Goal: Task Accomplishment & Management: Manage account settings

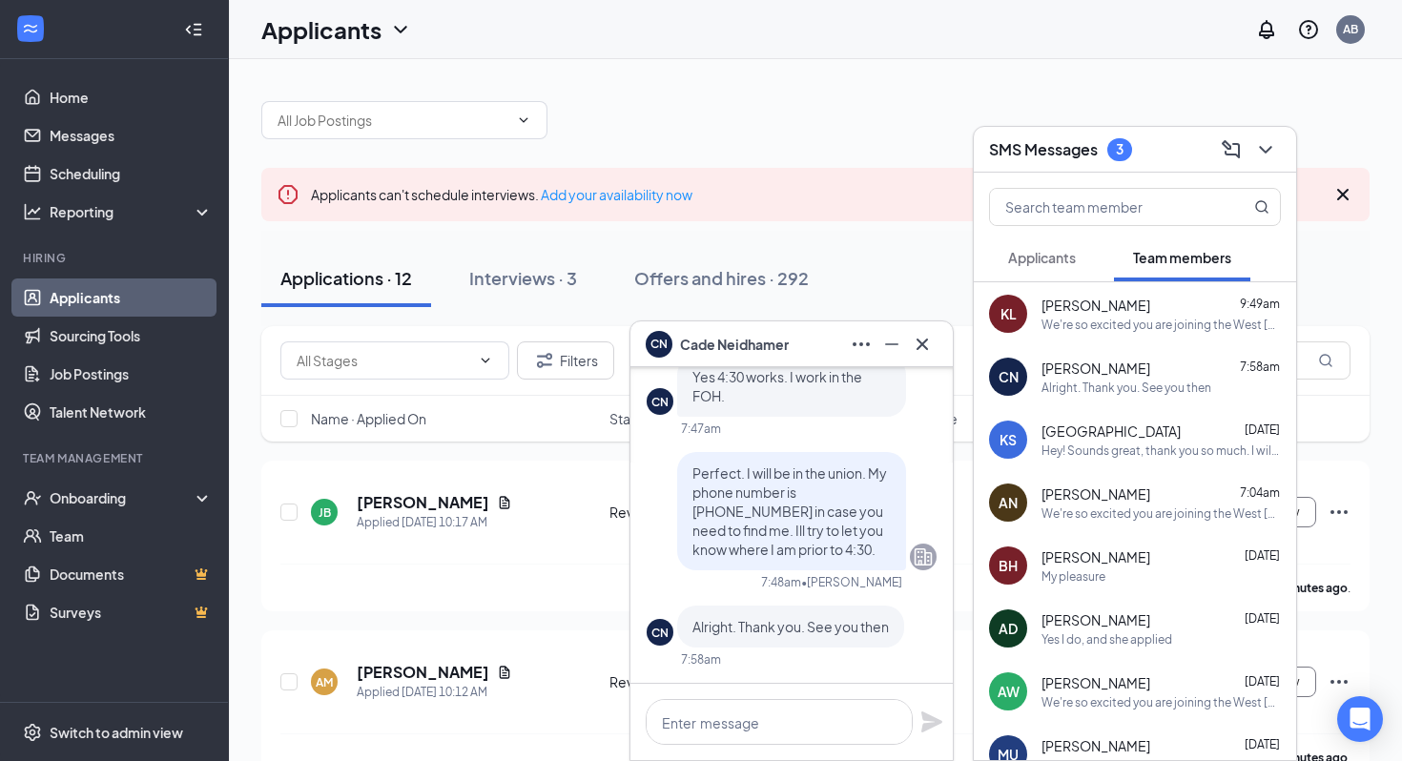
scroll to position [-56, 0]
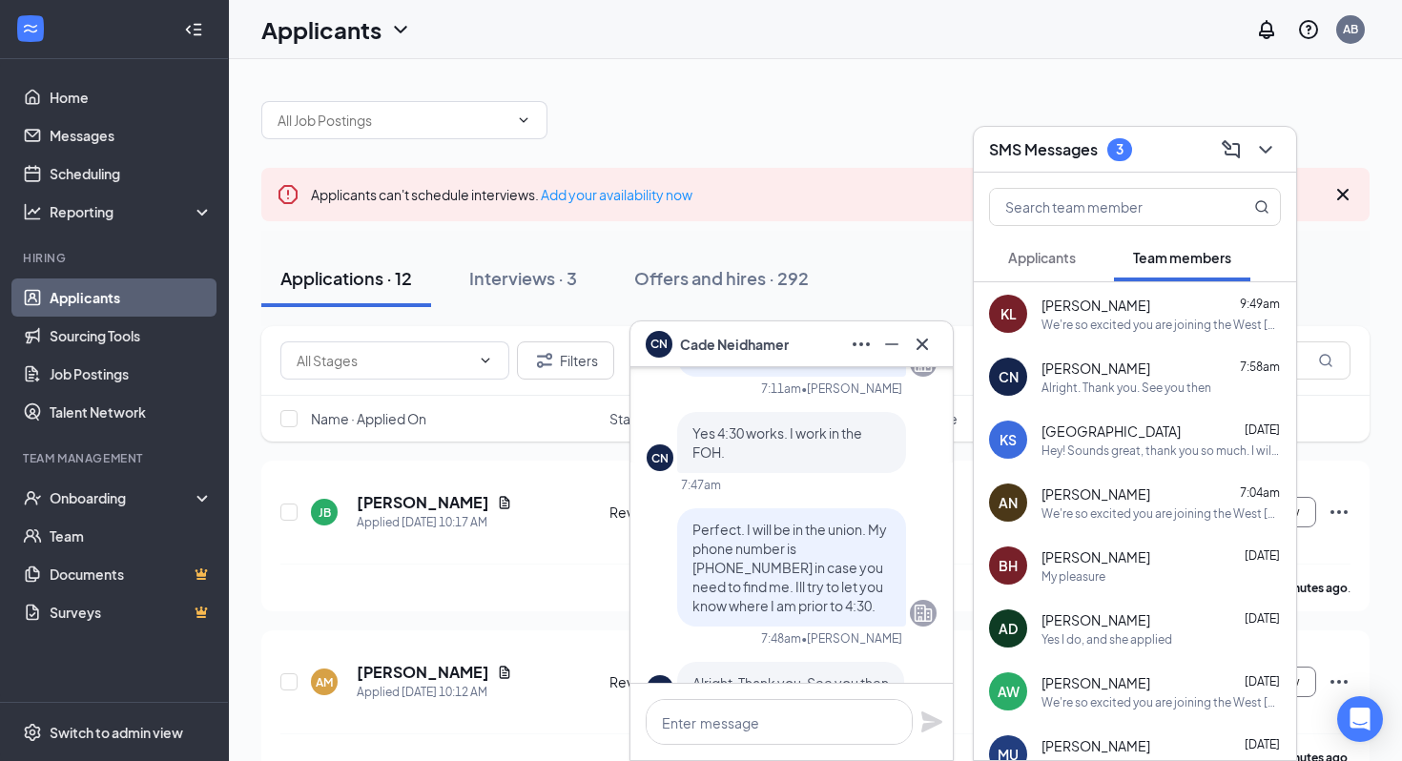
click at [1009, 156] on h3 "SMS Messages" at bounding box center [1043, 149] width 109 height 21
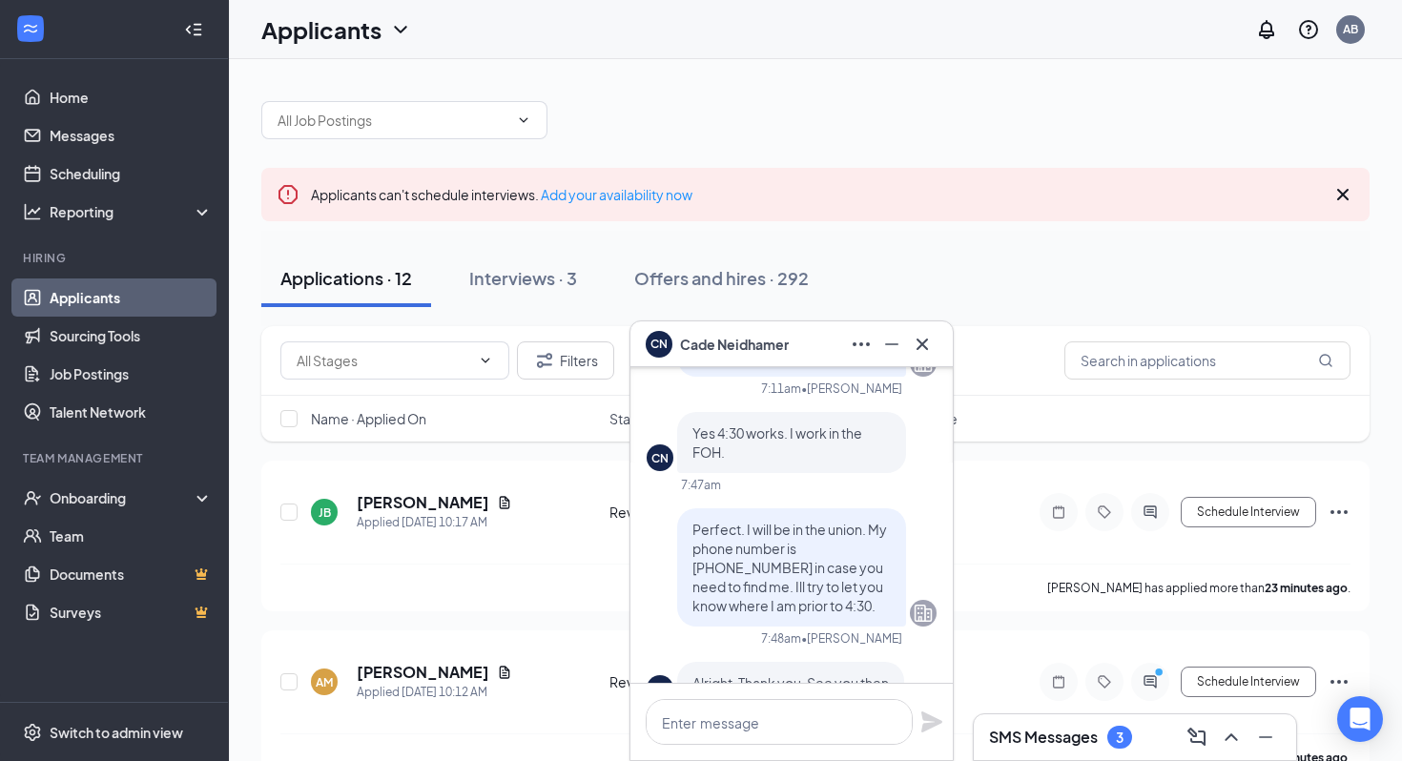
click at [758, 335] on span "[PERSON_NAME]" at bounding box center [734, 344] width 109 height 21
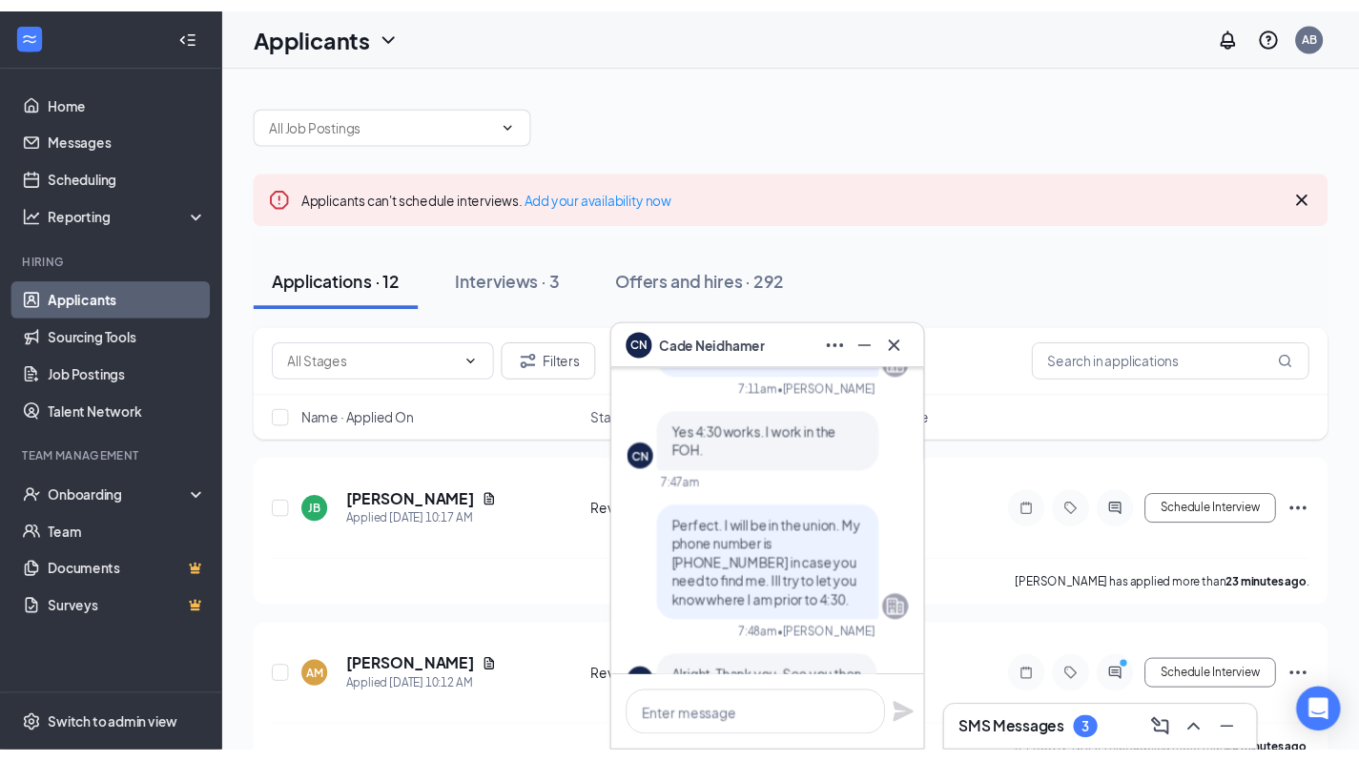
scroll to position [0, 0]
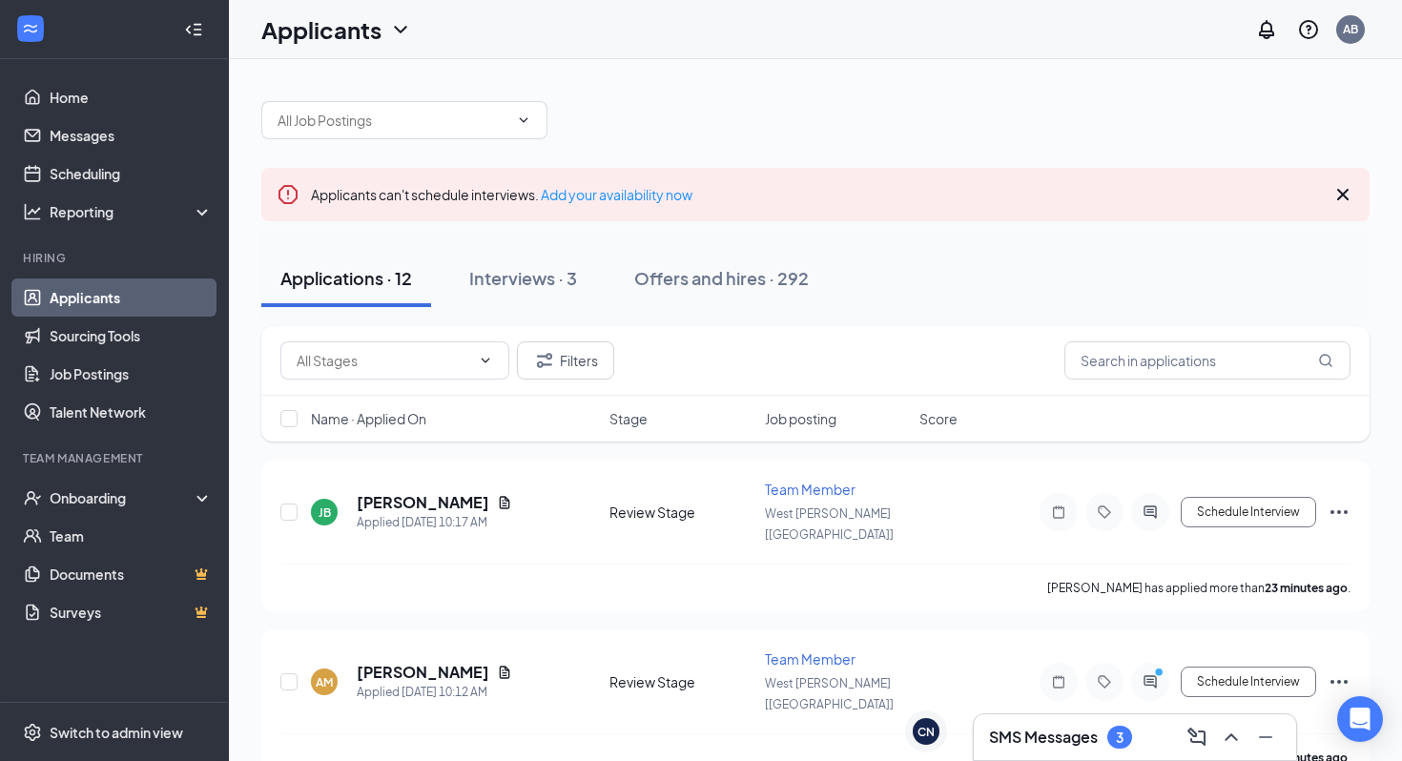
click at [1047, 739] on h3 "SMS Messages" at bounding box center [1043, 737] width 109 height 21
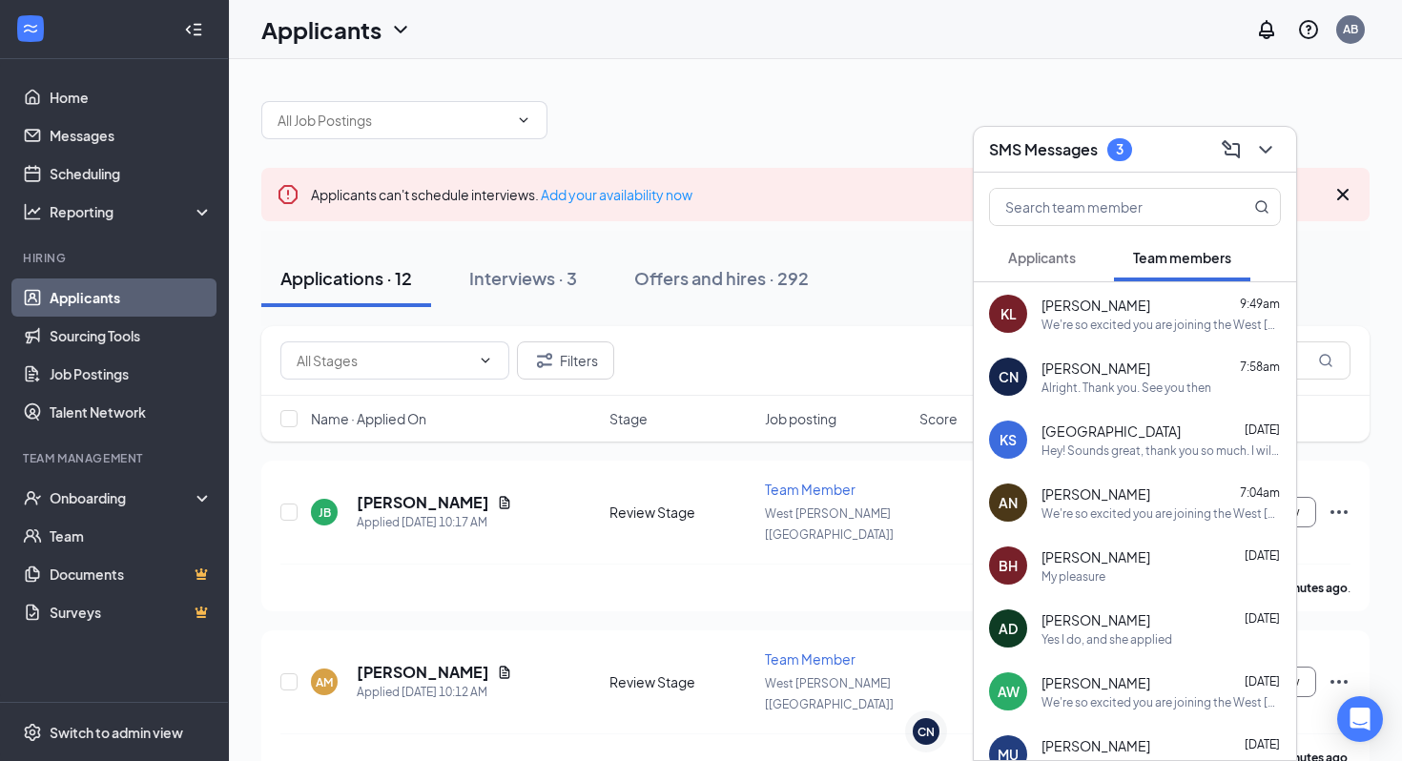
click at [1054, 252] on span "Applicants" at bounding box center [1042, 257] width 68 height 17
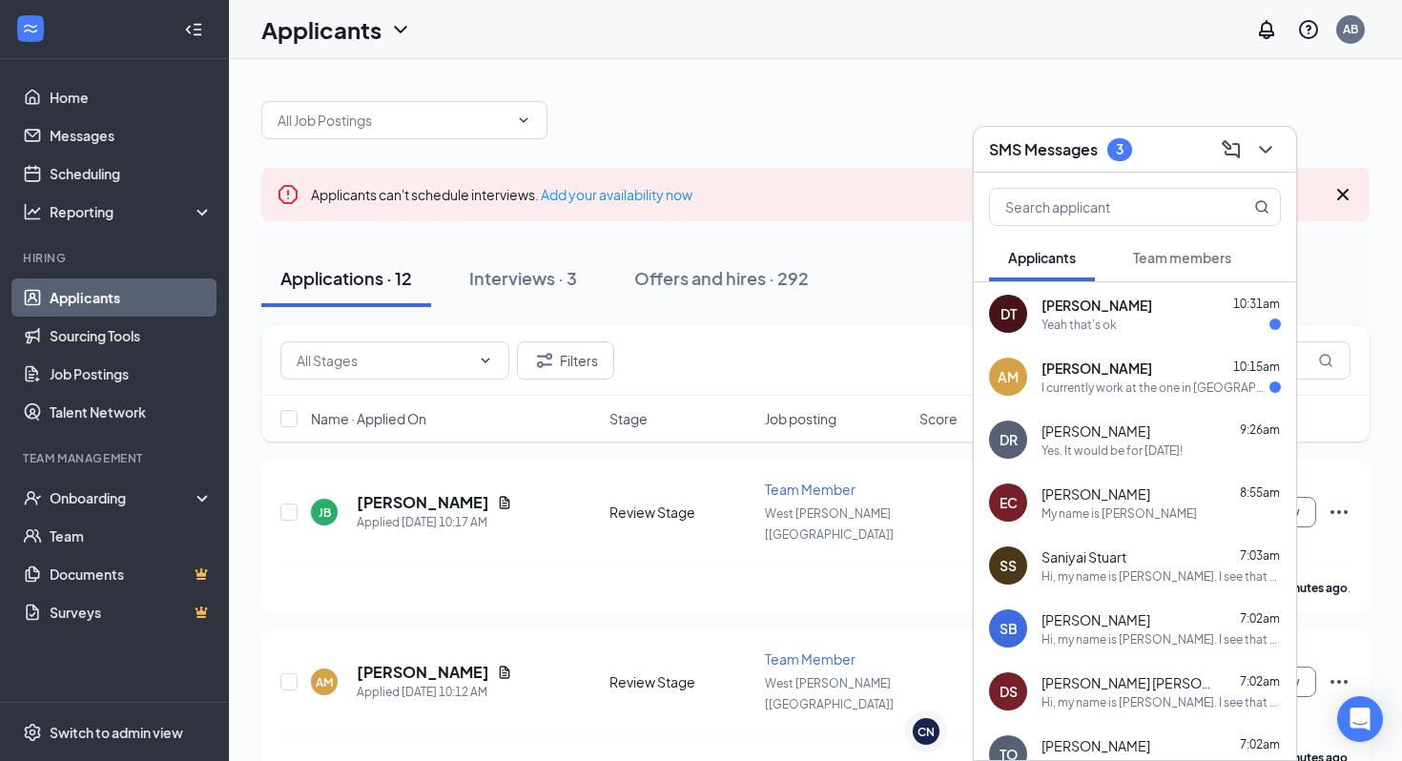
click at [1062, 390] on div "I currently work at the one in [GEOGRAPHIC_DATA], Trying to just redo the appli…" at bounding box center [1156, 388] width 228 height 16
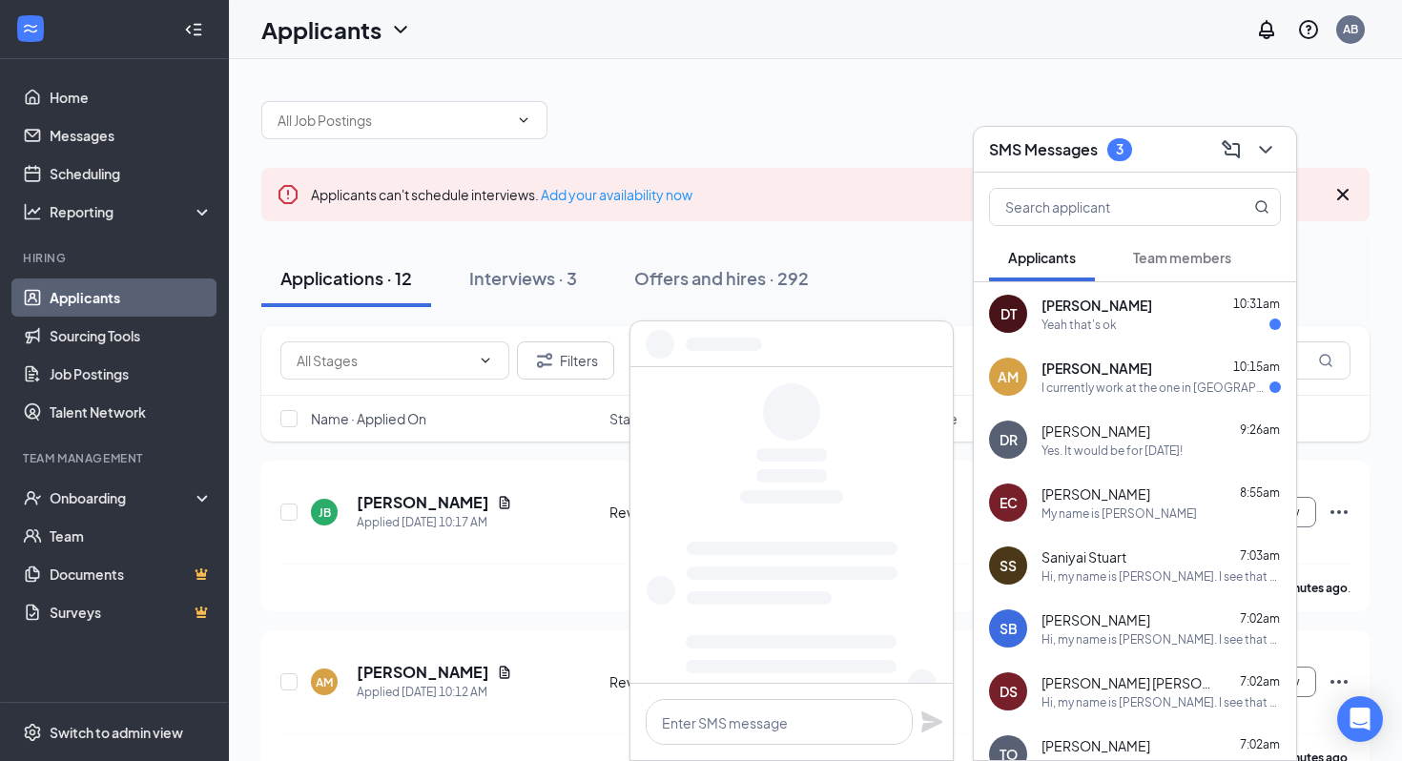
click at [1060, 148] on h3 "SMS Messages" at bounding box center [1043, 149] width 109 height 21
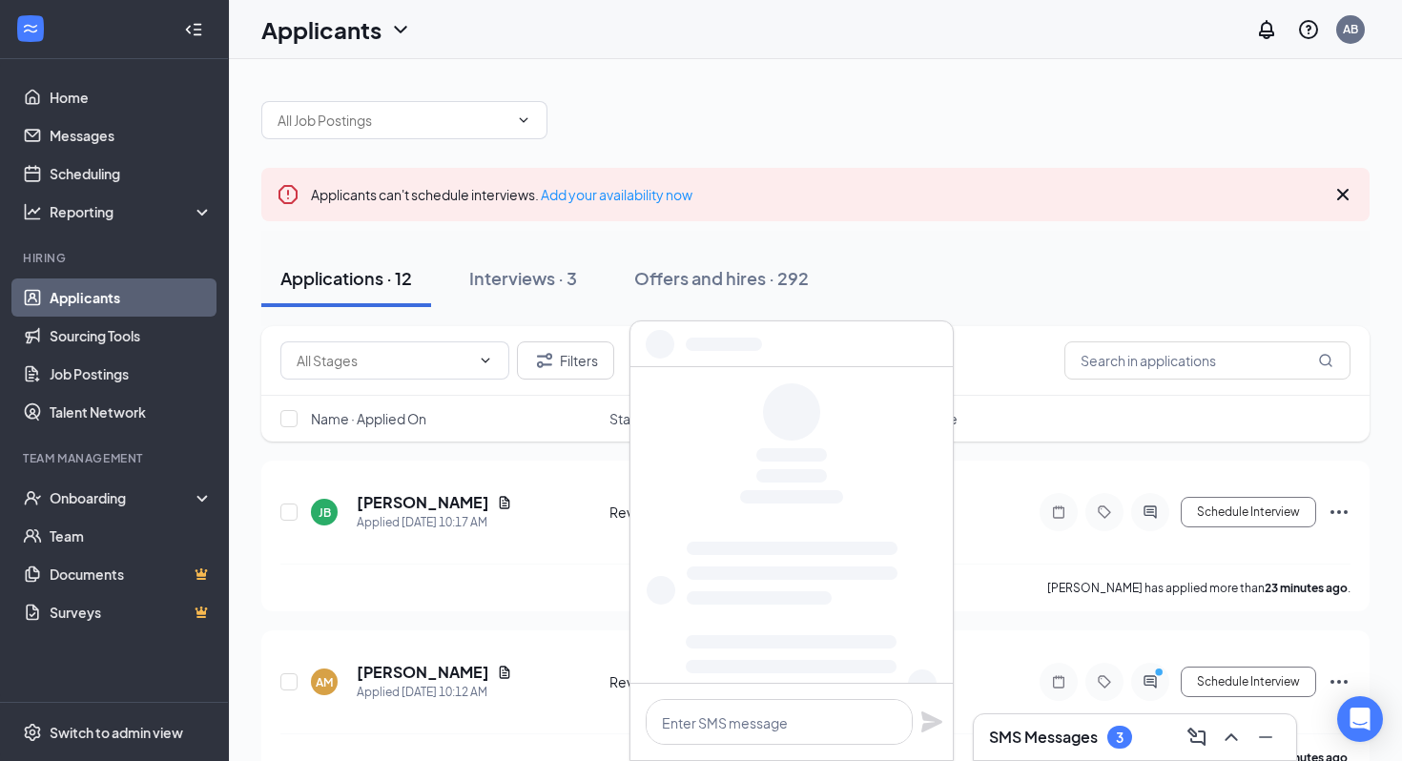
click at [808, 351] on div at bounding box center [791, 344] width 322 height 46
click at [669, 345] on div at bounding box center [659, 341] width 27 height 27
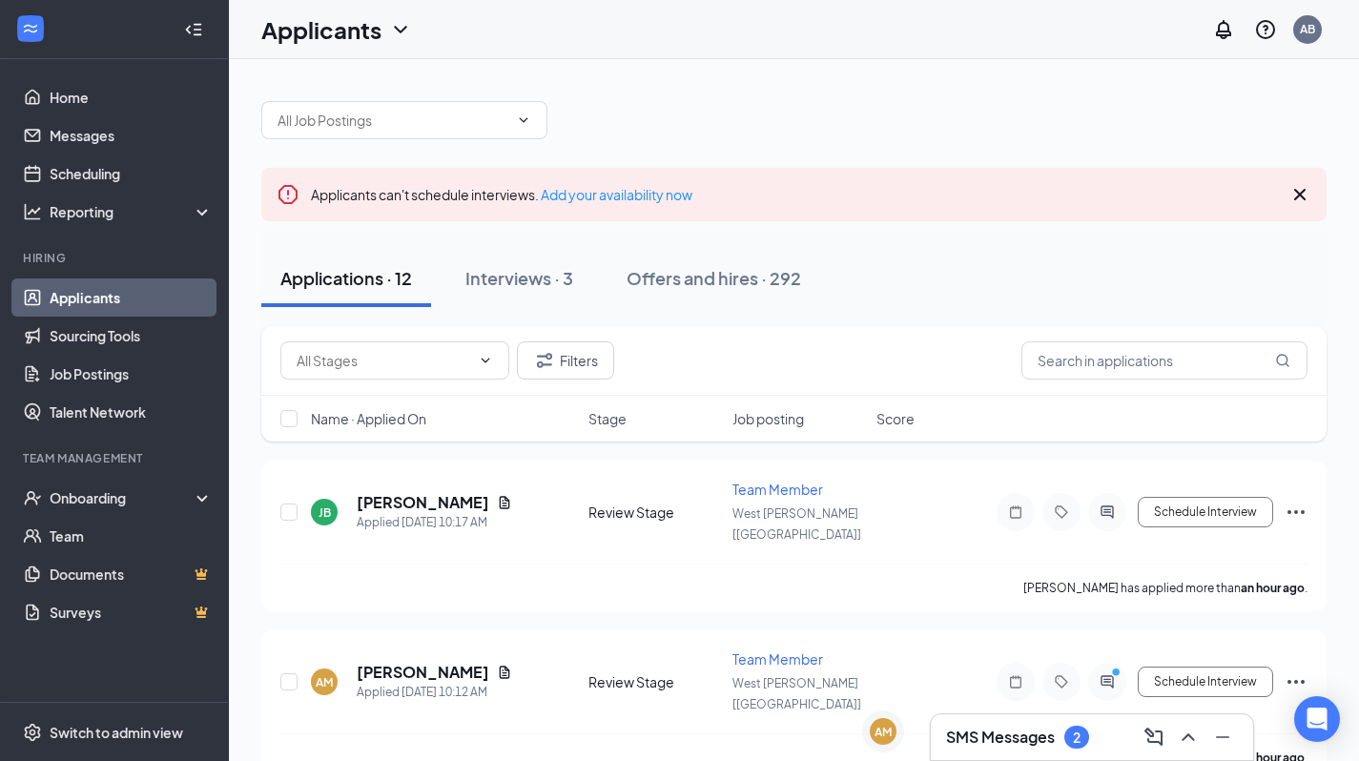
click at [1060, 747] on div "SMS Messages 2" at bounding box center [1017, 737] width 143 height 23
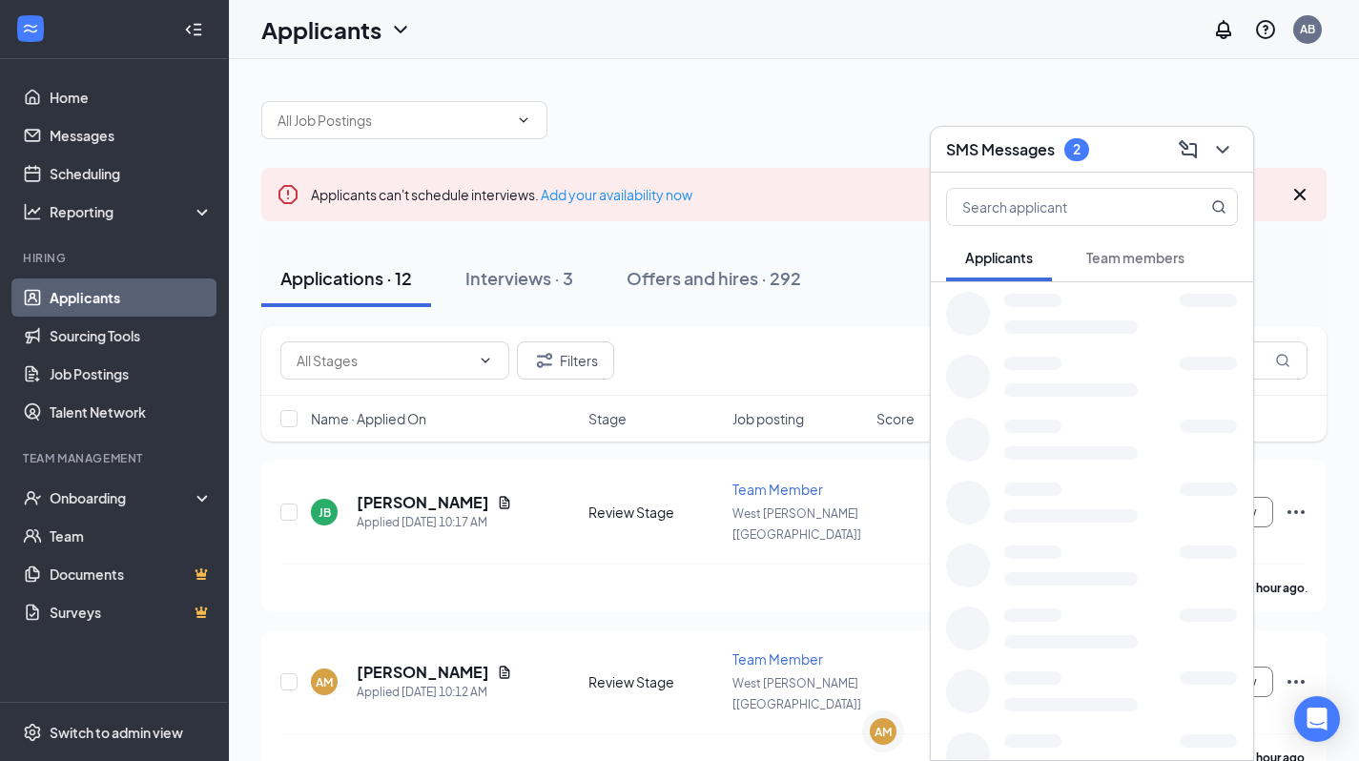
click at [1023, 146] on h3 "SMS Messages" at bounding box center [1000, 149] width 109 height 21
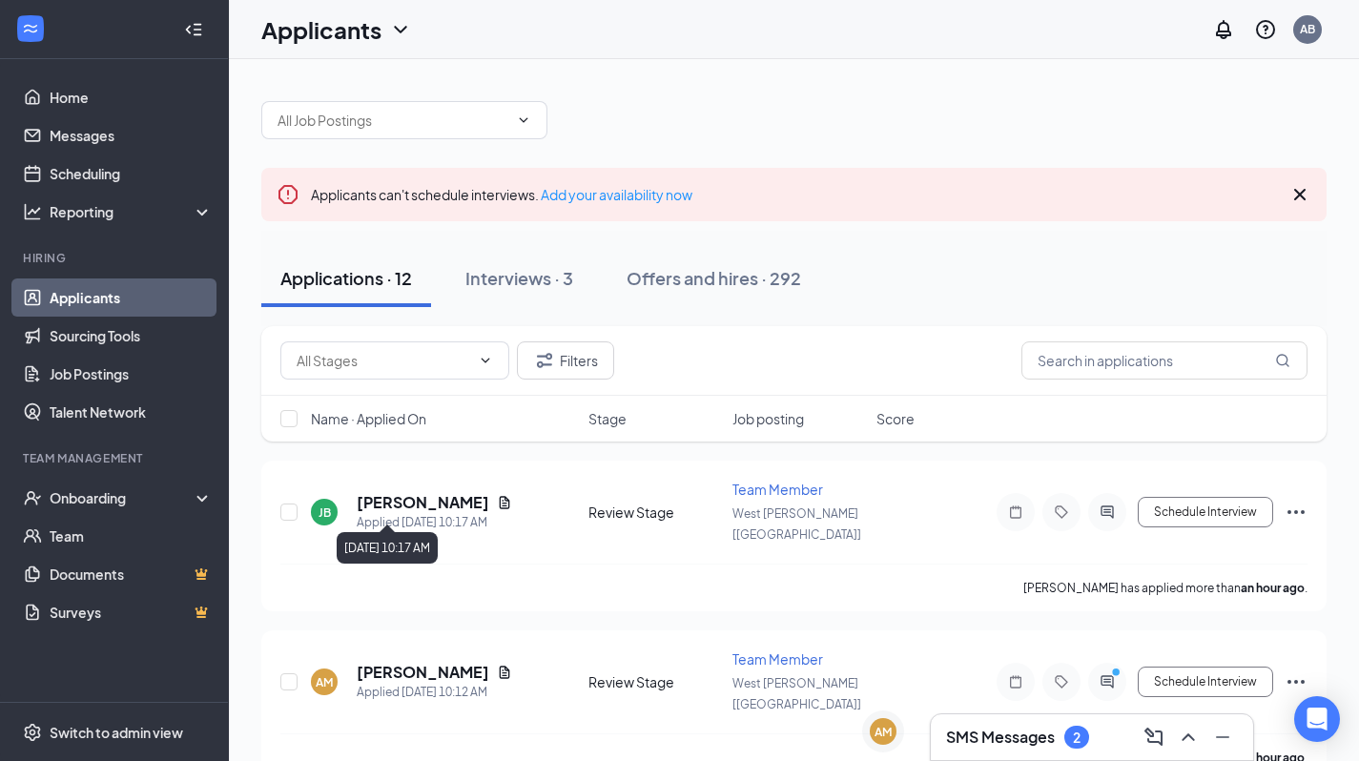
scroll to position [15, 0]
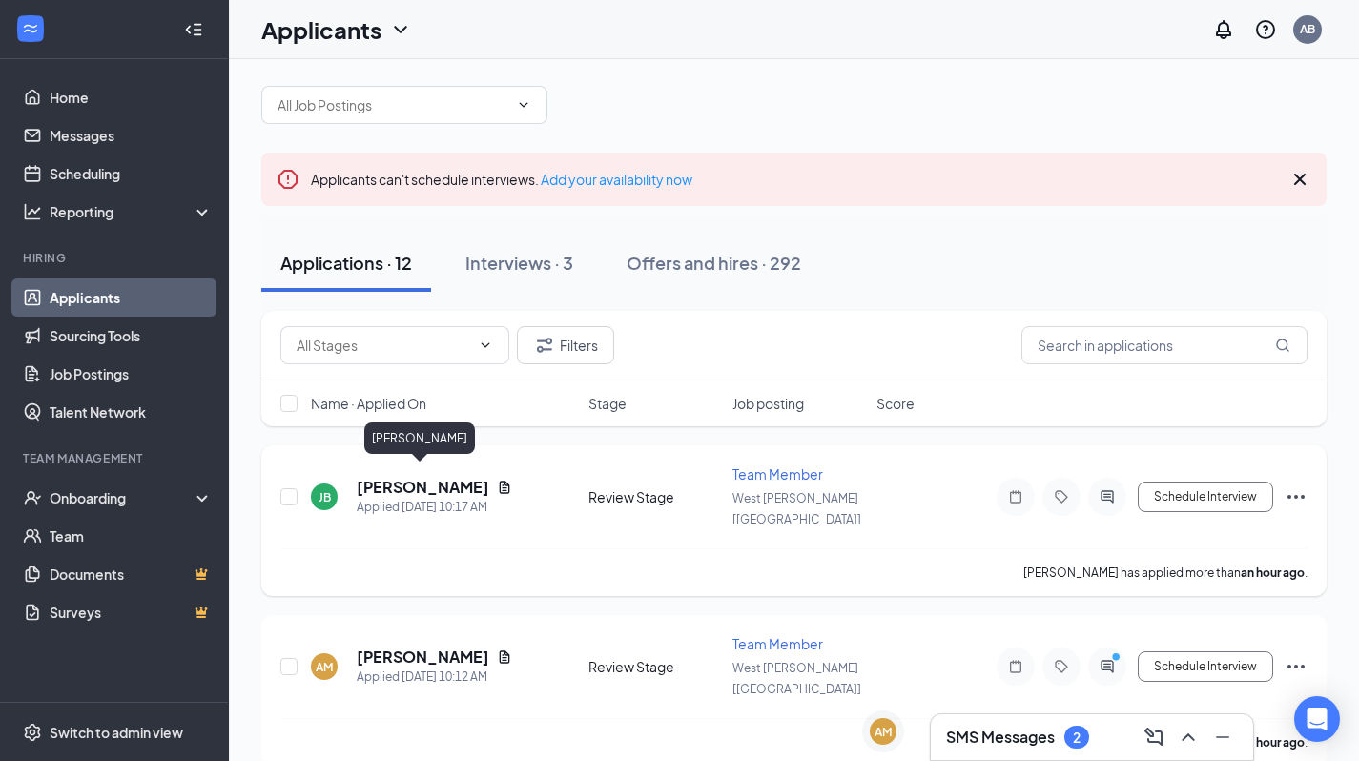
click at [402, 477] on h5 "[PERSON_NAME]" at bounding box center [423, 487] width 133 height 21
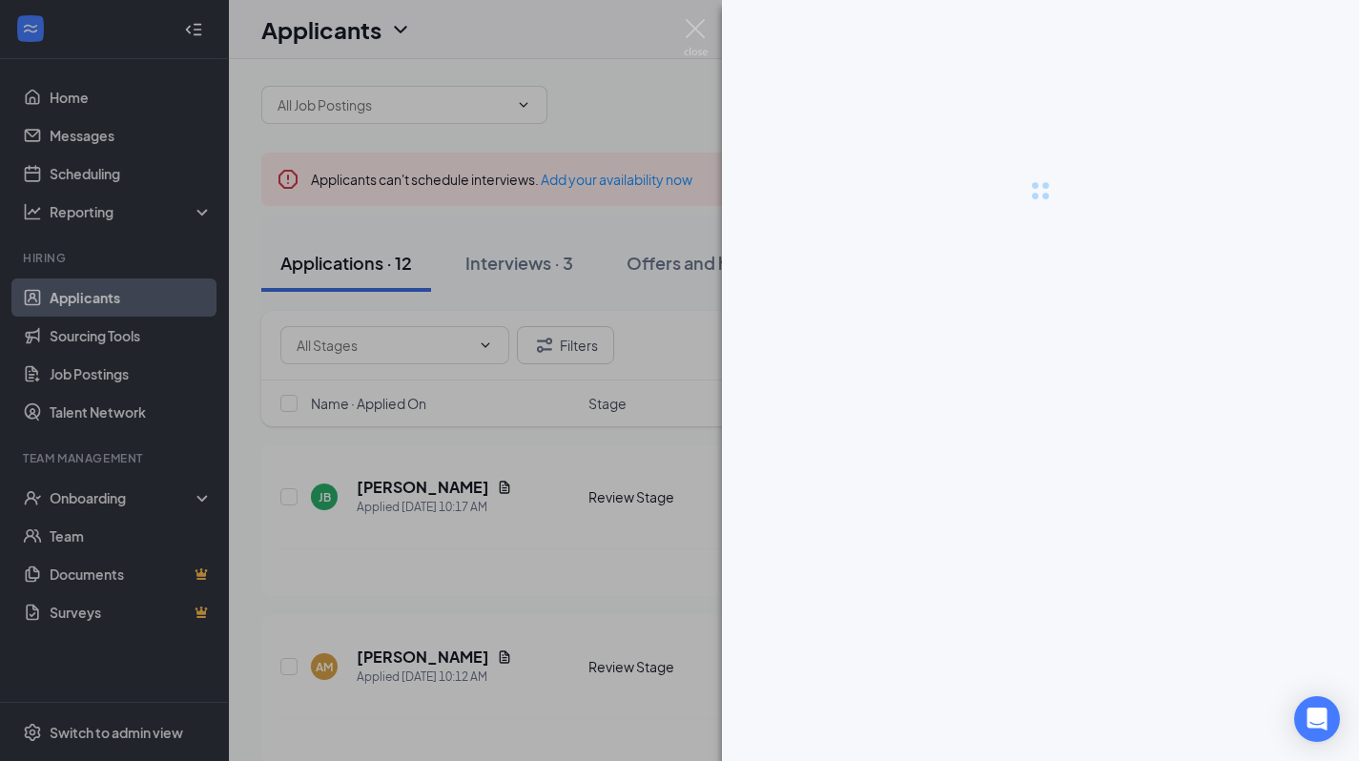
click at [579, 556] on div at bounding box center [679, 380] width 1359 height 761
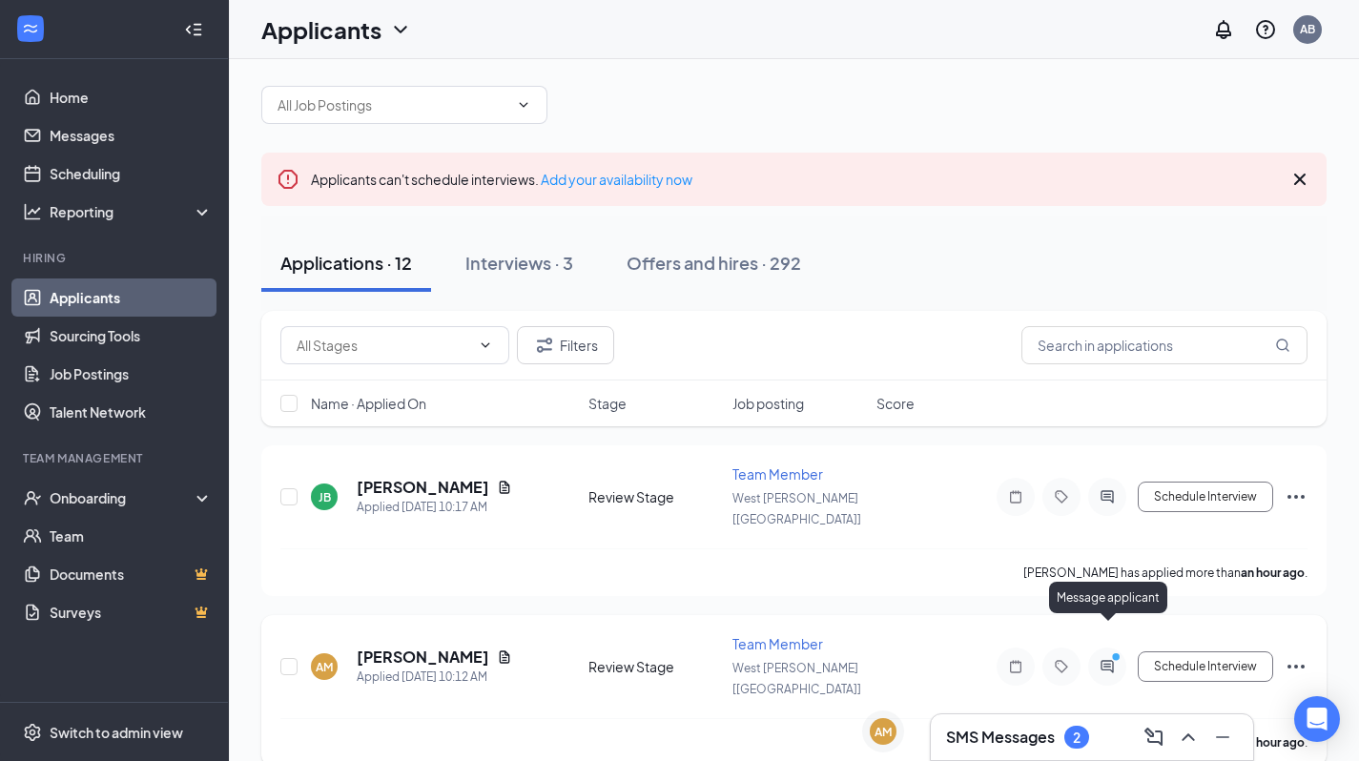
click at [1109, 651] on icon "PrimaryDot" at bounding box center [1118, 658] width 23 height 15
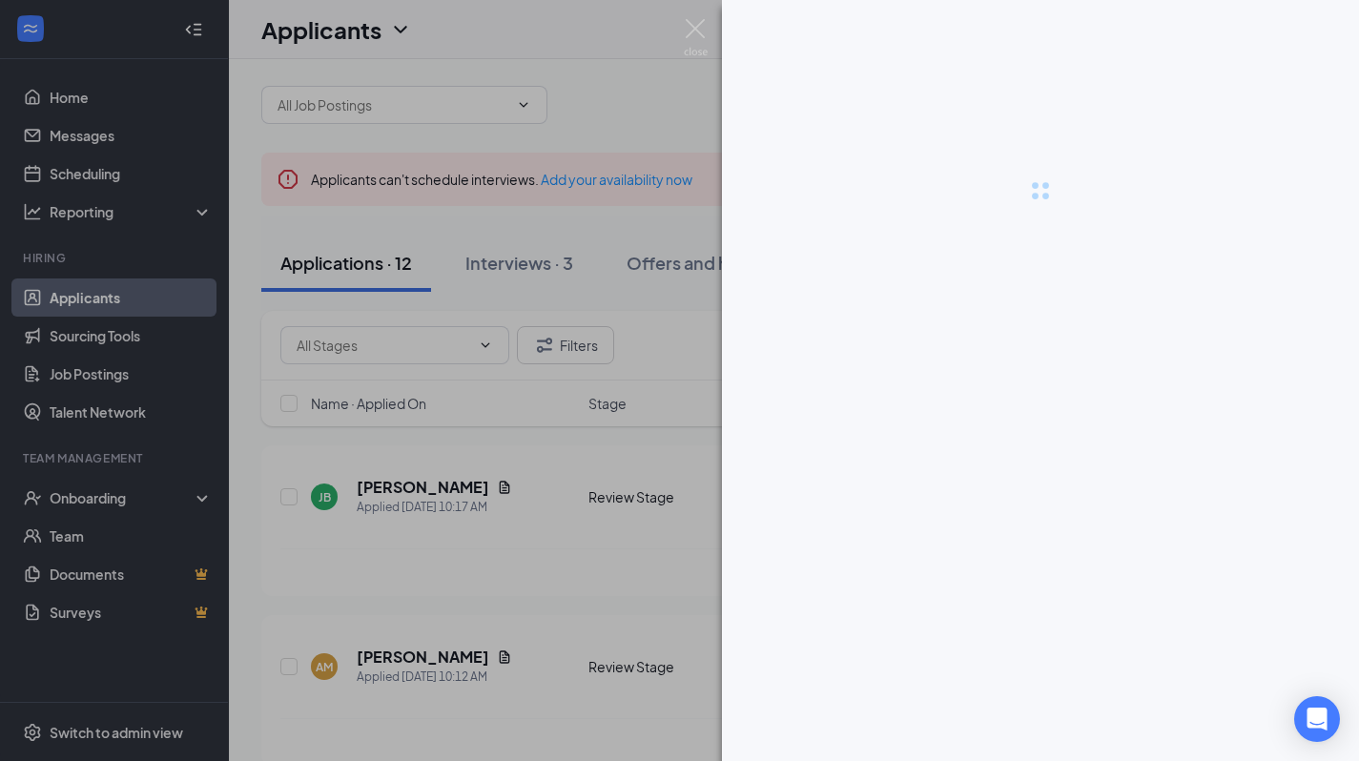
click at [615, 443] on div at bounding box center [679, 380] width 1359 height 761
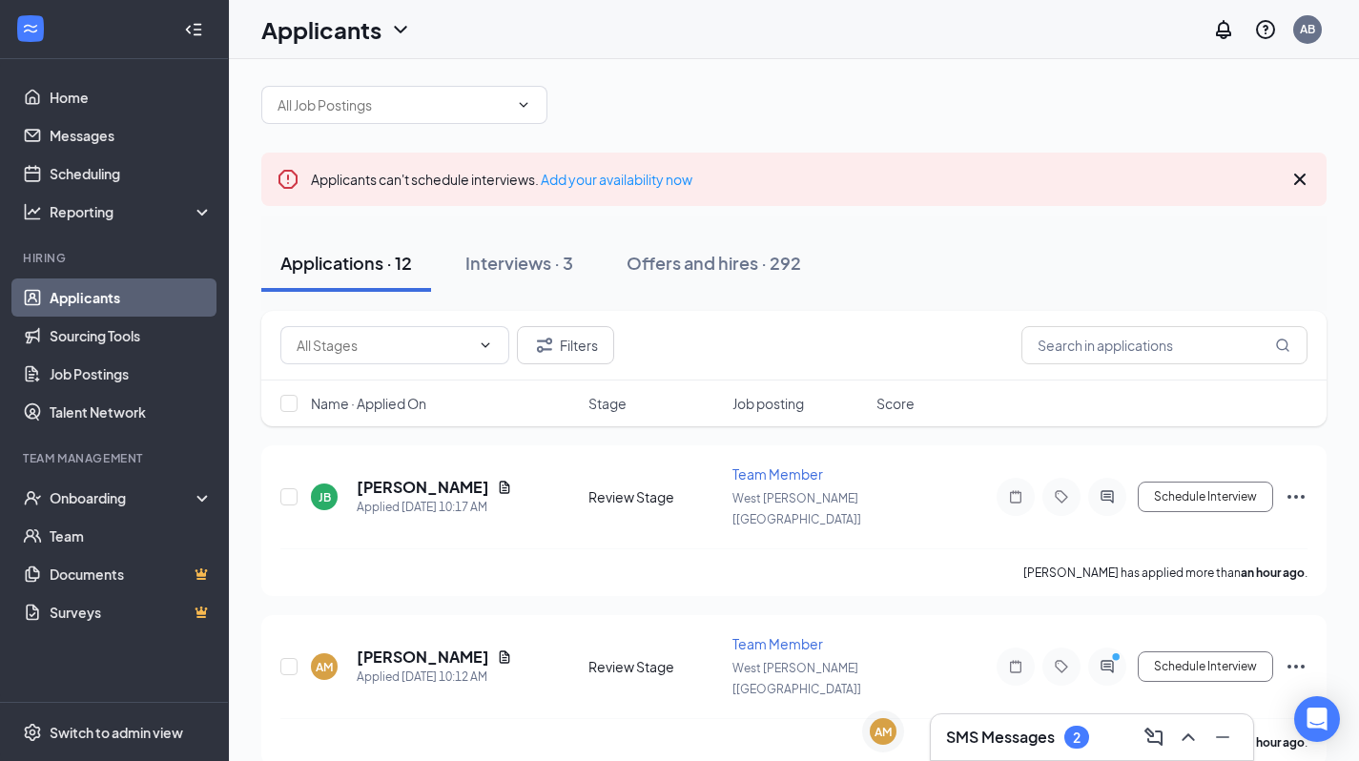
click at [930, 738] on div "SMS Messages 2" at bounding box center [1092, 737] width 324 height 48
click at [958, 736] on h3 "SMS Messages" at bounding box center [1000, 737] width 109 height 21
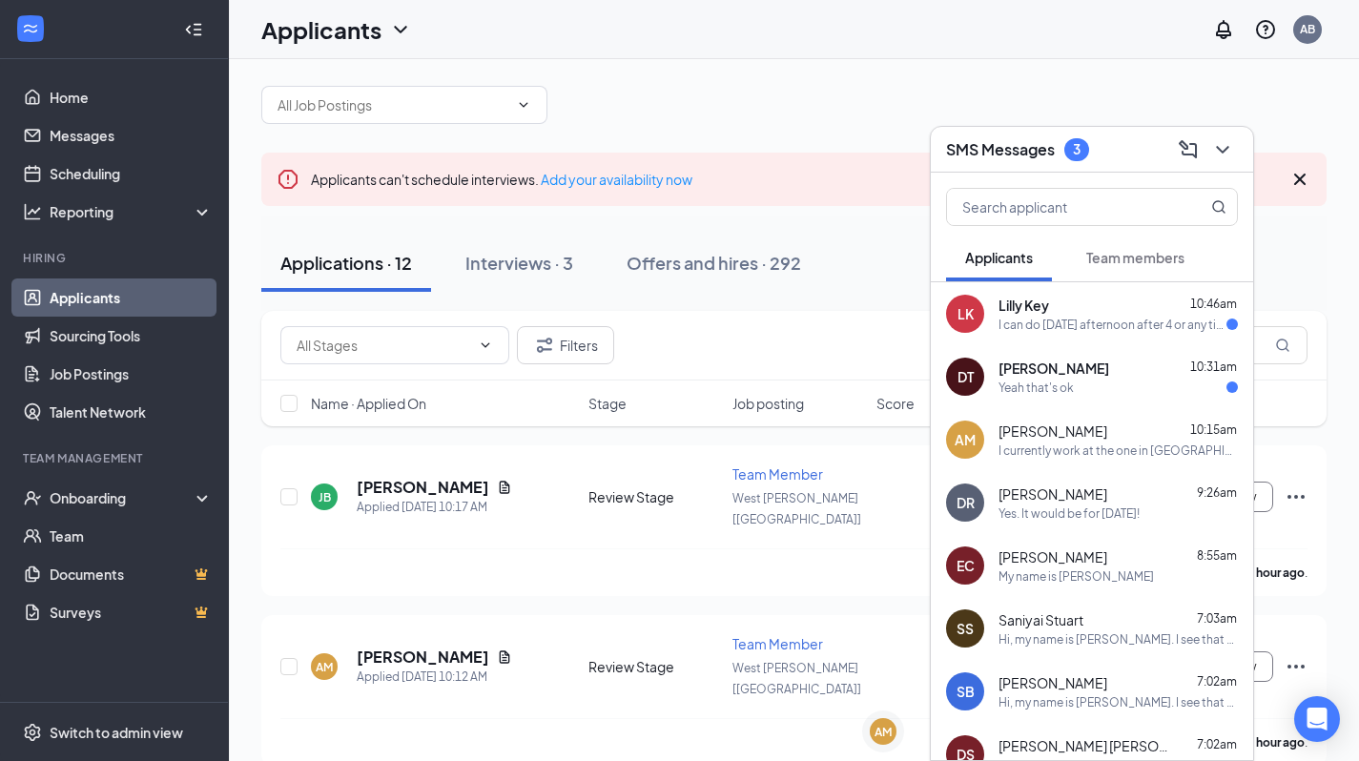
click at [1024, 107] on div at bounding box center [793, 95] width 1065 height 57
click at [1022, 139] on h3 "SMS Messages" at bounding box center [1000, 149] width 109 height 21
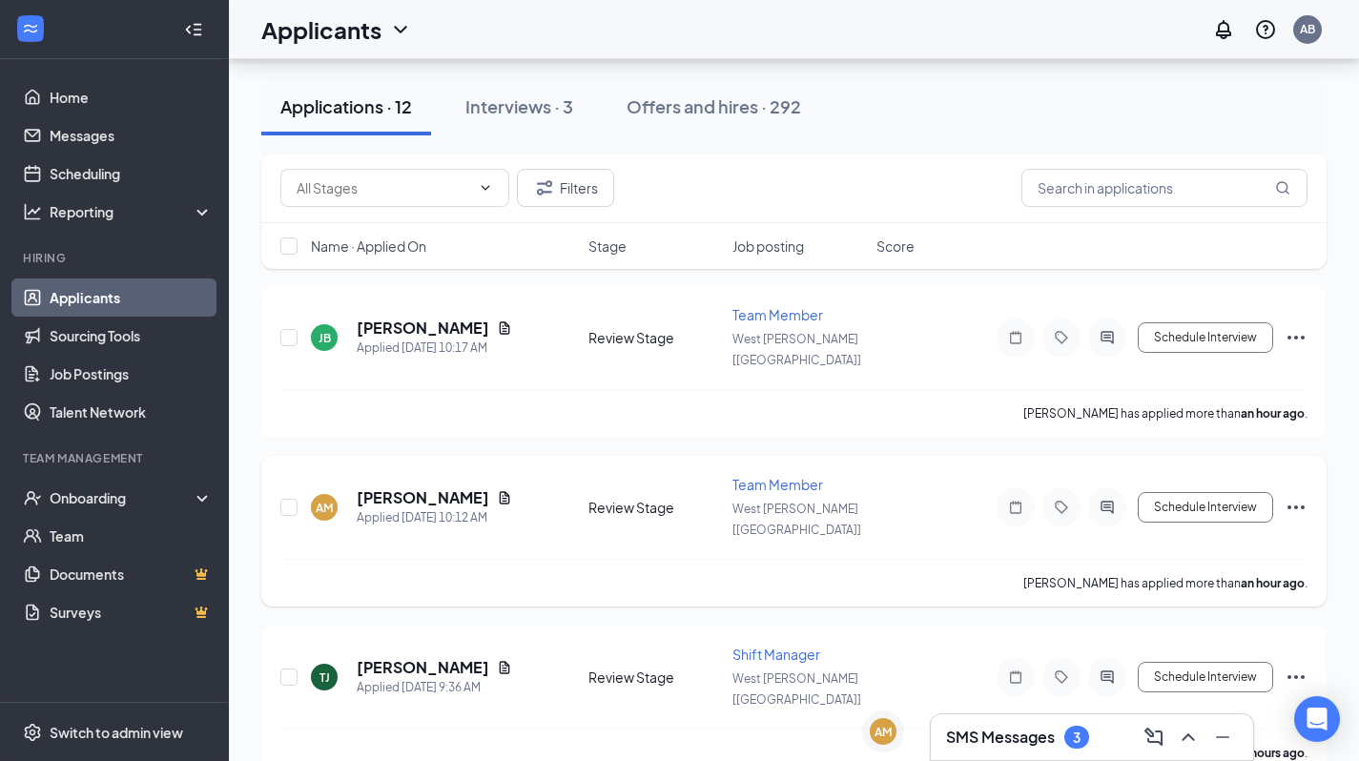
scroll to position [194, 0]
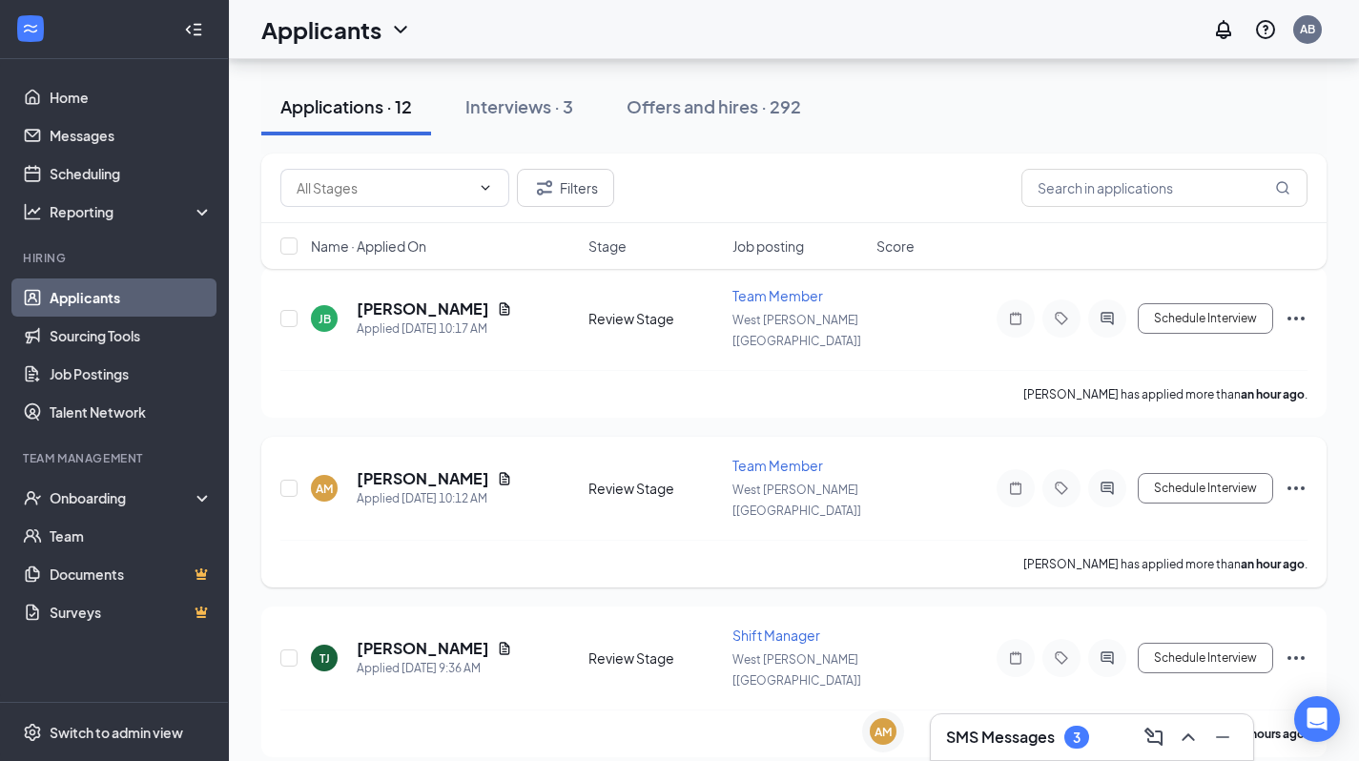
click at [1106, 469] on div at bounding box center [1107, 488] width 38 height 38
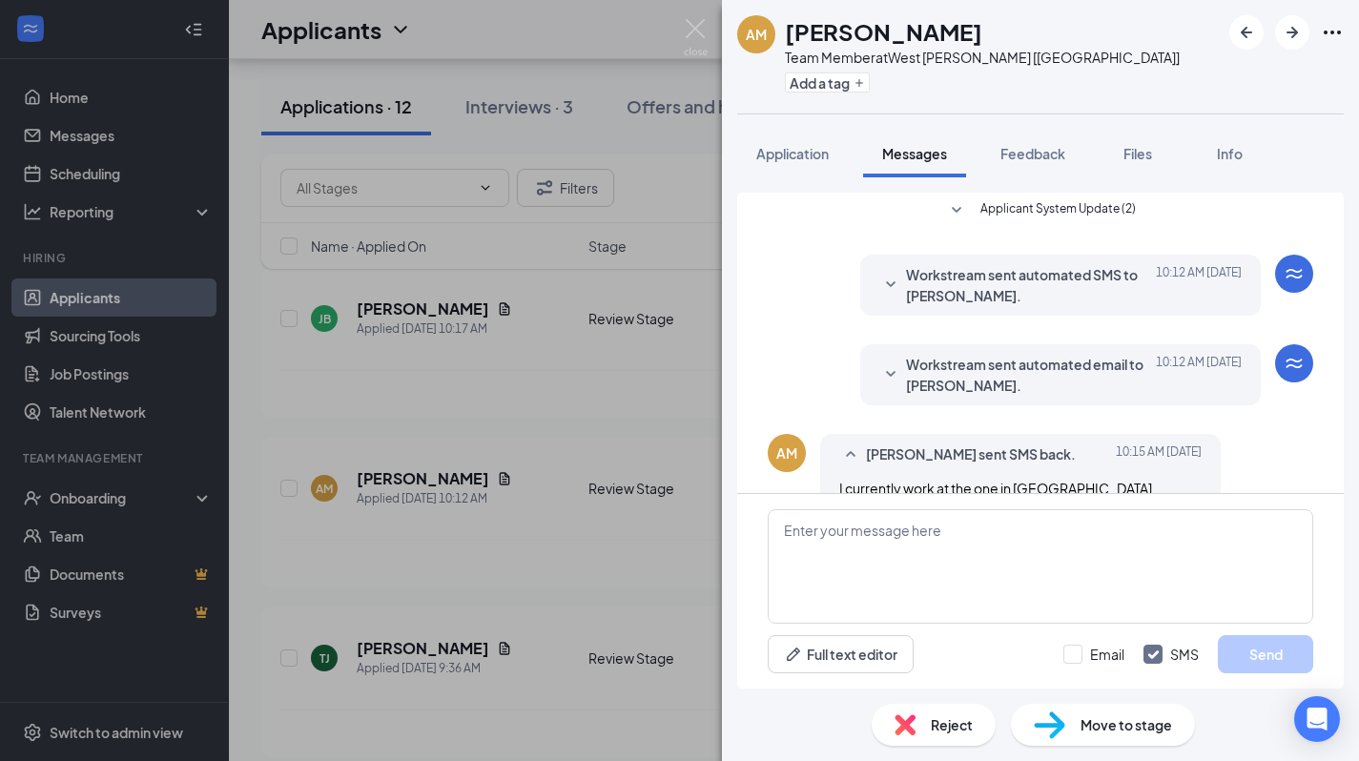
scroll to position [382, 0]
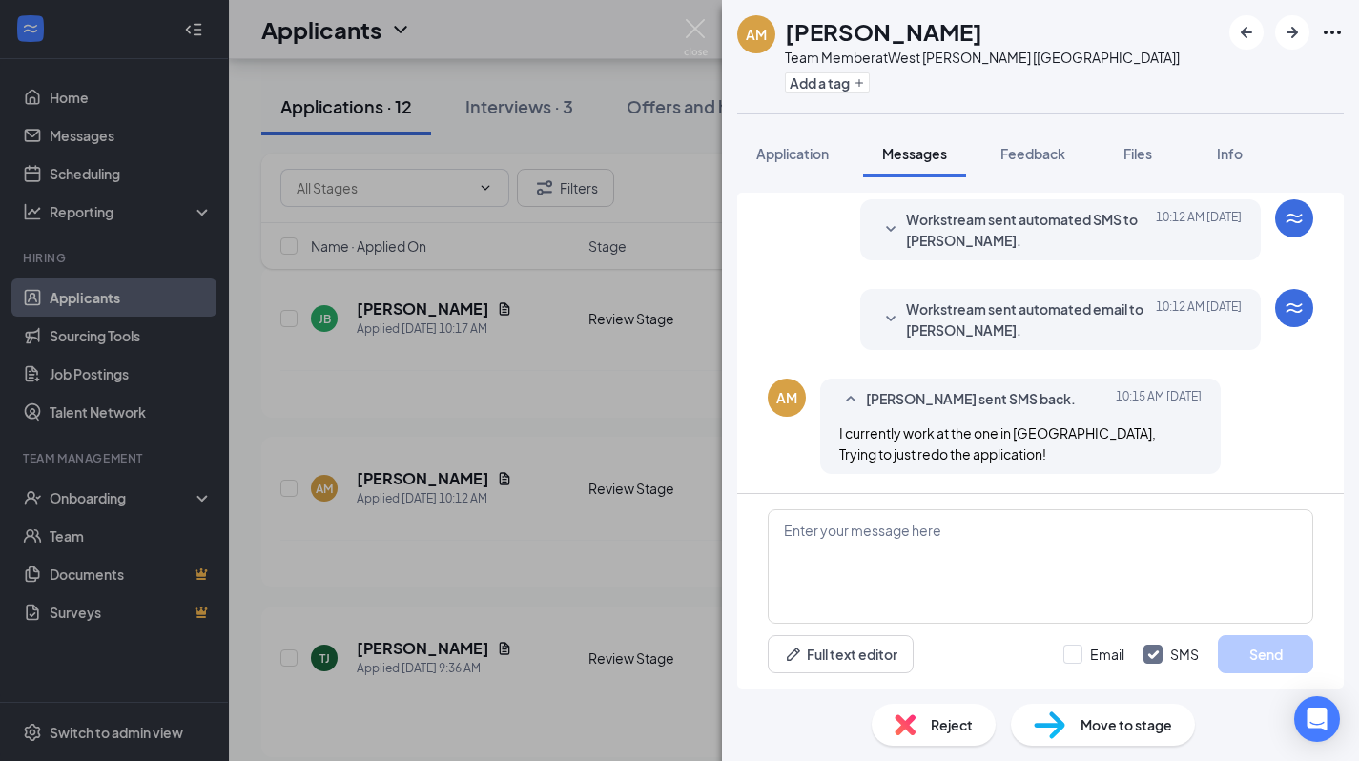
click at [665, 486] on div "AM Andreanet [PERSON_NAME] Team Member at [GEOGRAPHIC_DATA][PERSON_NAME] [LA] A…" at bounding box center [679, 380] width 1359 height 761
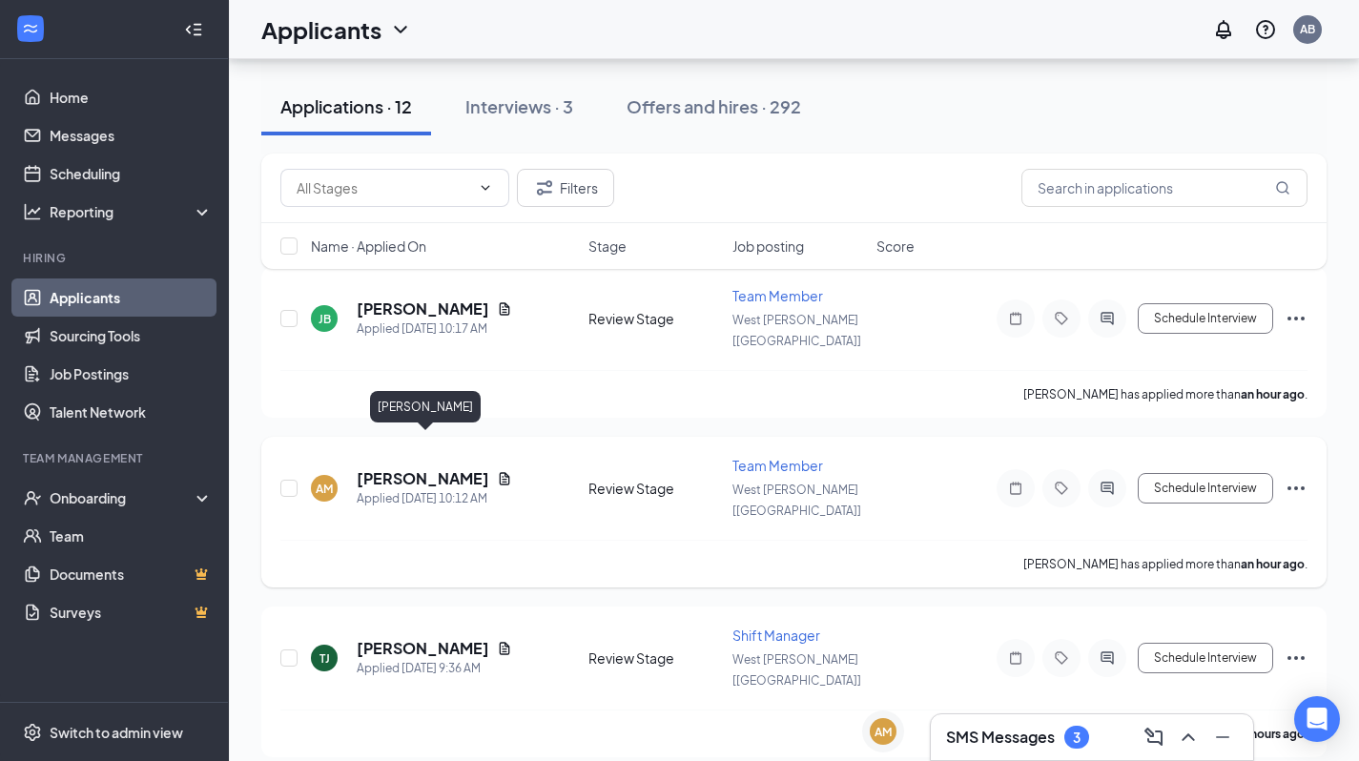
click at [422, 468] on h5 "[PERSON_NAME]" at bounding box center [423, 478] width 133 height 21
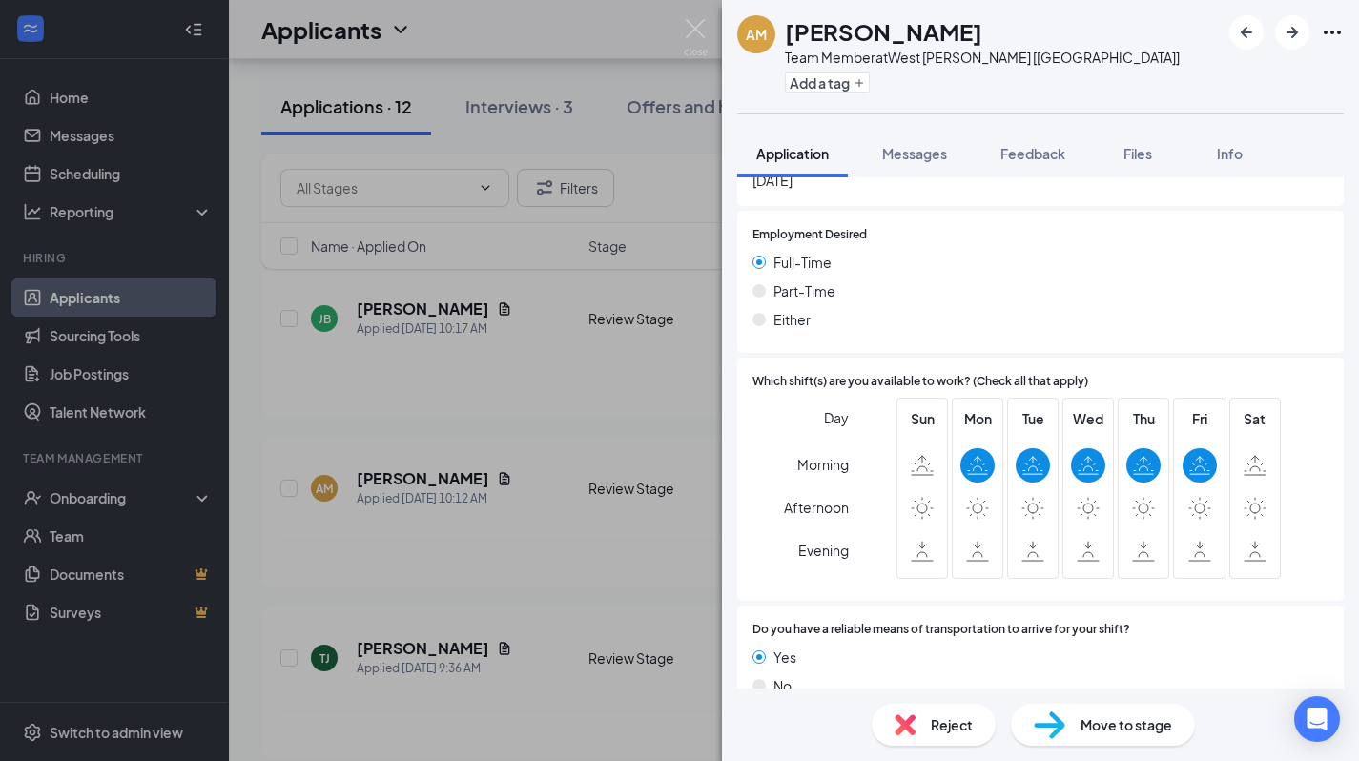
scroll to position [1356, 0]
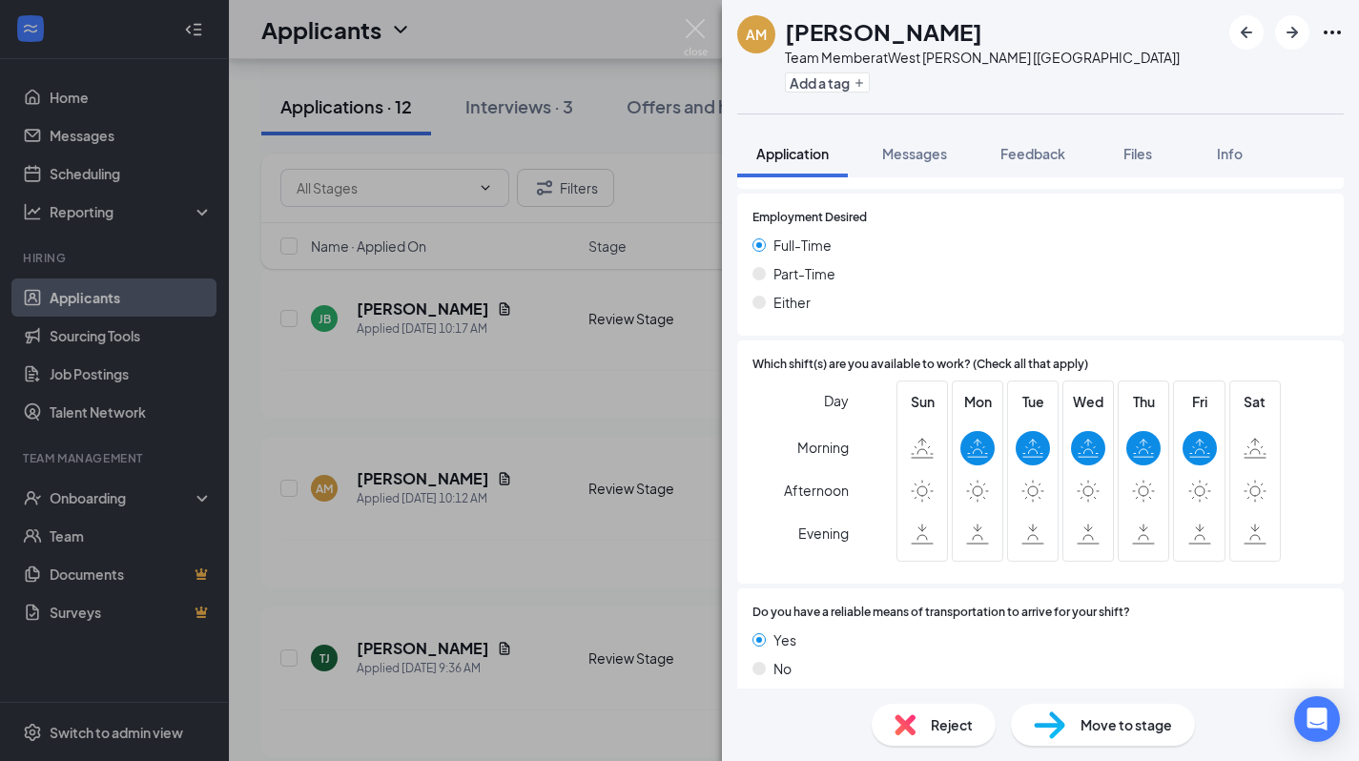
click at [629, 529] on div "AM Andreanet [PERSON_NAME] Team Member at [GEOGRAPHIC_DATA][PERSON_NAME] [[GEOG…" at bounding box center [679, 380] width 1359 height 761
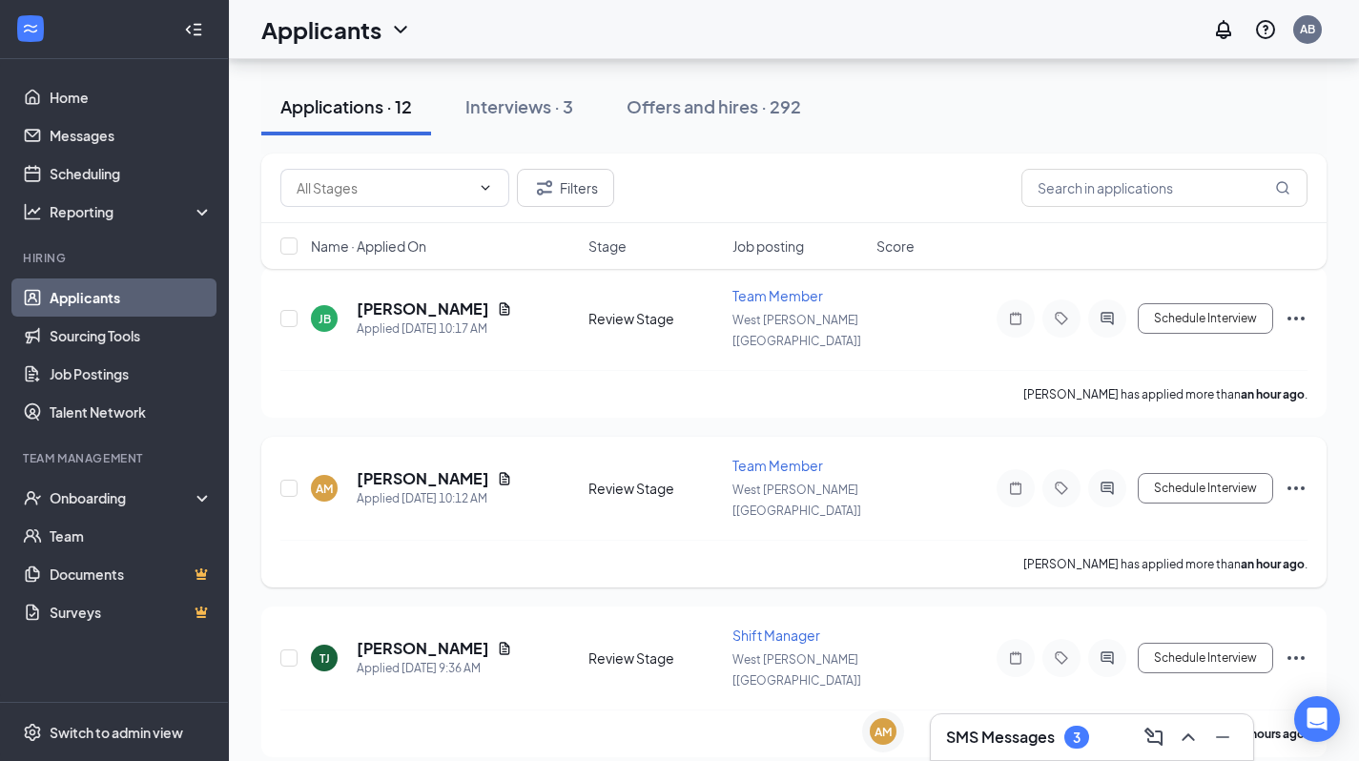
click at [1292, 477] on icon "Ellipses" at bounding box center [1296, 488] width 23 height 23
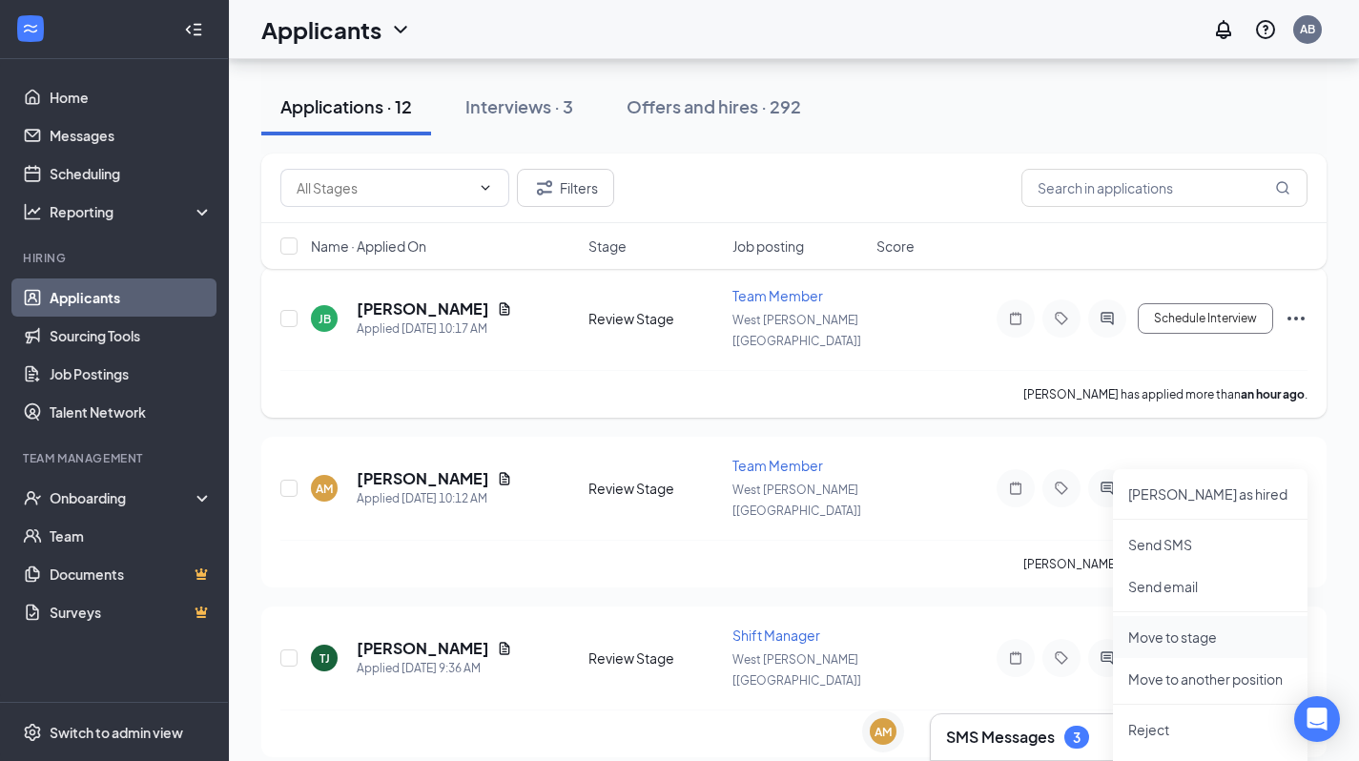
click at [1156, 641] on p "Move to stage" at bounding box center [1210, 637] width 164 height 19
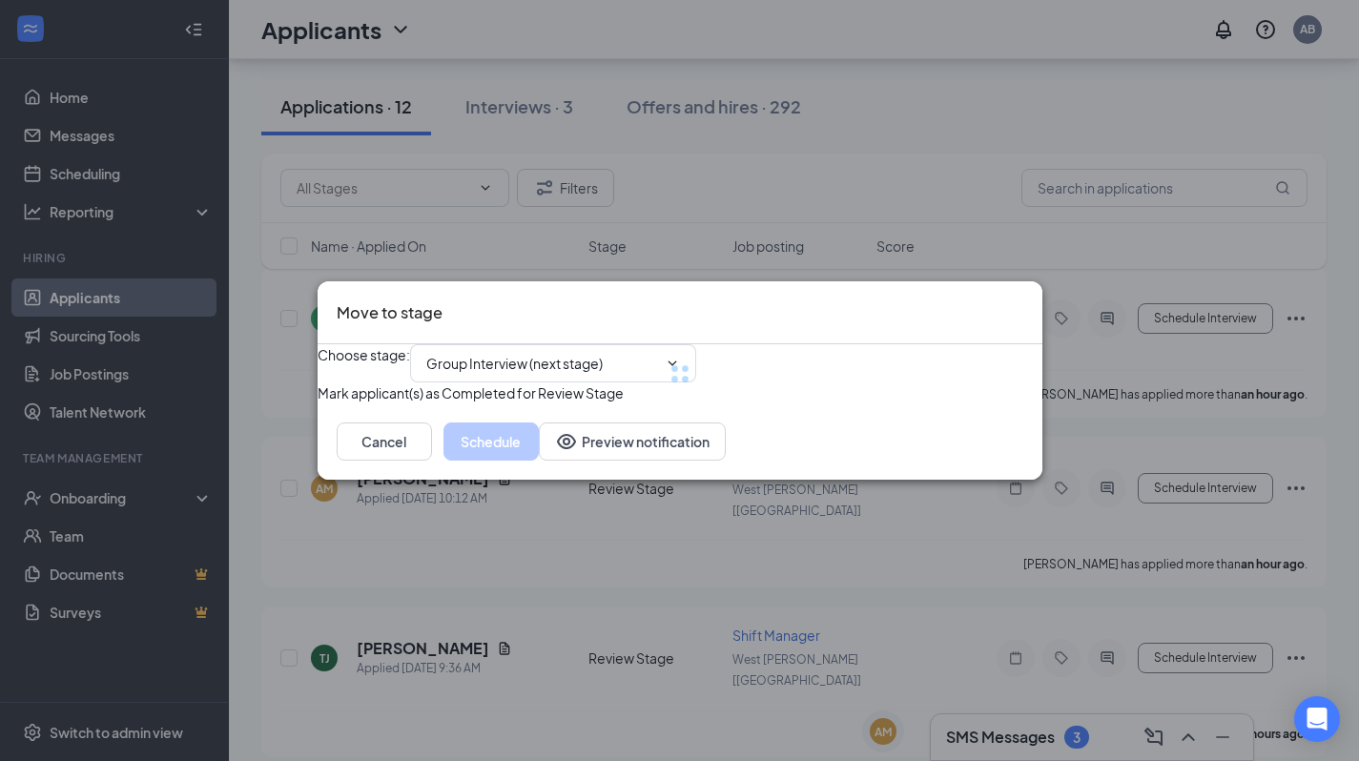
click at [676, 344] on div at bounding box center [680, 373] width 725 height 59
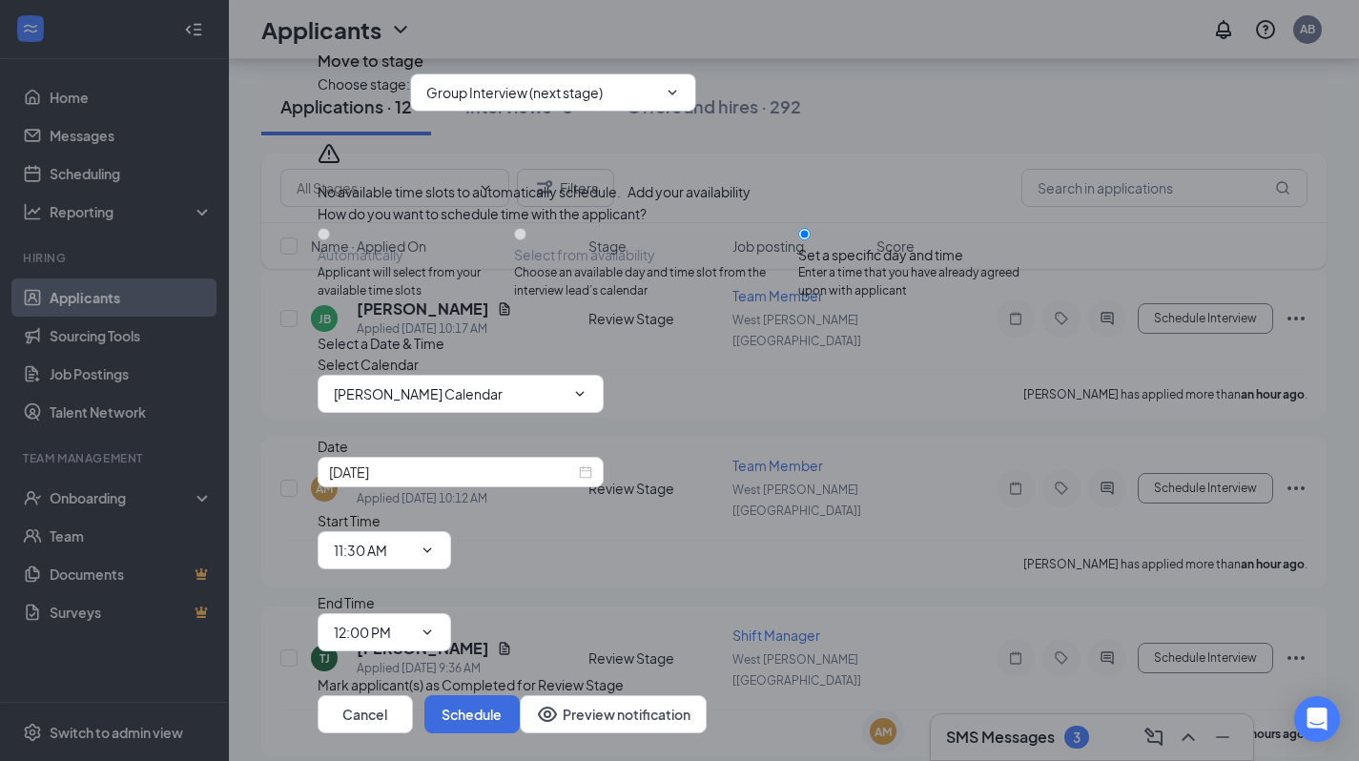
click at [562, 112] on div "Choose stage : Group Interview (next stage)" at bounding box center [680, 92] width 725 height 38
click at [530, 103] on input "Group Interview (next stage)" at bounding box center [541, 92] width 231 height 21
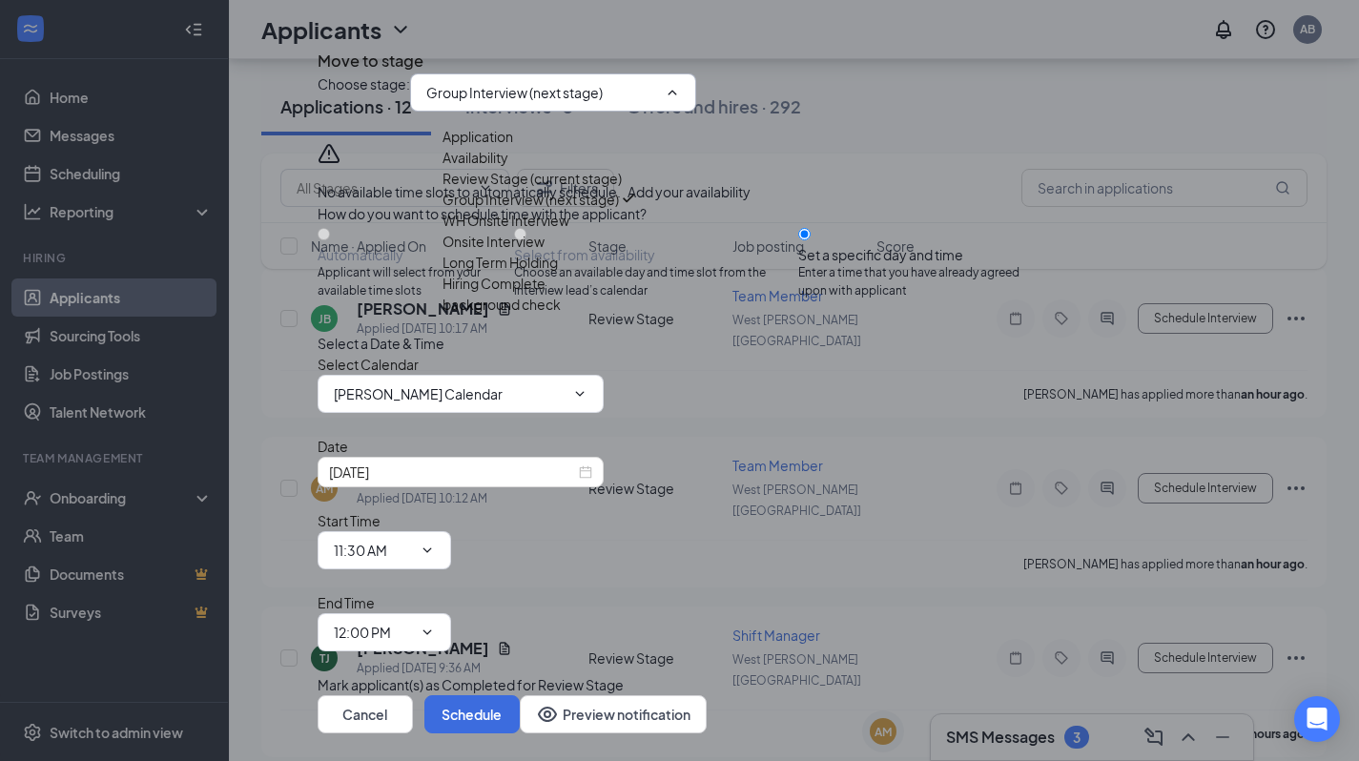
scroll to position [109, 0]
click at [546, 294] on div "Hiring Complete" at bounding box center [494, 283] width 103 height 21
type input "Hiring Complete"
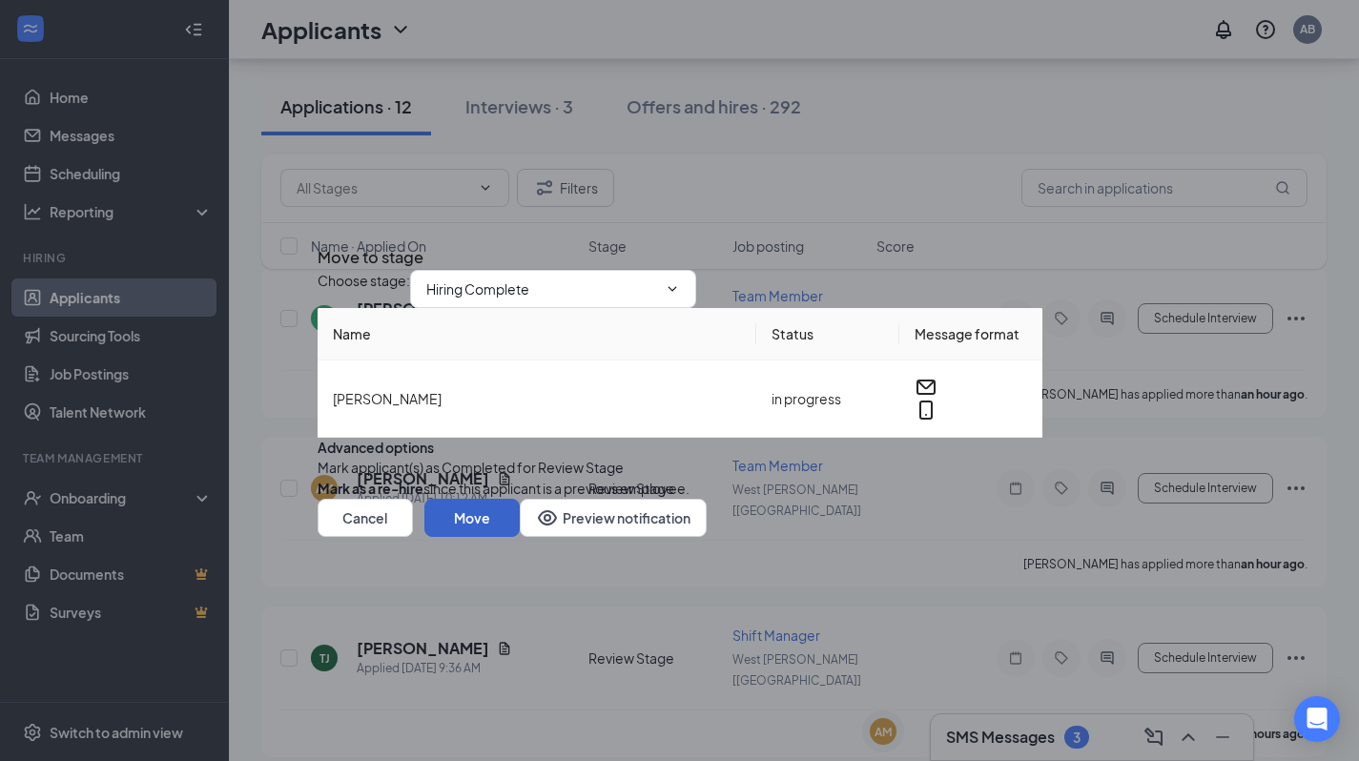
click at [520, 537] on button "Move" at bounding box center [471, 518] width 95 height 38
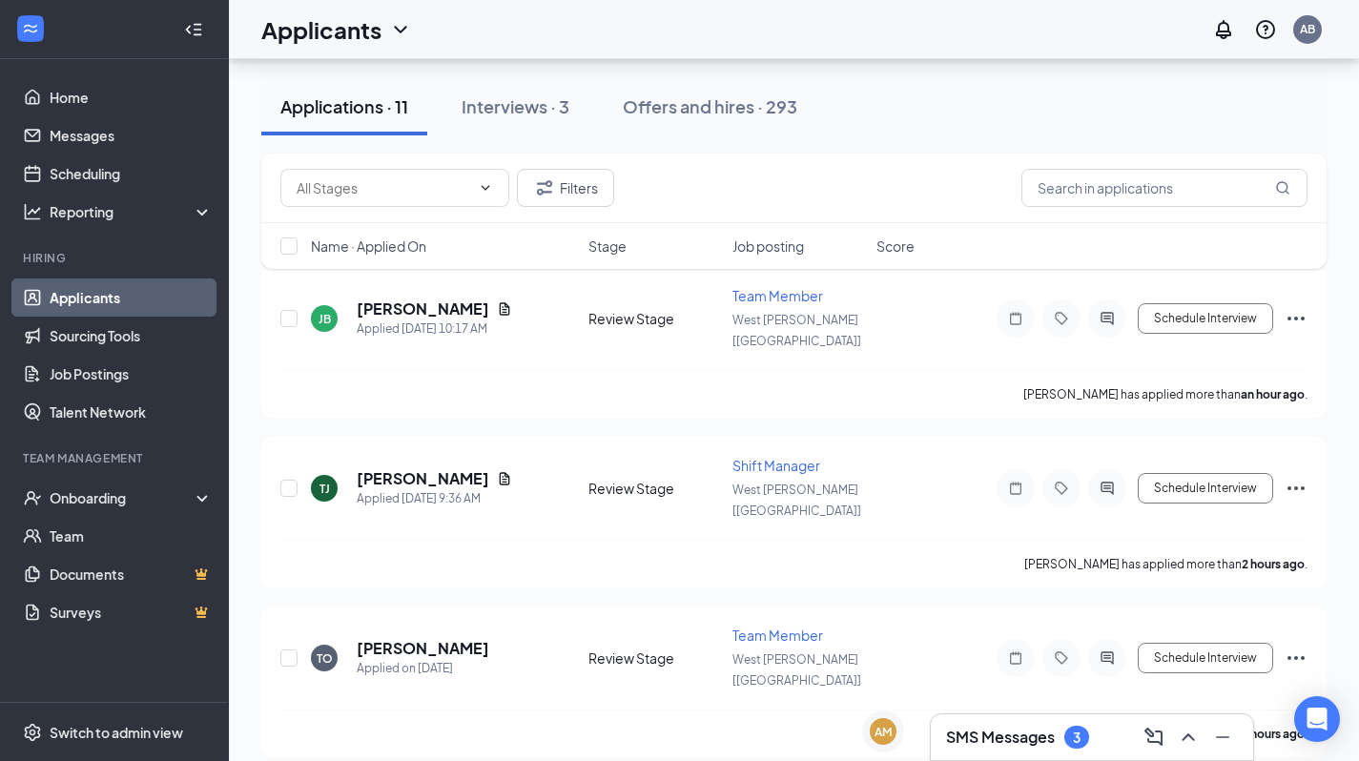
click at [988, 714] on div "SMS Messages 3" at bounding box center [1092, 737] width 322 height 46
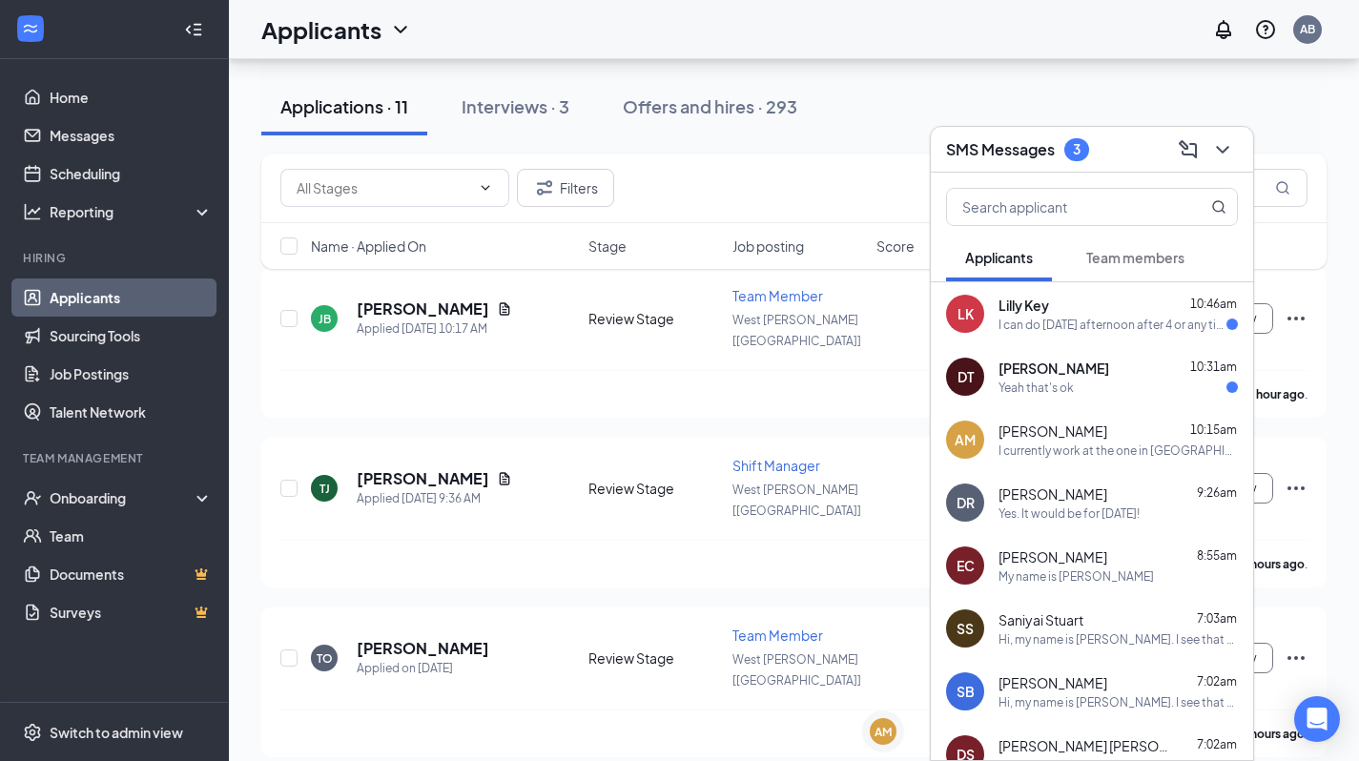
click at [1018, 428] on span "[PERSON_NAME]" at bounding box center [1053, 431] width 109 height 19
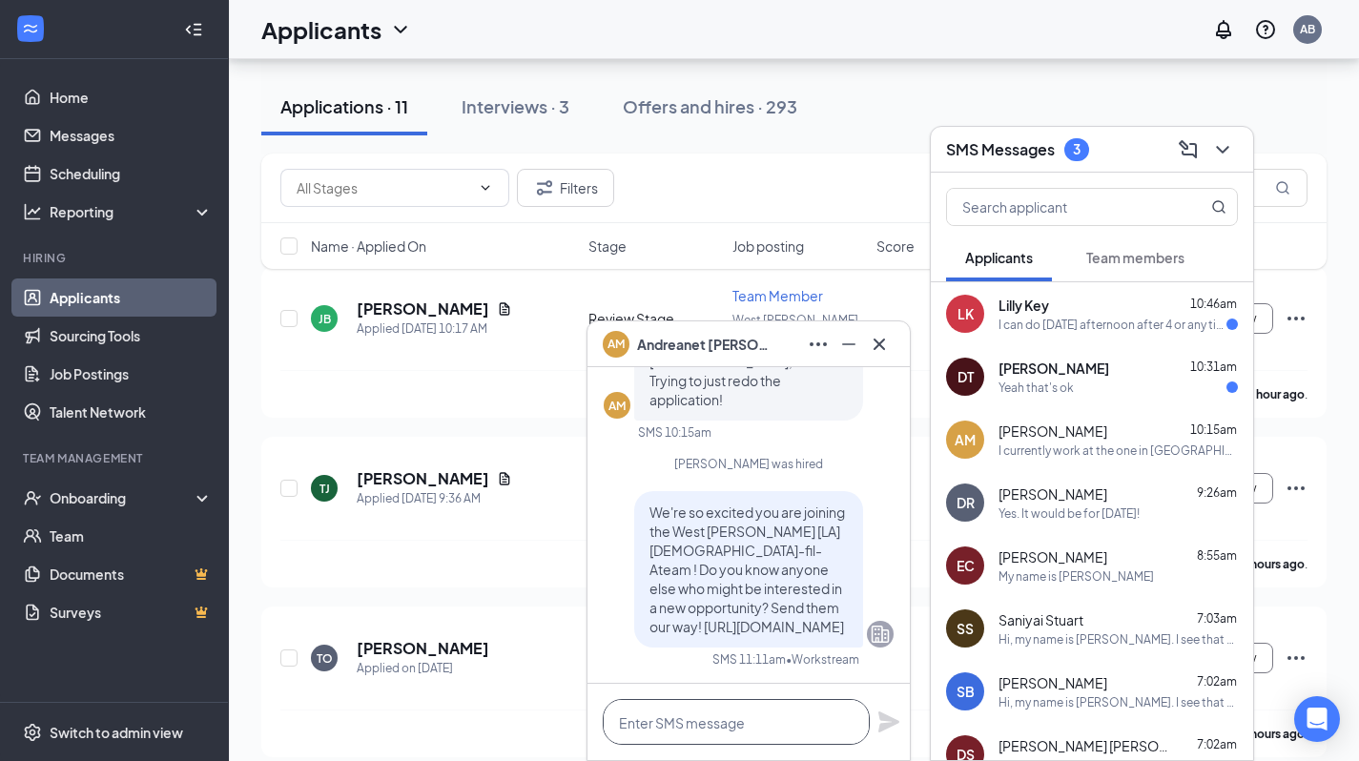
click at [763, 712] on textarea at bounding box center [736, 722] width 267 height 46
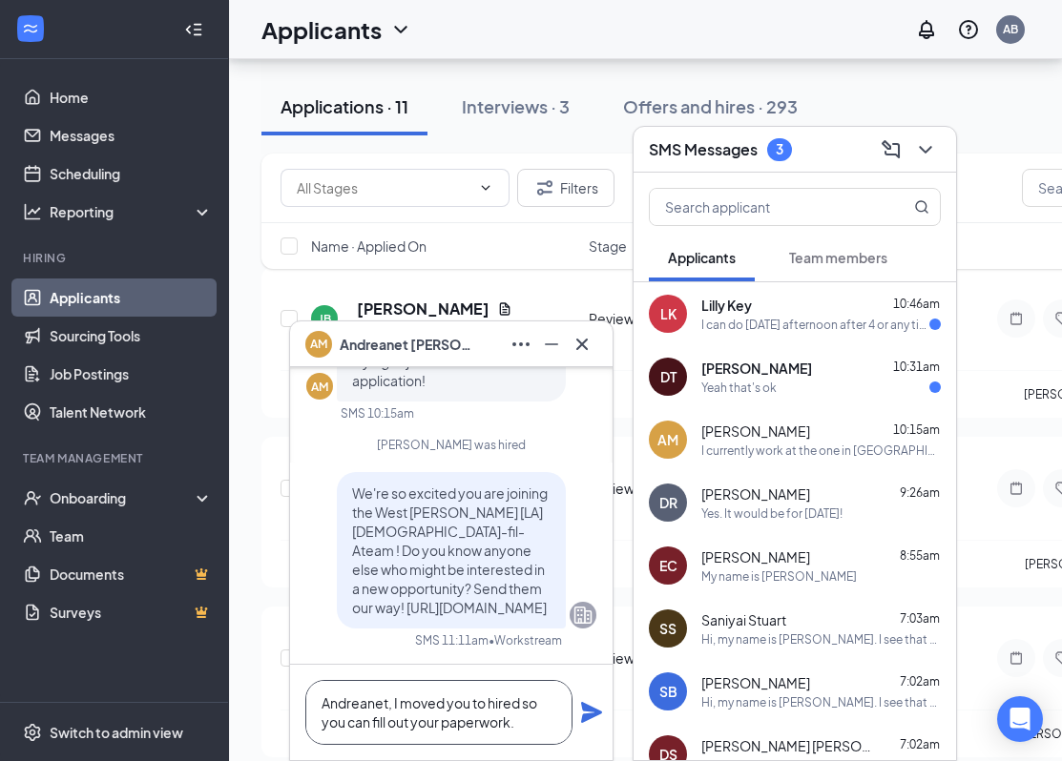
scroll to position [0, 0]
type textarea "Andreanet, I moved you to hired so you can fill out your paperwork."
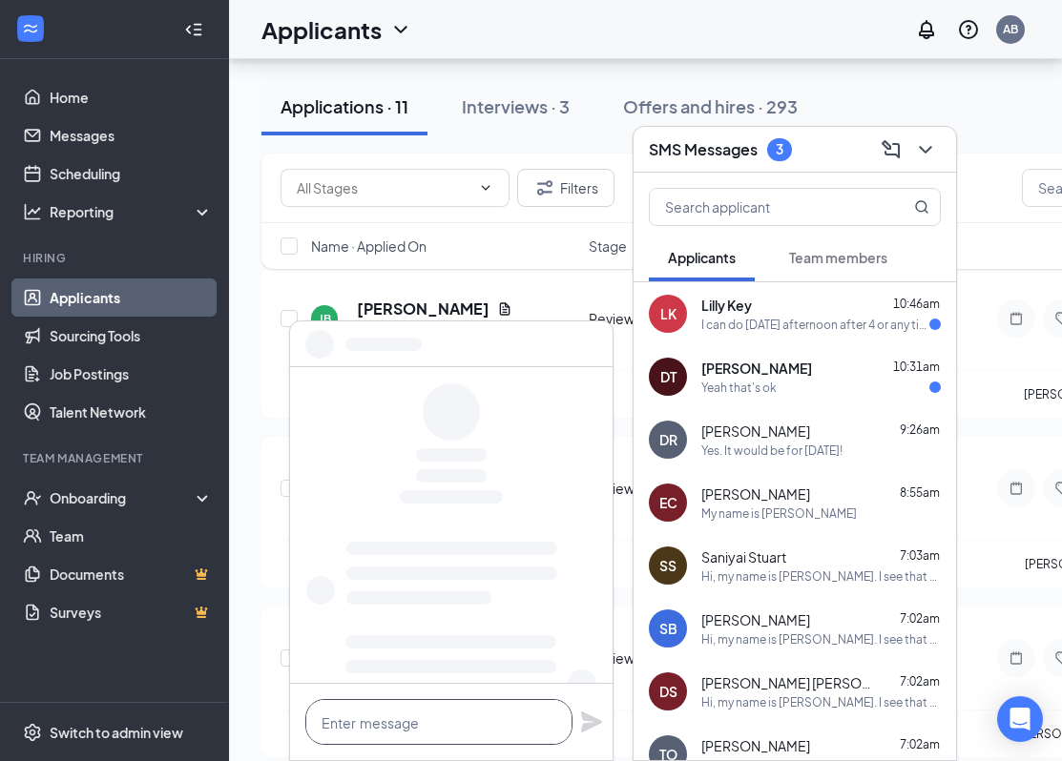
click at [525, 727] on textarea at bounding box center [438, 722] width 267 height 46
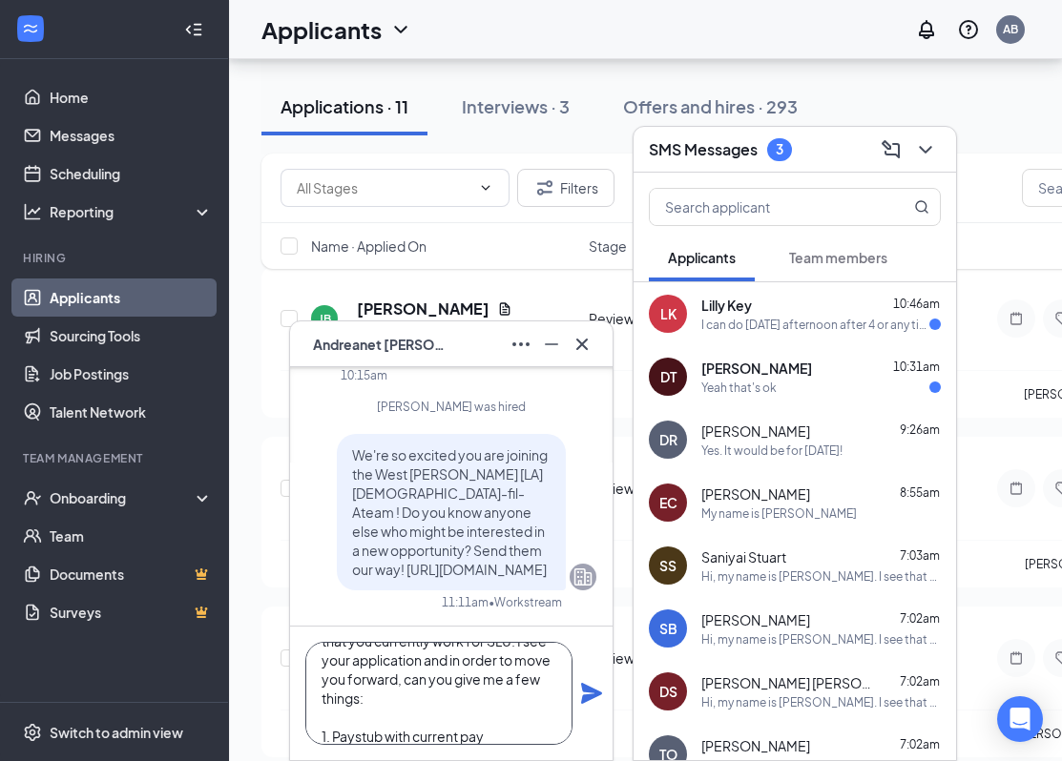
scroll to position [52, 0]
type textarea "Hi, my name is [PERSON_NAME]. I see that you currently work for SLU. I see your…"
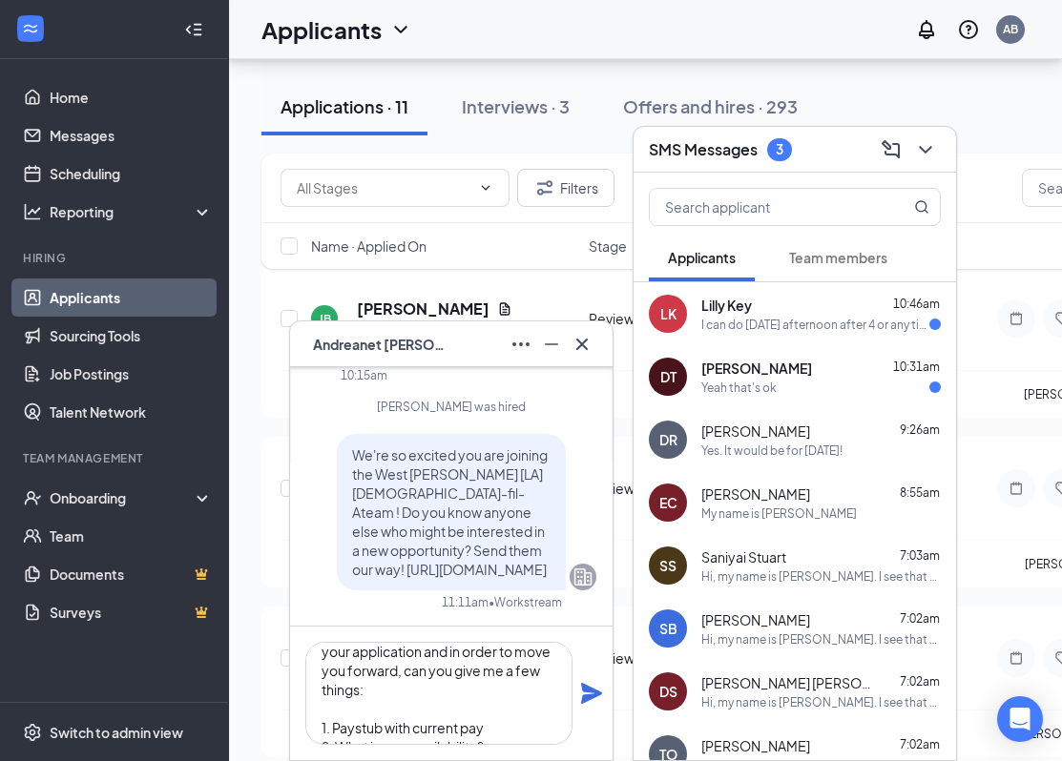
click at [589, 691] on icon "Plane" at bounding box center [591, 693] width 21 height 21
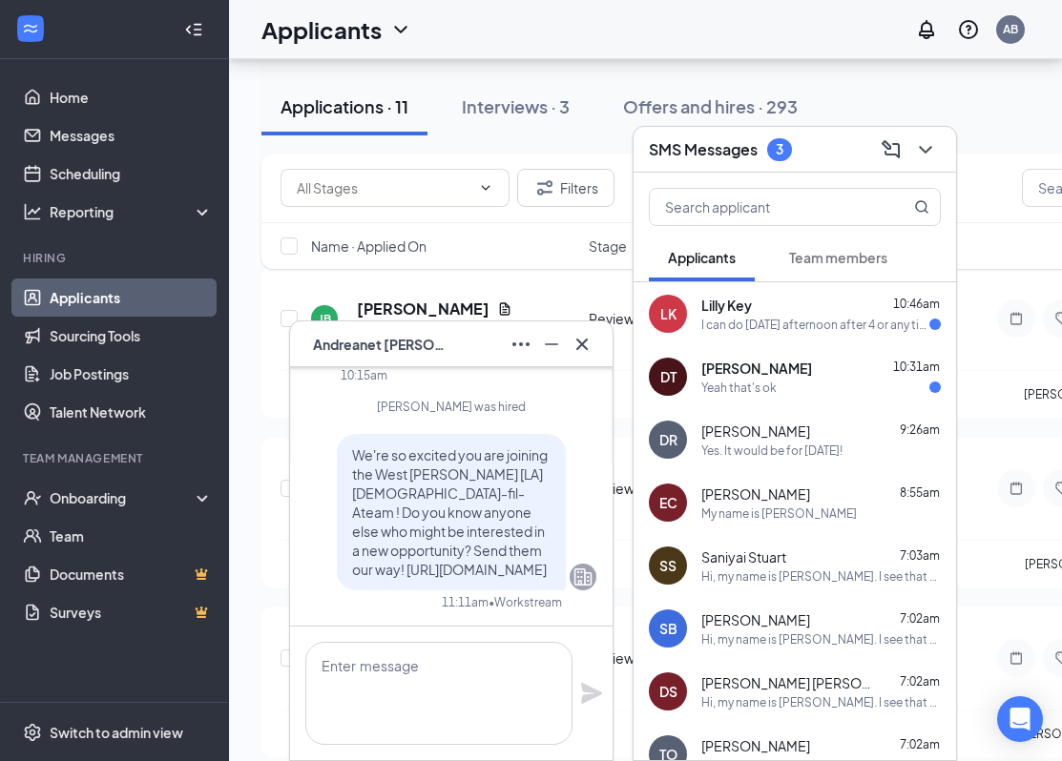
scroll to position [0, 0]
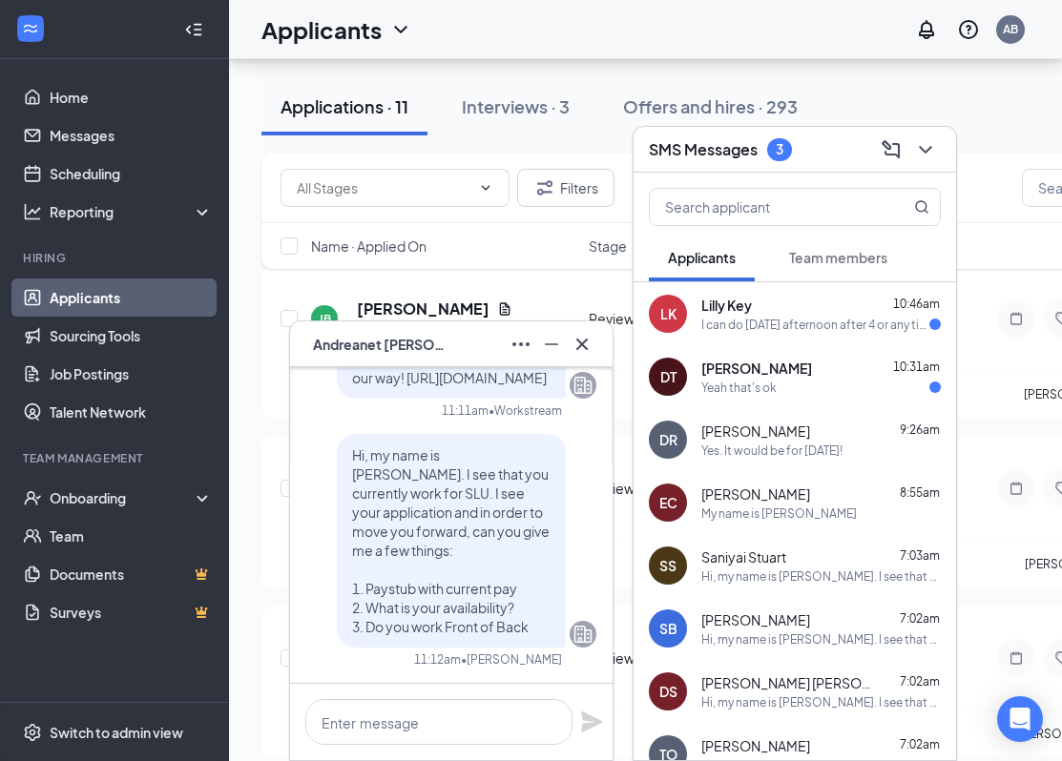
click at [437, 355] on div "AM [PERSON_NAME]" at bounding box center [375, 344] width 141 height 21
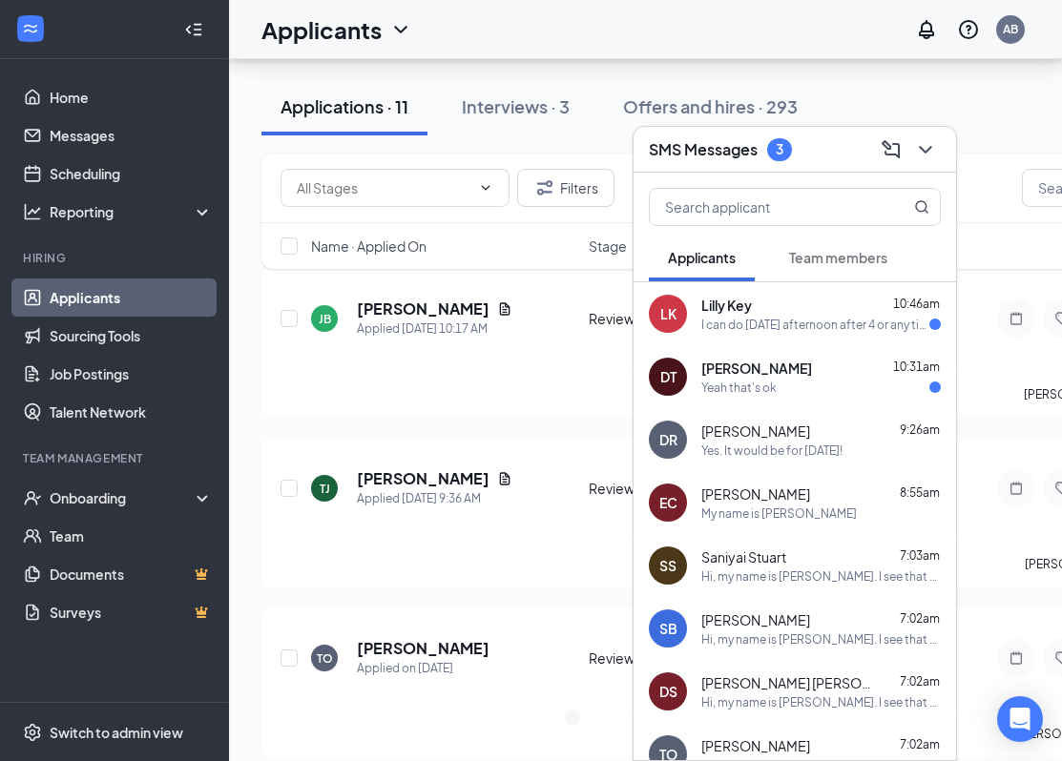
click at [690, 158] on h3 "SMS Messages" at bounding box center [703, 149] width 109 height 21
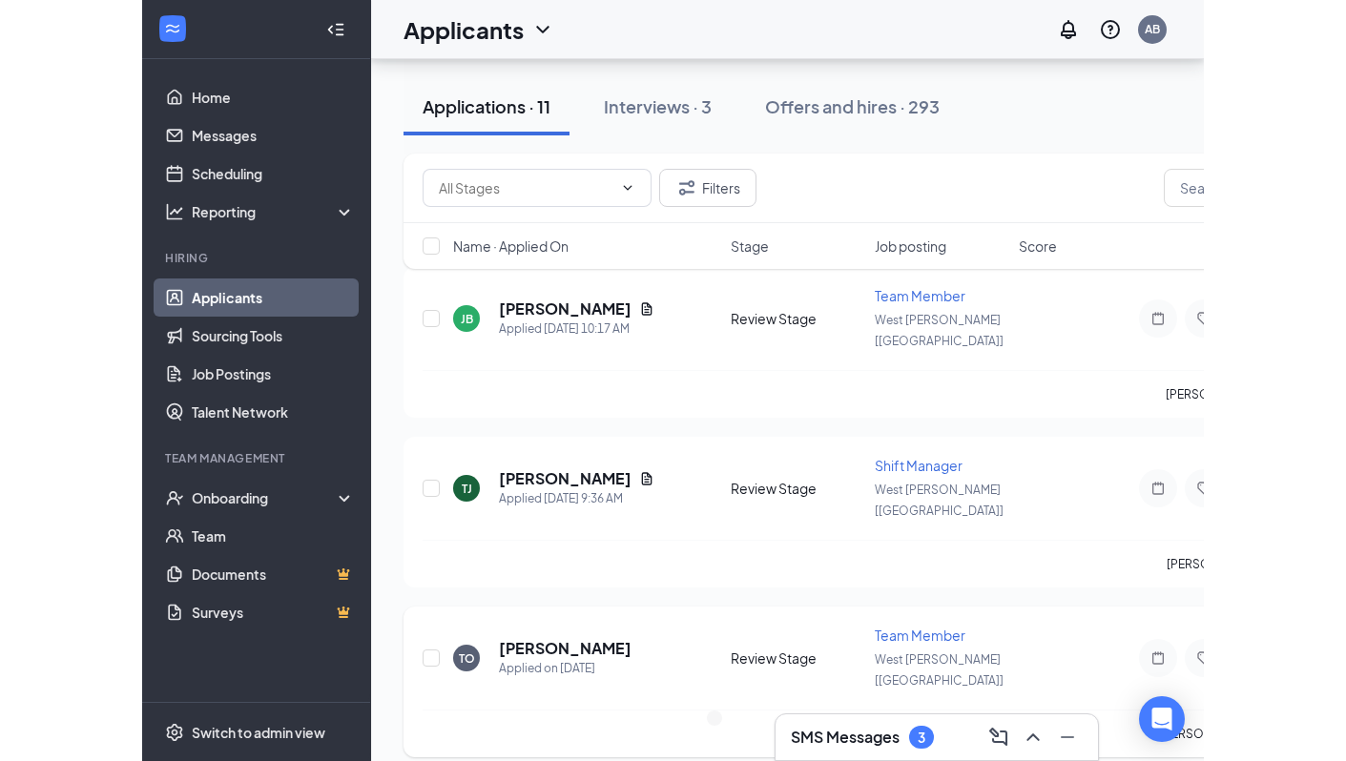
scroll to position [200, 0]
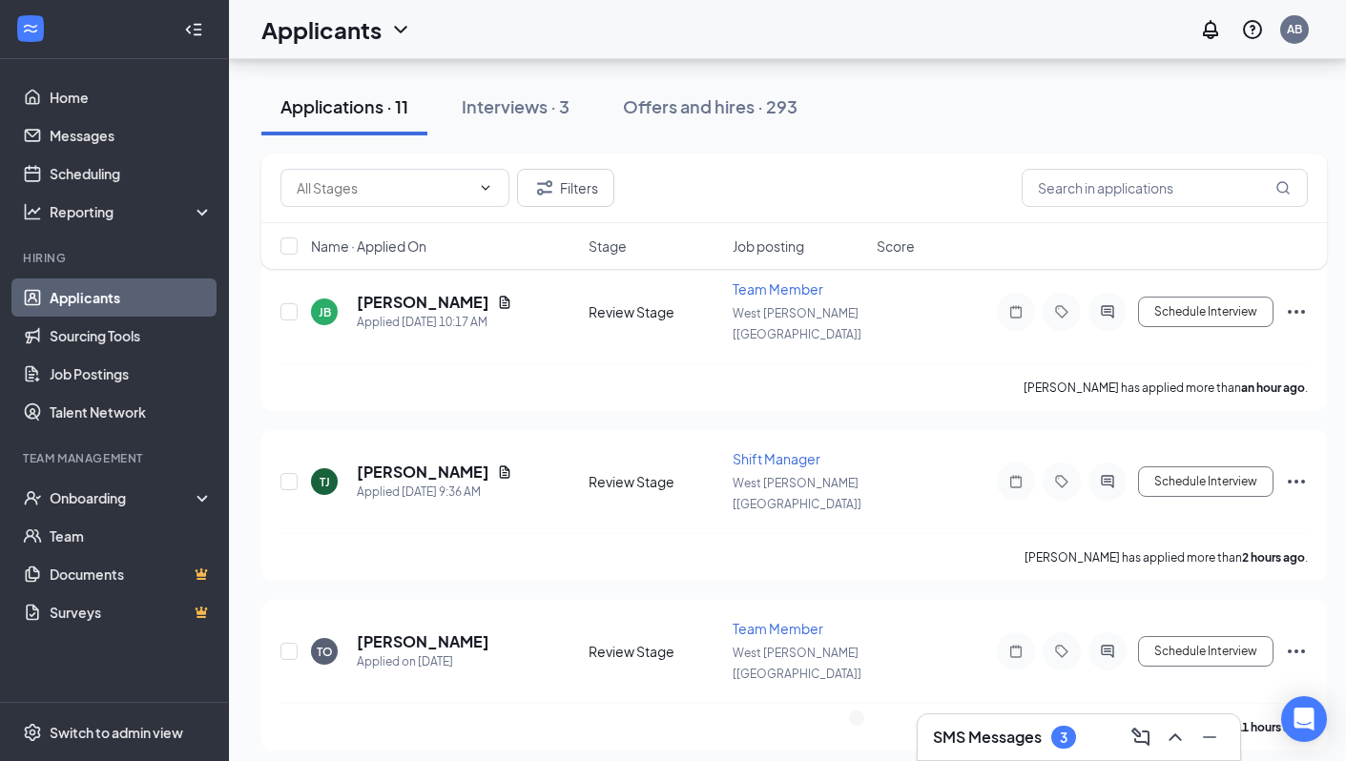
click at [423, 286] on div "Filters Name · Applied On Stage Job posting Score" at bounding box center [793, 221] width 1065 height 134
click at [416, 292] on h5 "[PERSON_NAME]" at bounding box center [423, 302] width 133 height 21
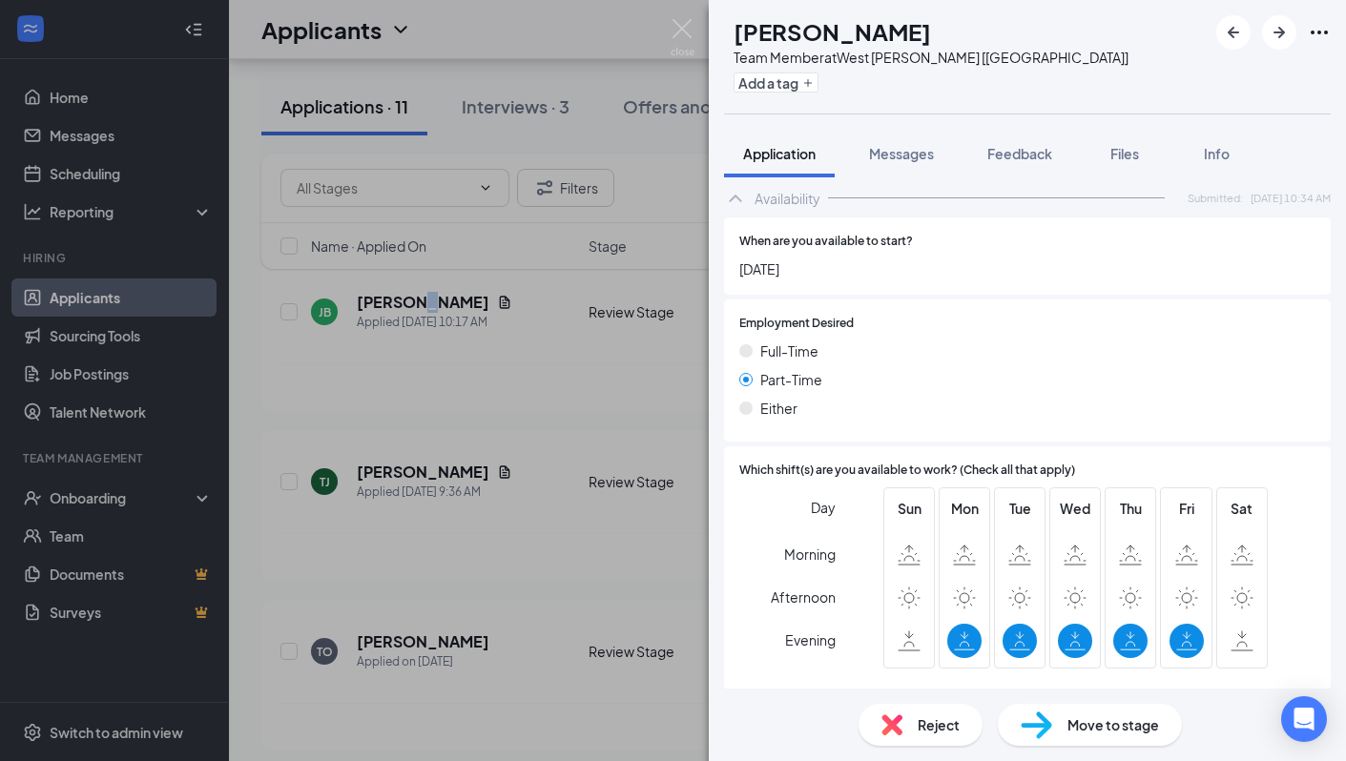
scroll to position [1274, 0]
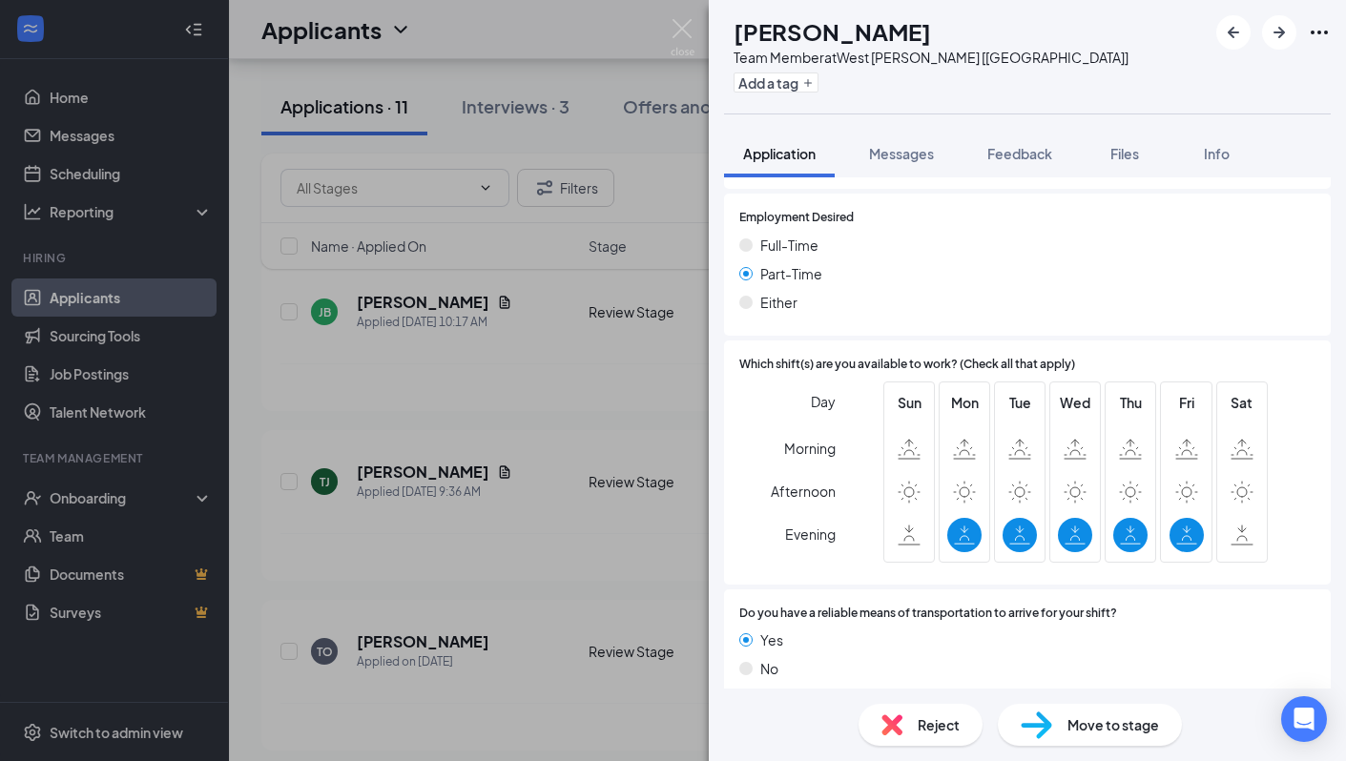
click at [575, 537] on div "[PERSON_NAME] Team Member at [GEOGRAPHIC_DATA][PERSON_NAME] [[GEOGRAPHIC_DATA]]…" at bounding box center [673, 380] width 1346 height 761
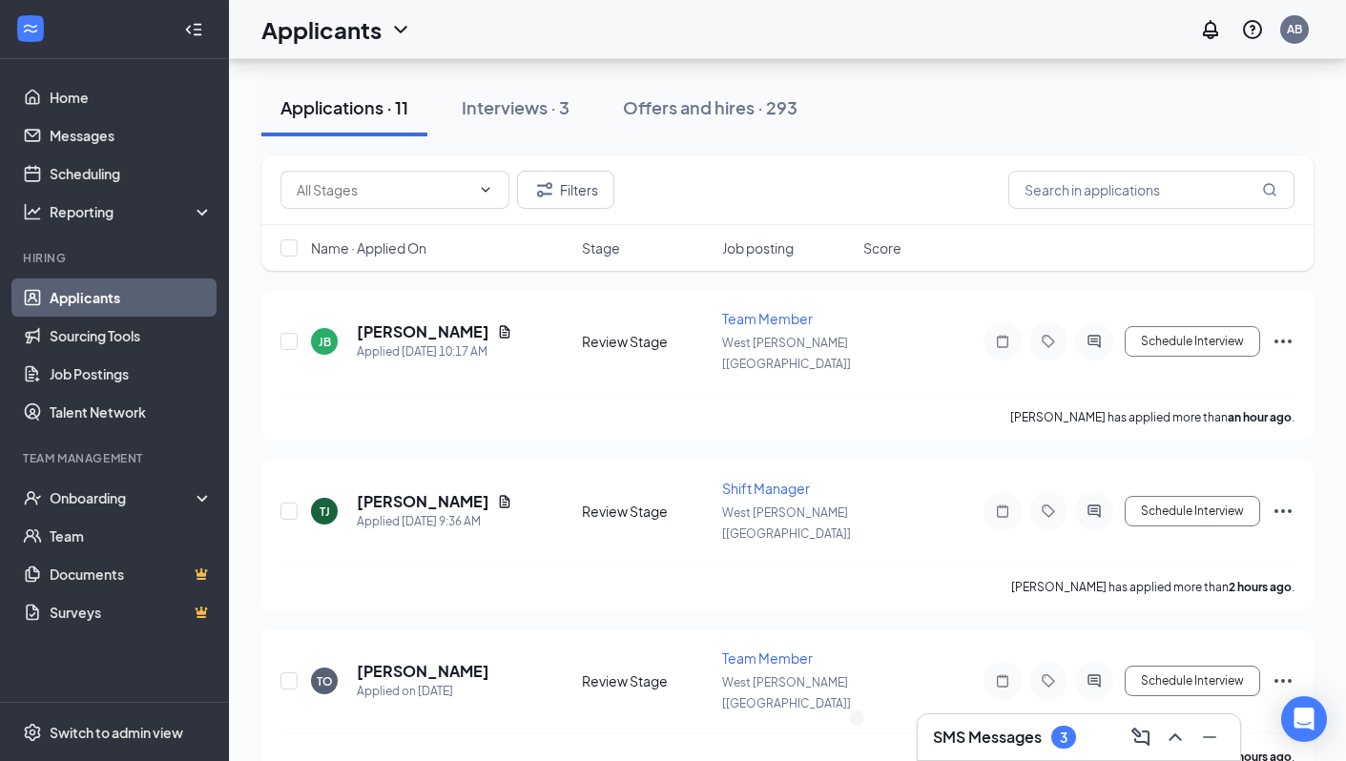
scroll to position [177, 0]
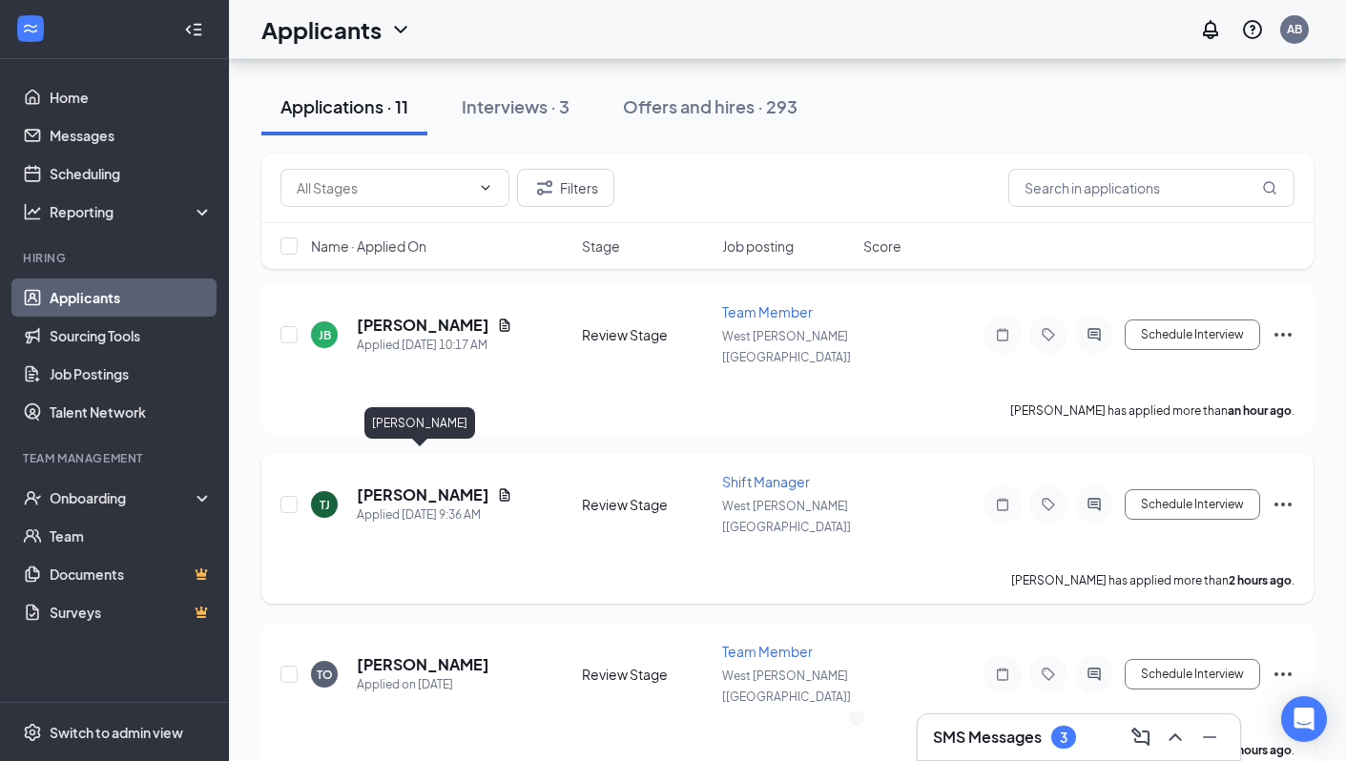
click at [410, 485] on h5 "[PERSON_NAME]" at bounding box center [423, 495] width 133 height 21
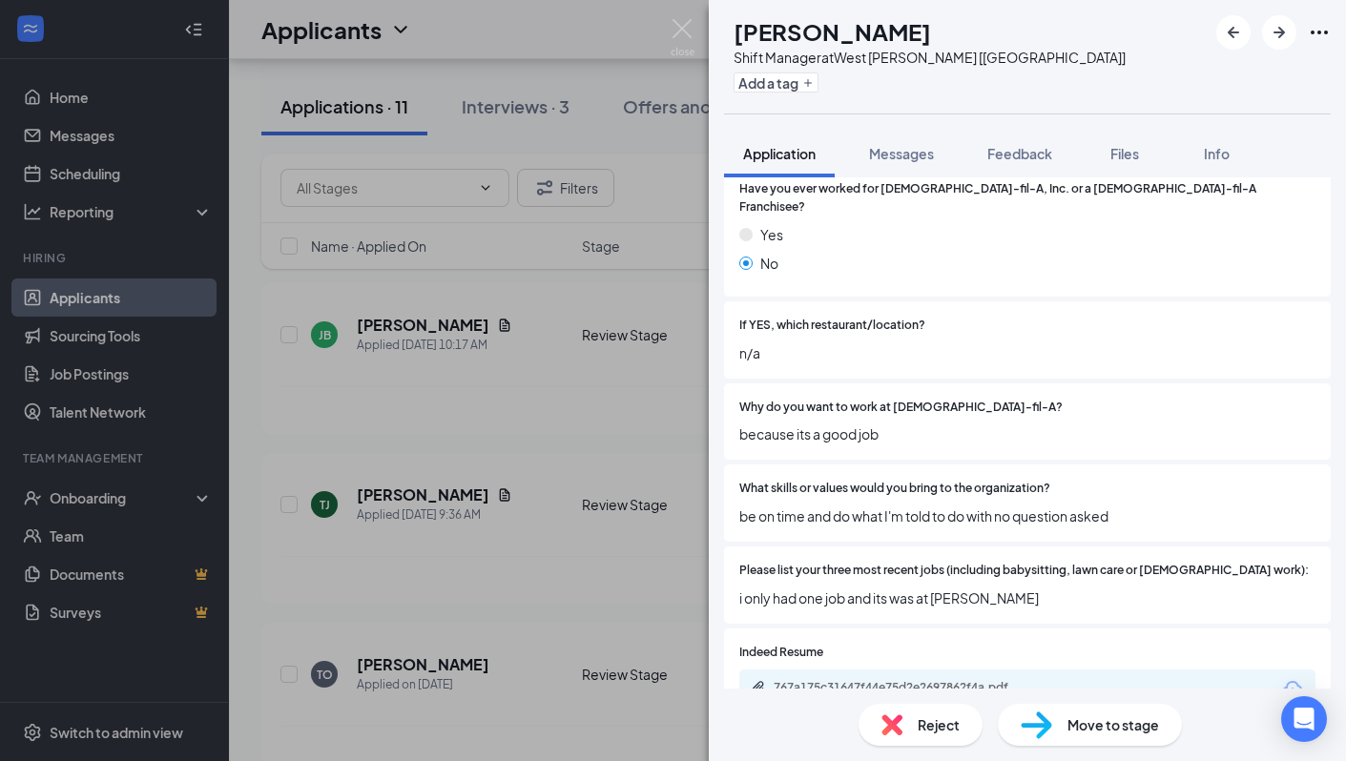
scroll to position [414, 0]
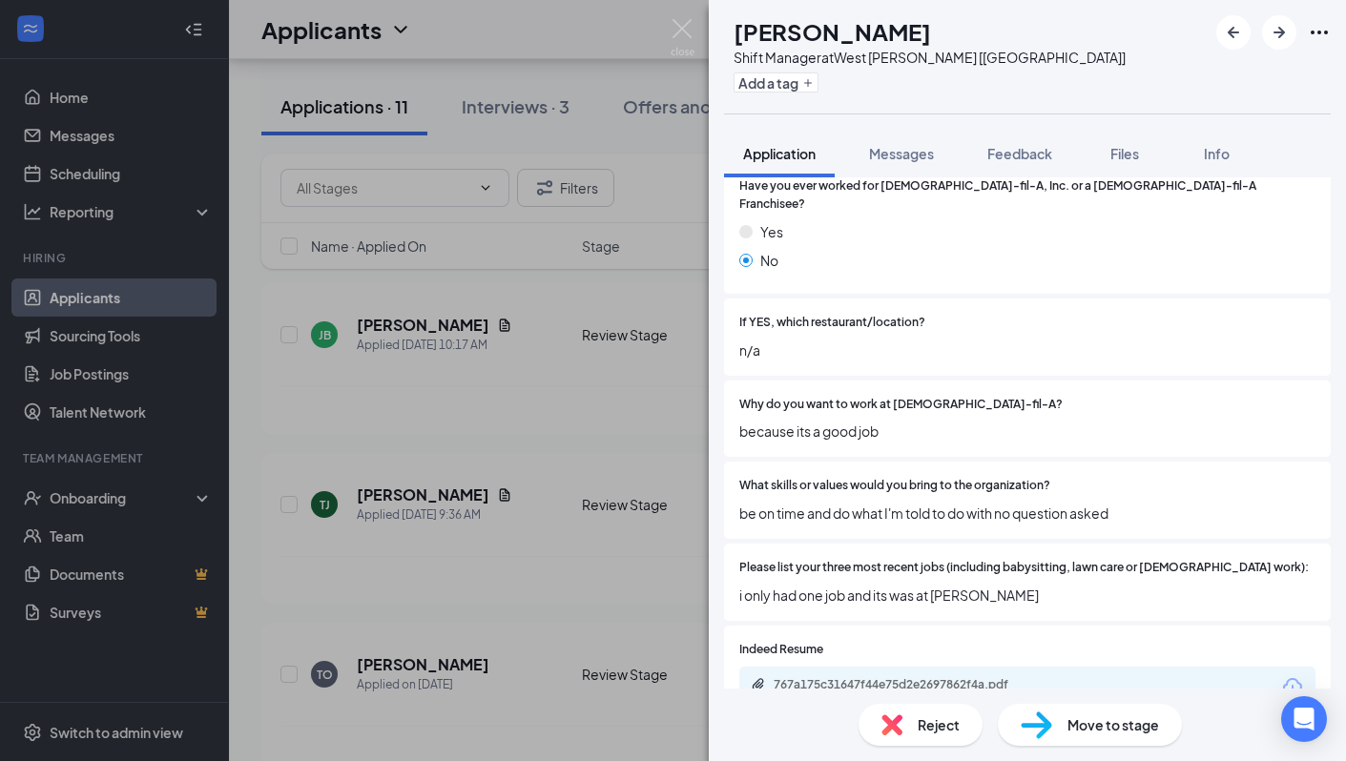
click at [535, 531] on div "[PERSON_NAME] [PERSON_NAME] Shift Manager at [GEOGRAPHIC_DATA][PERSON_NAME] [[G…" at bounding box center [673, 380] width 1346 height 761
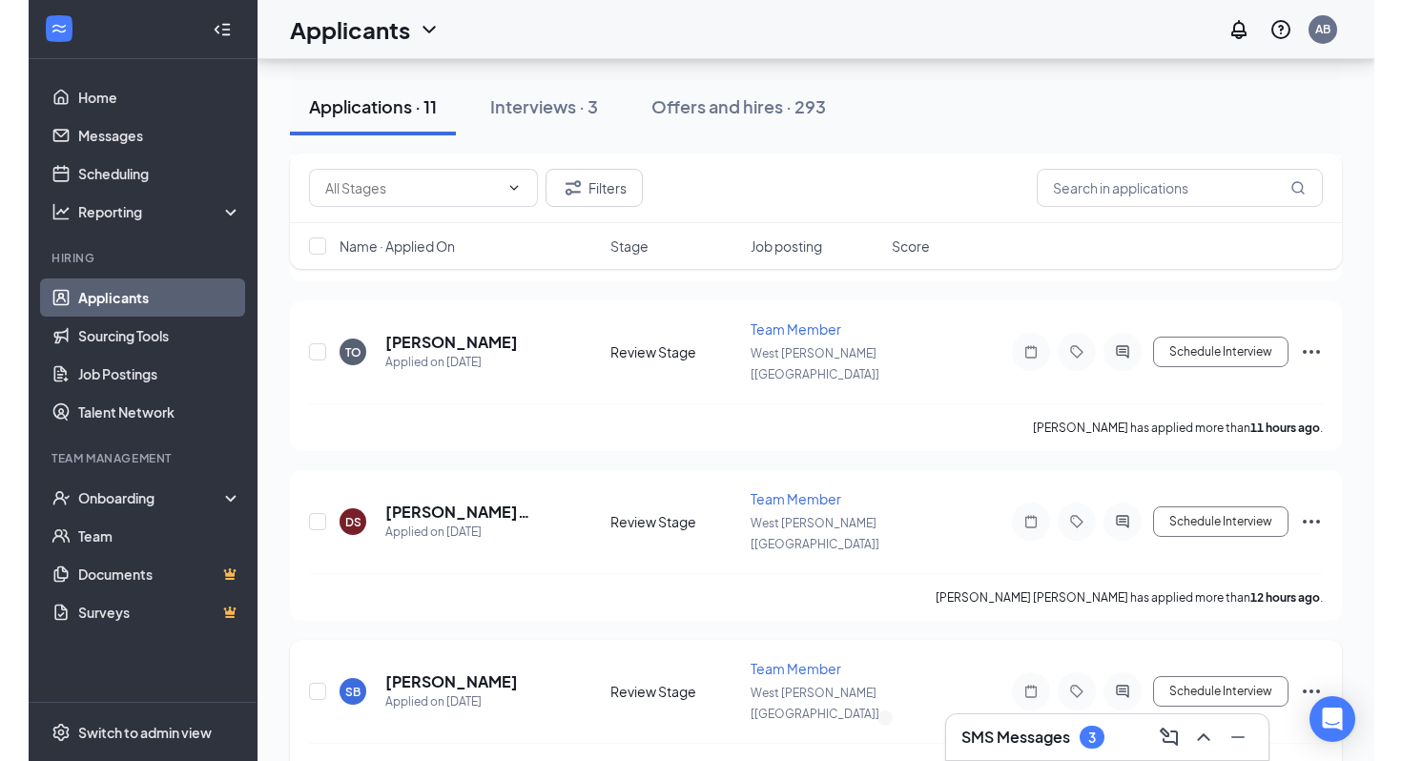
scroll to position [518, 0]
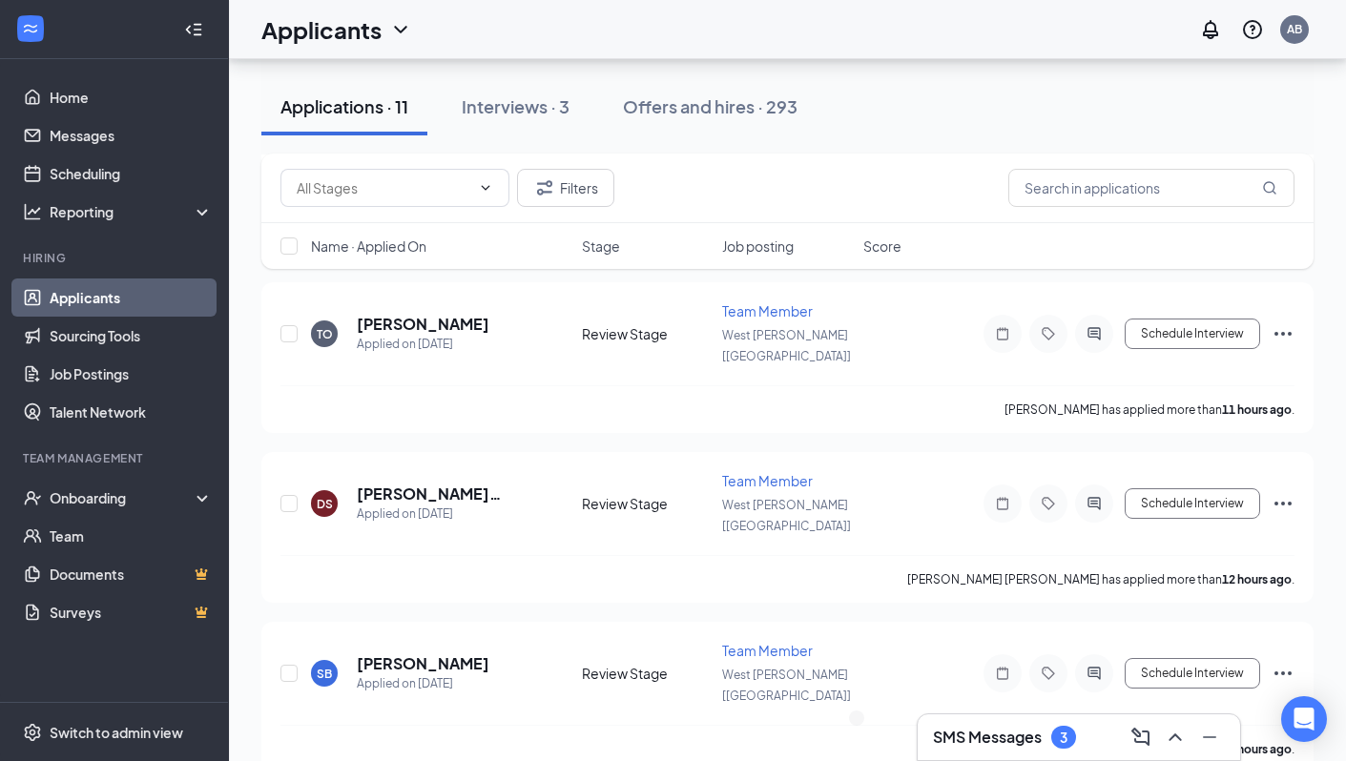
click at [1044, 734] on div "SMS Messages 3" at bounding box center [1004, 737] width 143 height 23
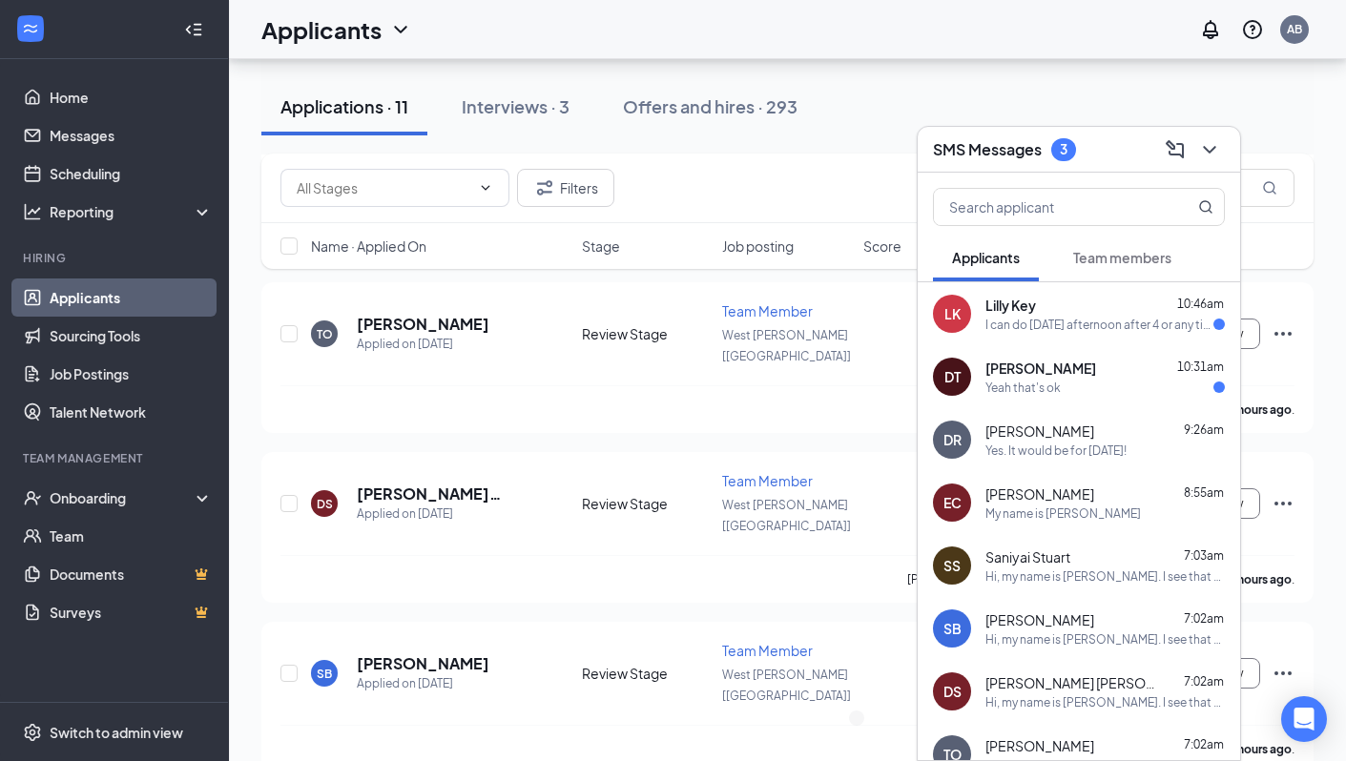
drag, startPoint x: 1080, startPoint y: 407, endPoint x: 1067, endPoint y: 393, distance: 18.9
click at [1067, 393] on div "[PERSON_NAME] Key 10:46am I can do [DATE] afternoon after 4 or any time [DATE] …" at bounding box center [1079, 644] width 322 height 725
click at [1067, 393] on div "Yeah that's ok" at bounding box center [1104, 388] width 239 height 16
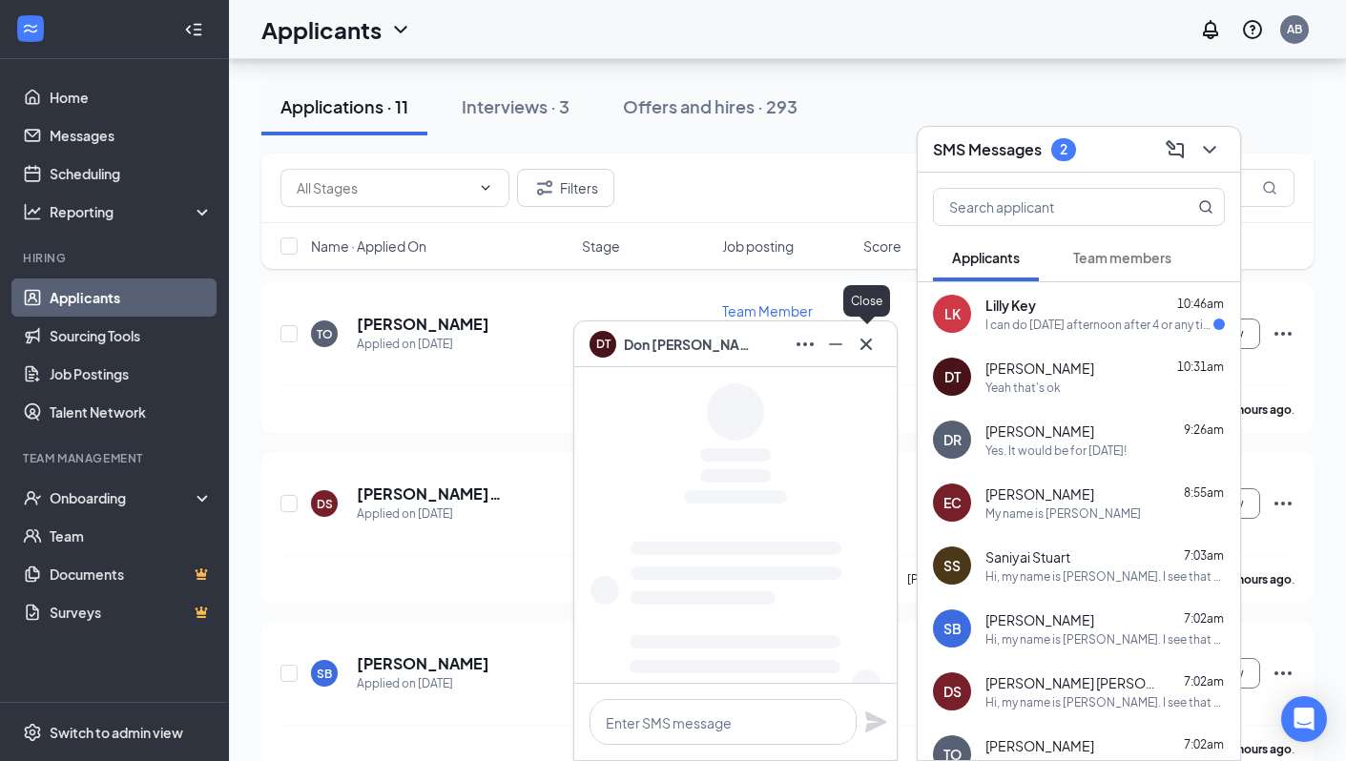
click at [867, 348] on icon "Cross" at bounding box center [866, 344] width 23 height 23
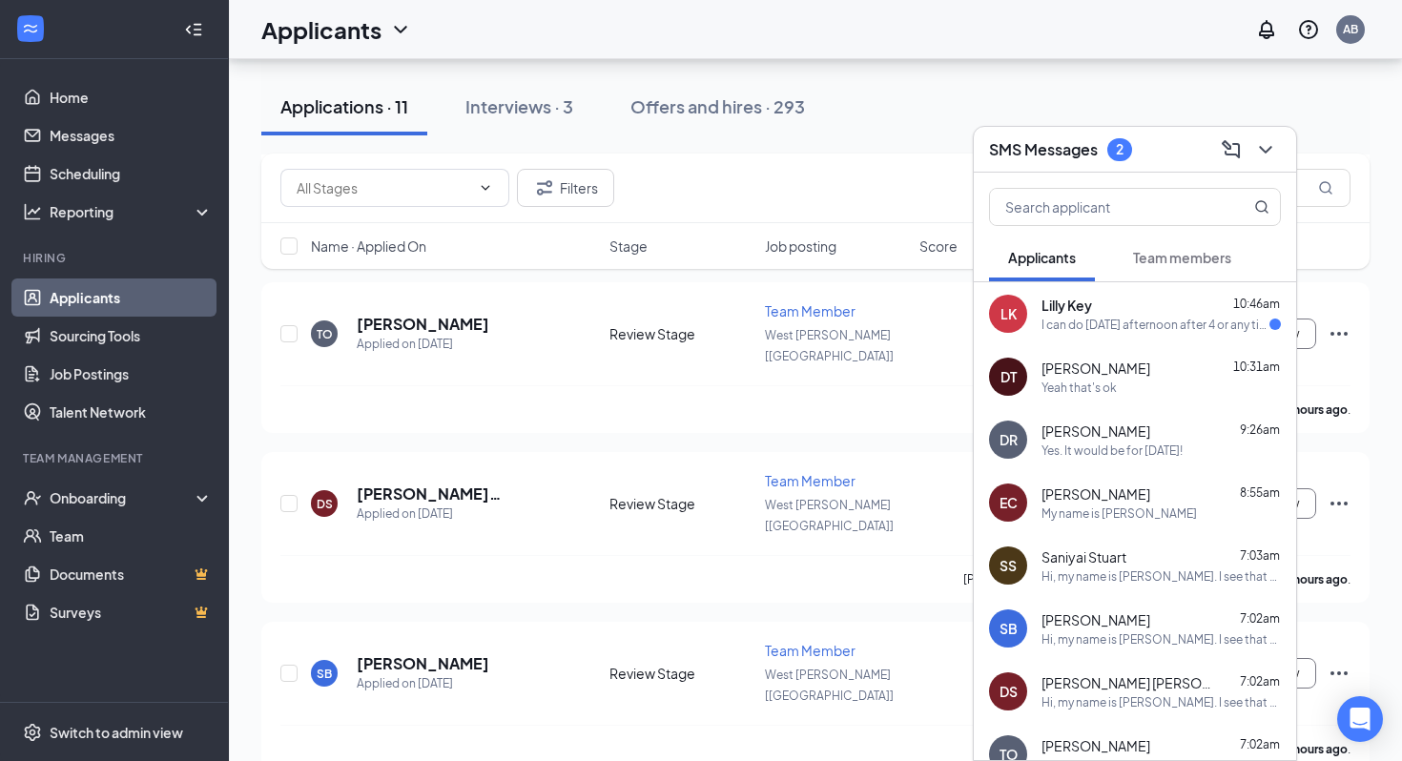
click at [1147, 317] on div "I can do [DATE] afternoon after 4 or any time [DATE] if that works" at bounding box center [1156, 325] width 228 height 16
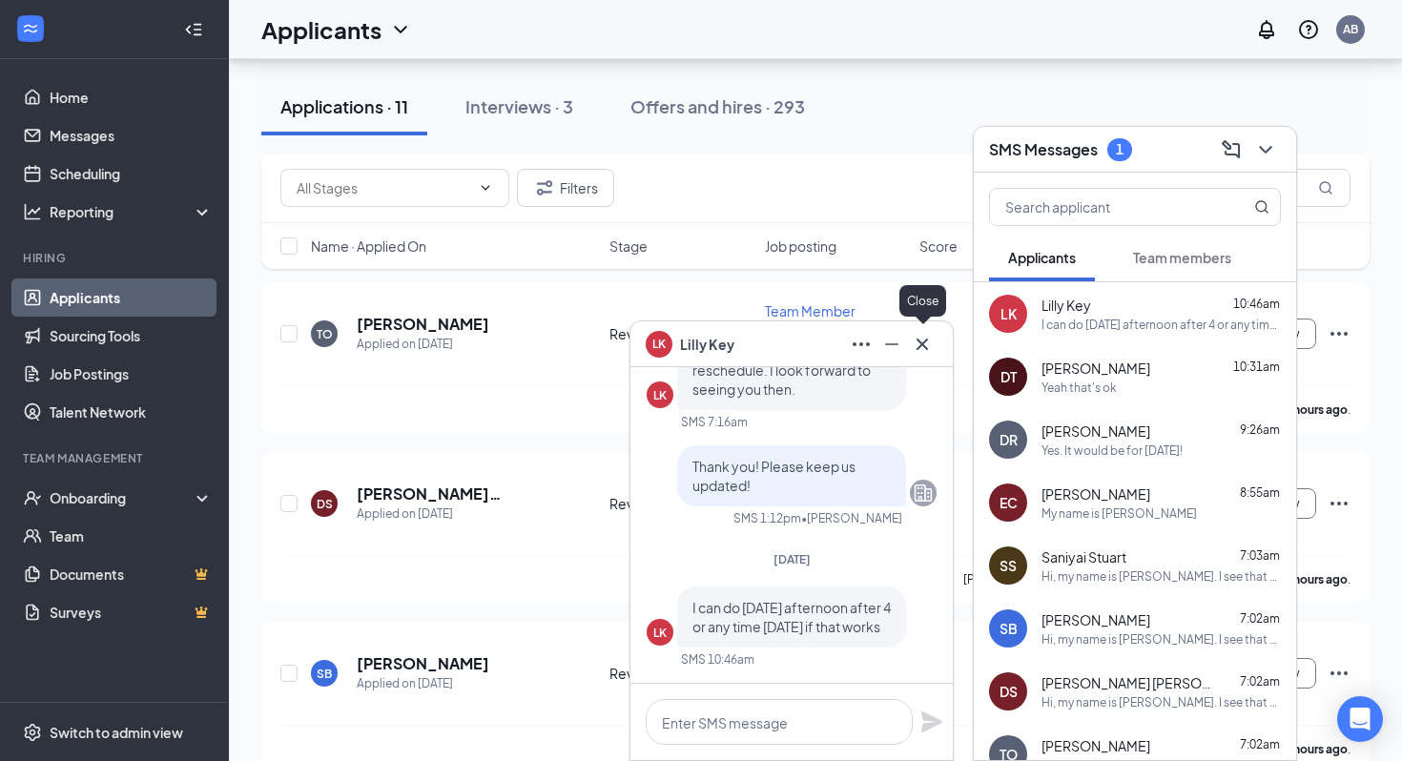
click at [925, 341] on icon "Cross" at bounding box center [922, 343] width 11 height 11
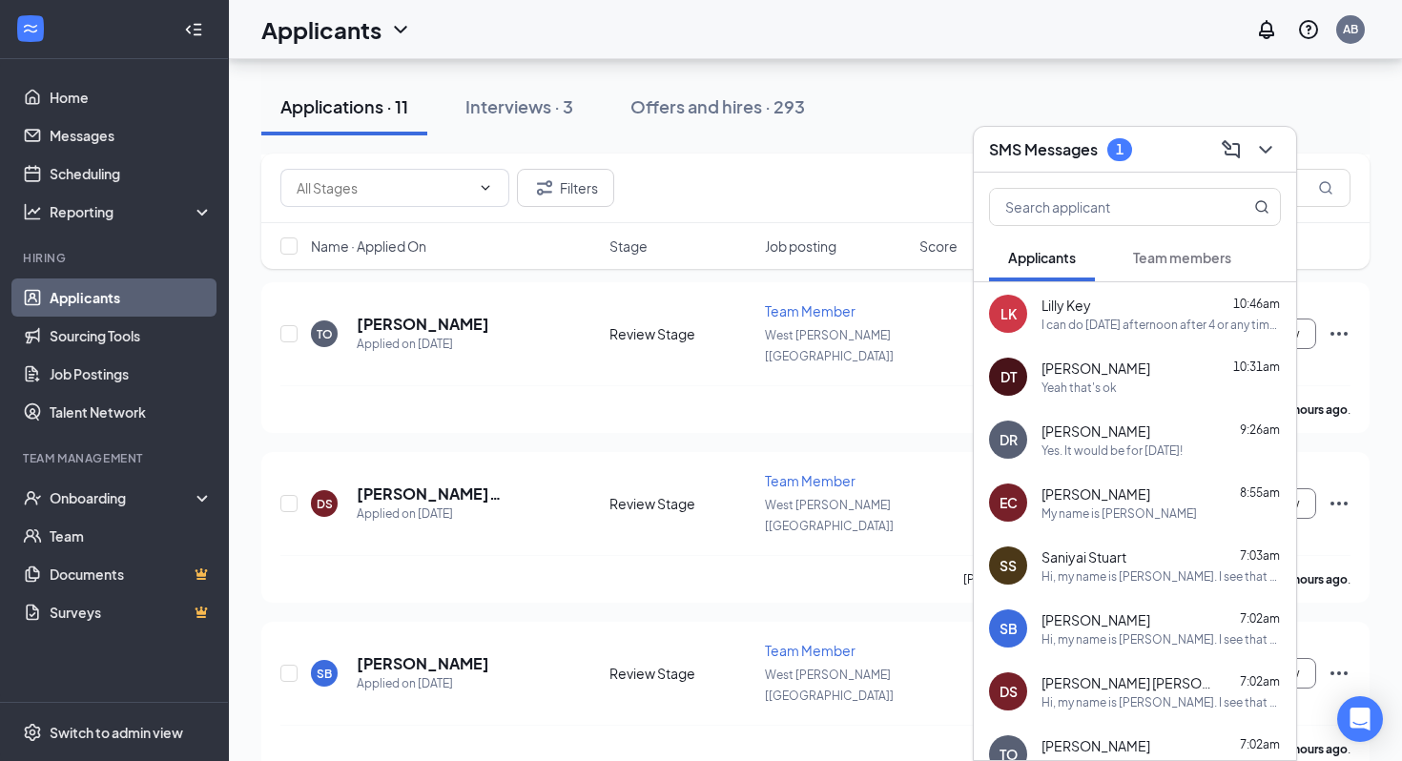
click at [1023, 162] on div "SMS Messages 1" at bounding box center [1135, 149] width 292 height 30
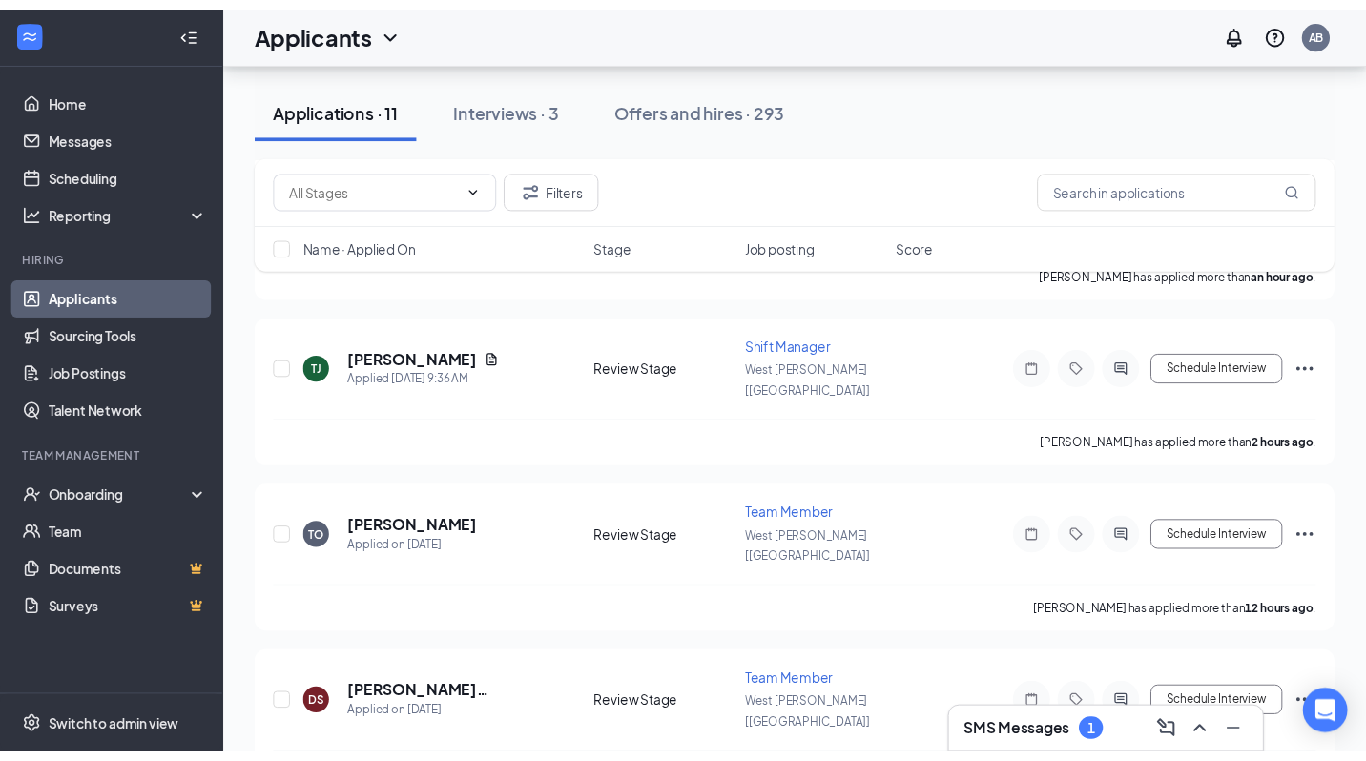
scroll to position [0, 0]
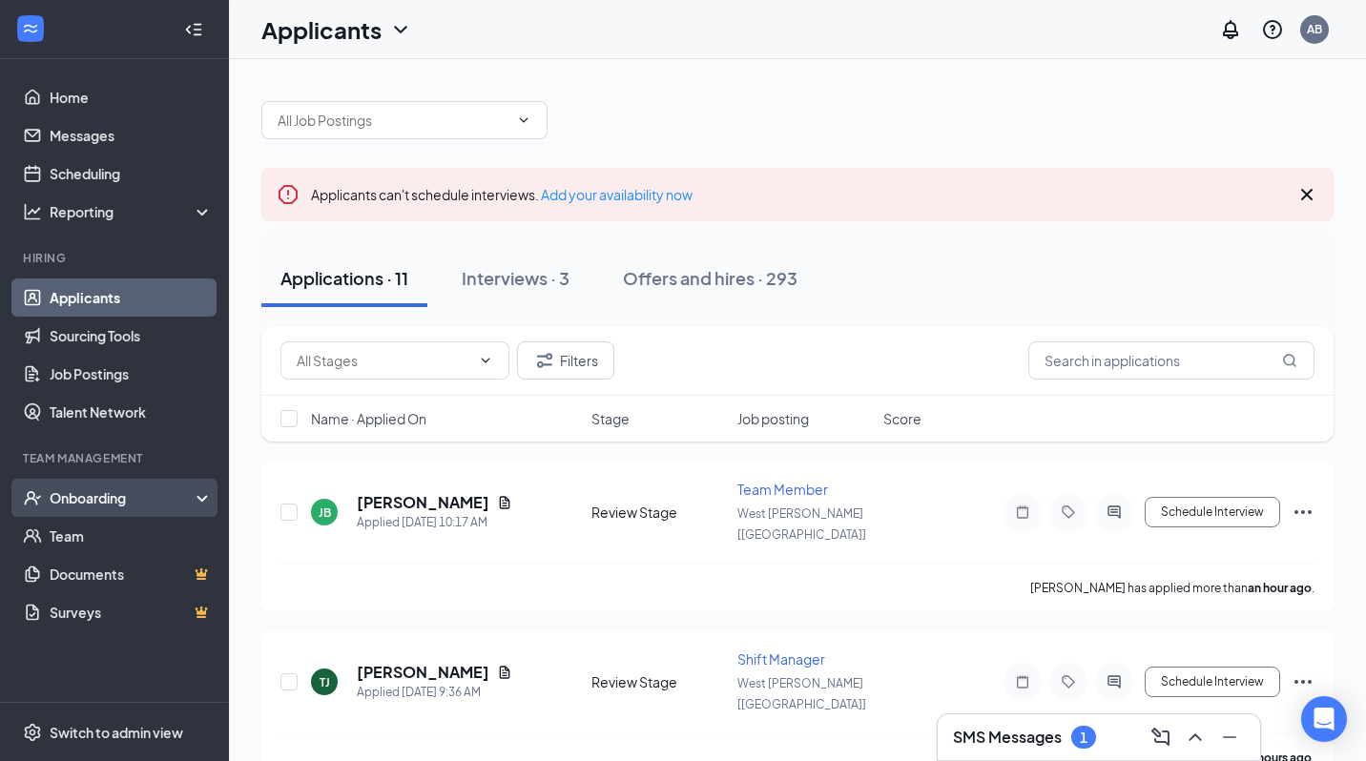
click at [67, 490] on div "Onboarding" at bounding box center [123, 497] width 147 height 19
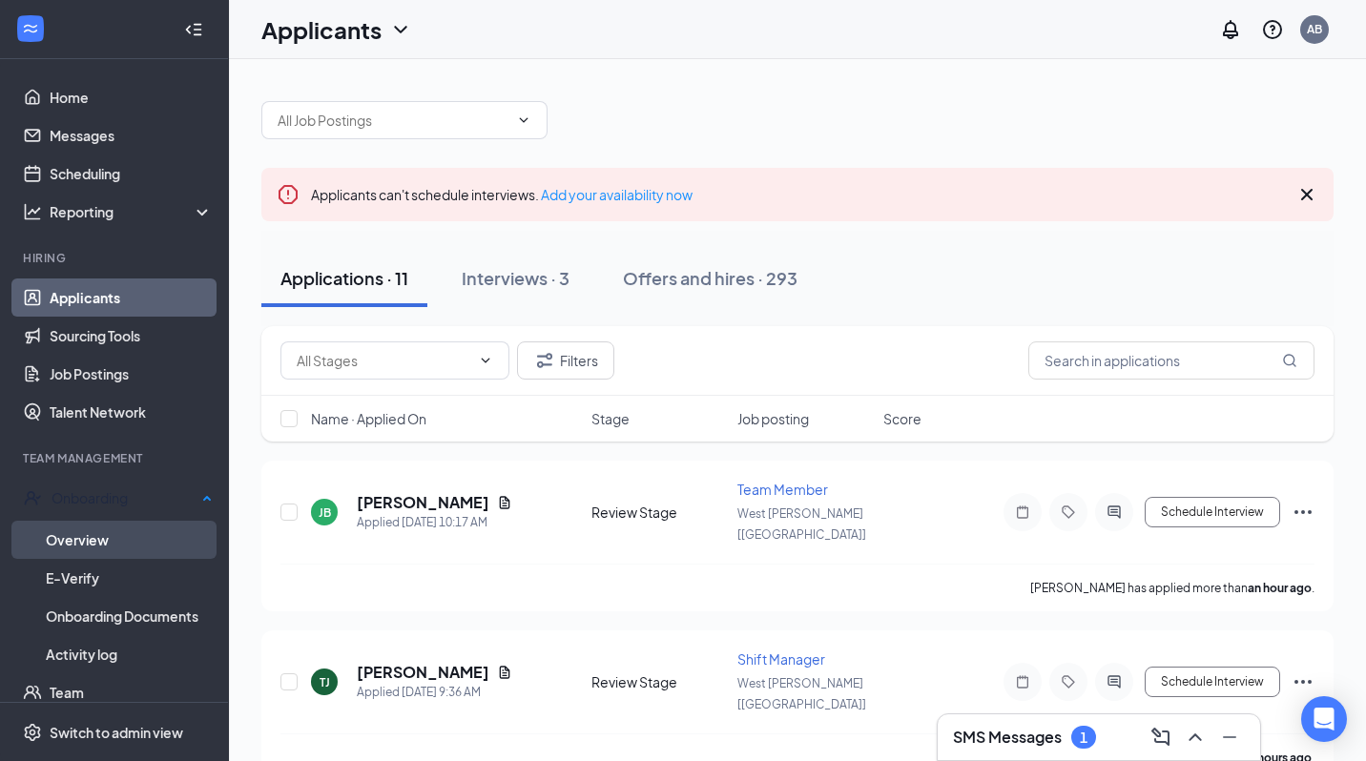
click at [72, 546] on link "Overview" at bounding box center [129, 540] width 167 height 38
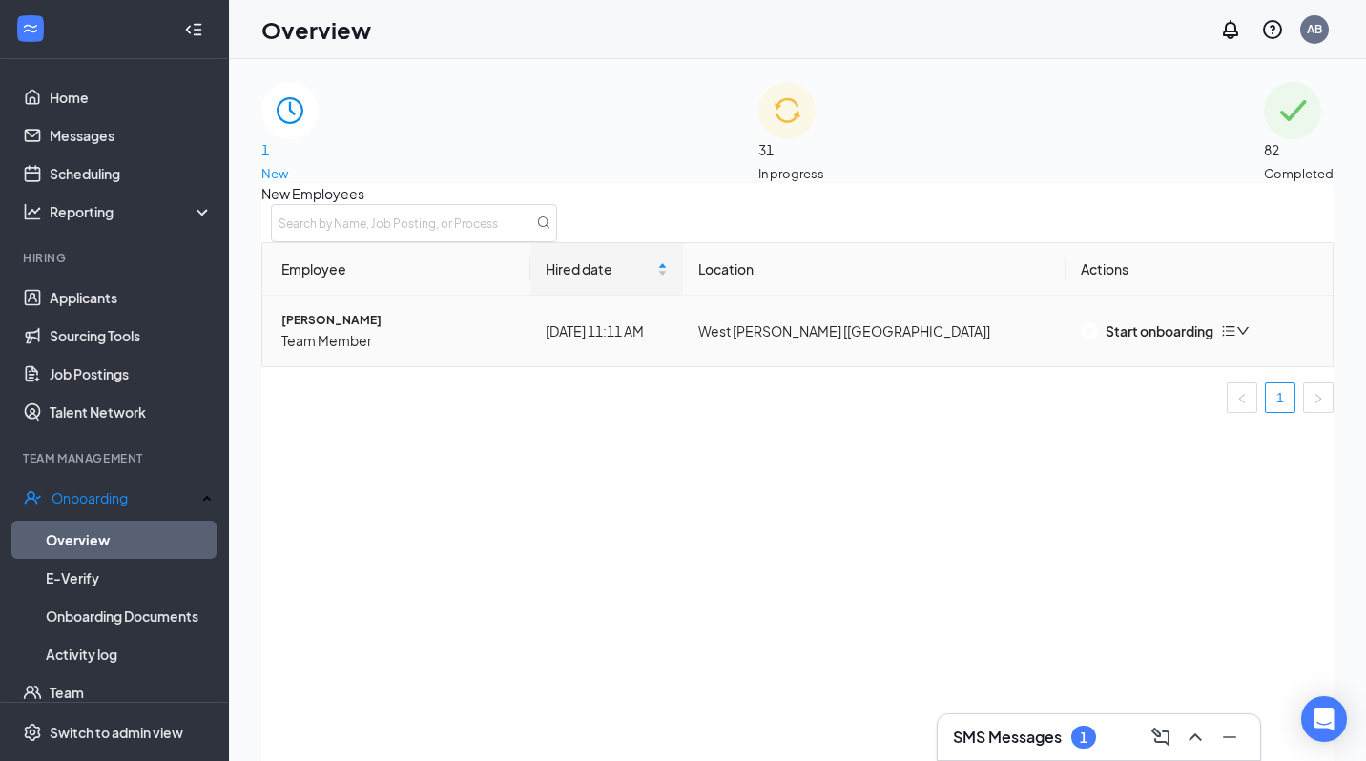
click at [351, 330] on span "[PERSON_NAME]" at bounding box center [398, 320] width 234 height 19
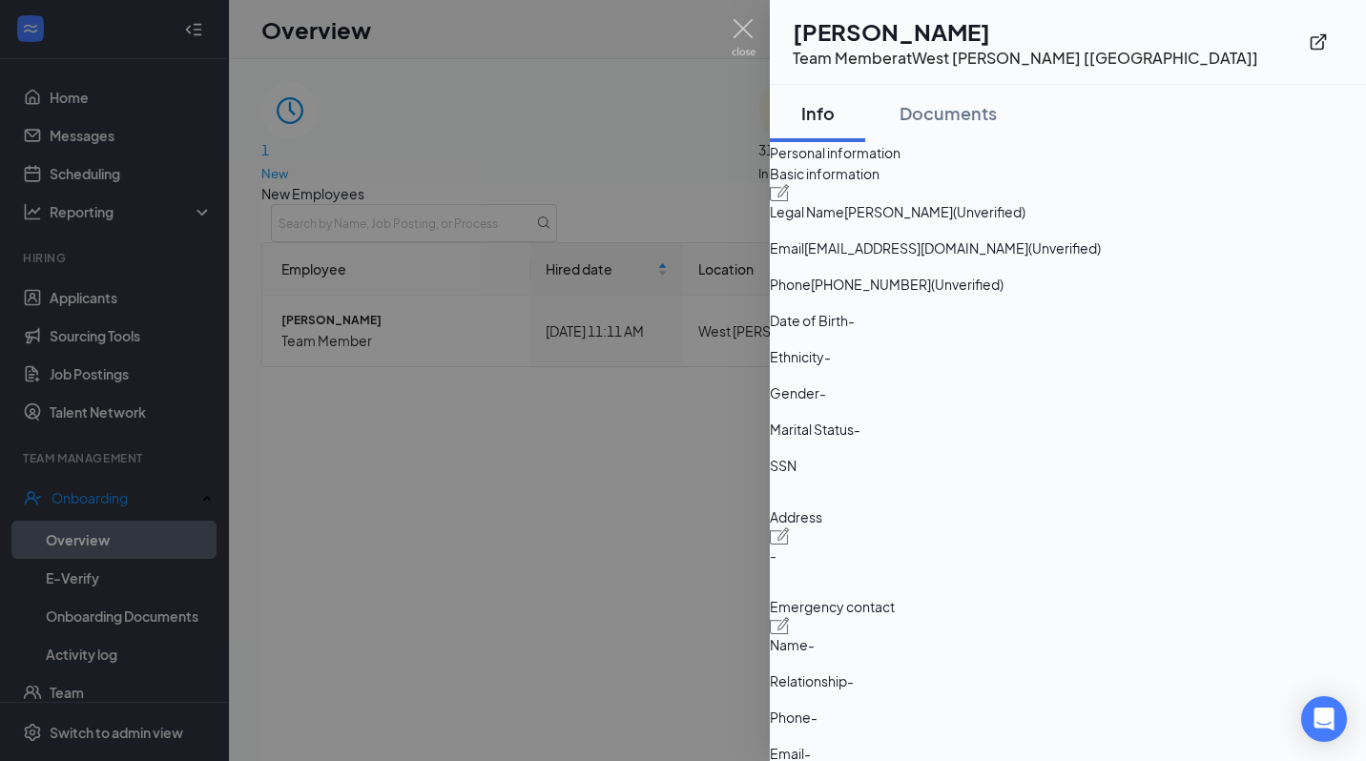
click at [340, 512] on div at bounding box center [683, 380] width 1366 height 761
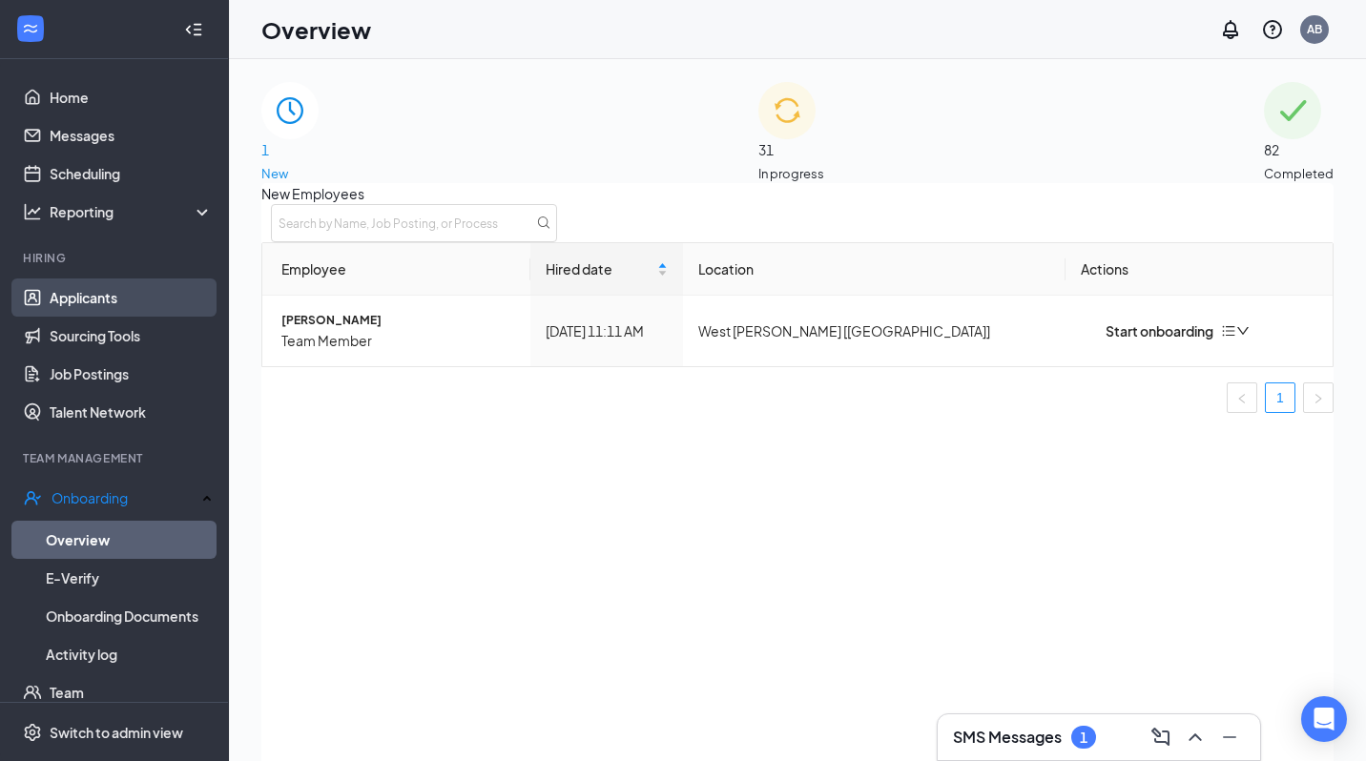
click at [69, 289] on link "Applicants" at bounding box center [131, 298] width 163 height 38
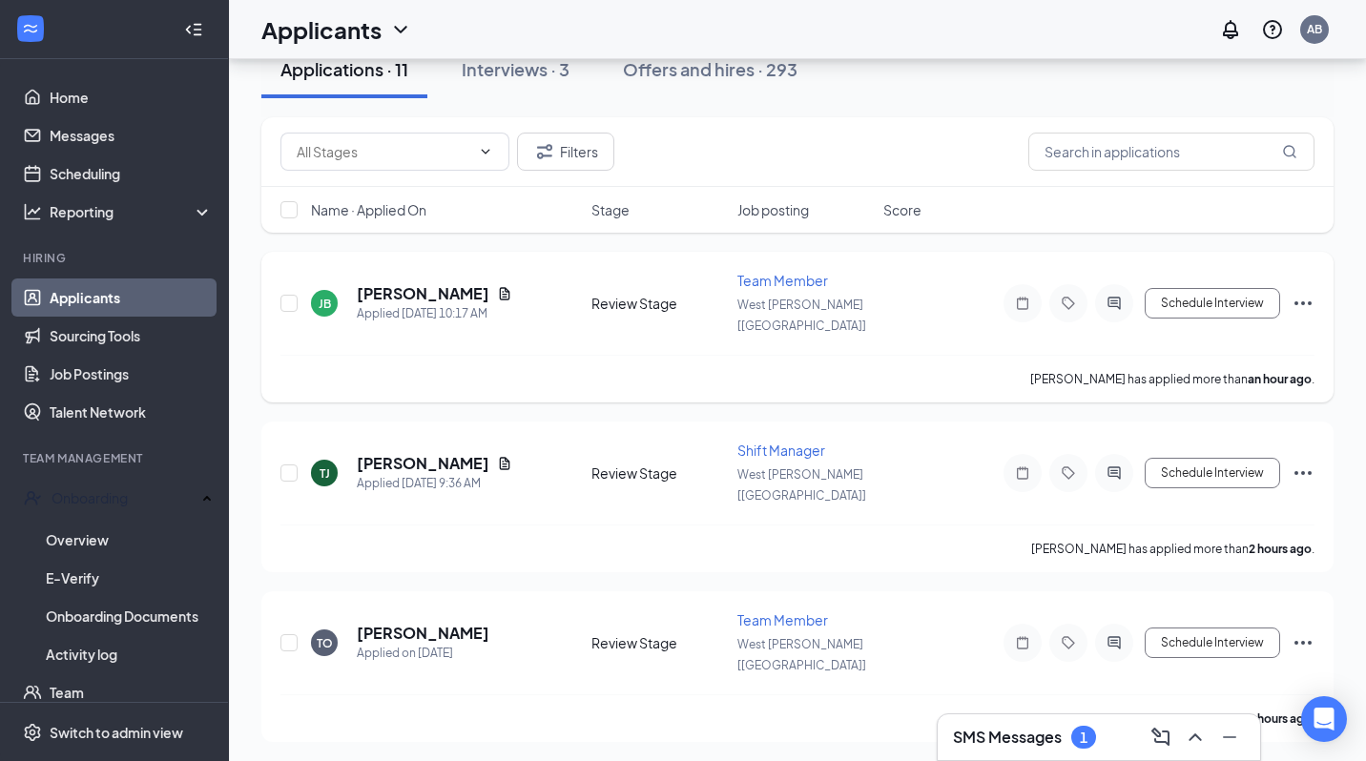
scroll to position [210, 0]
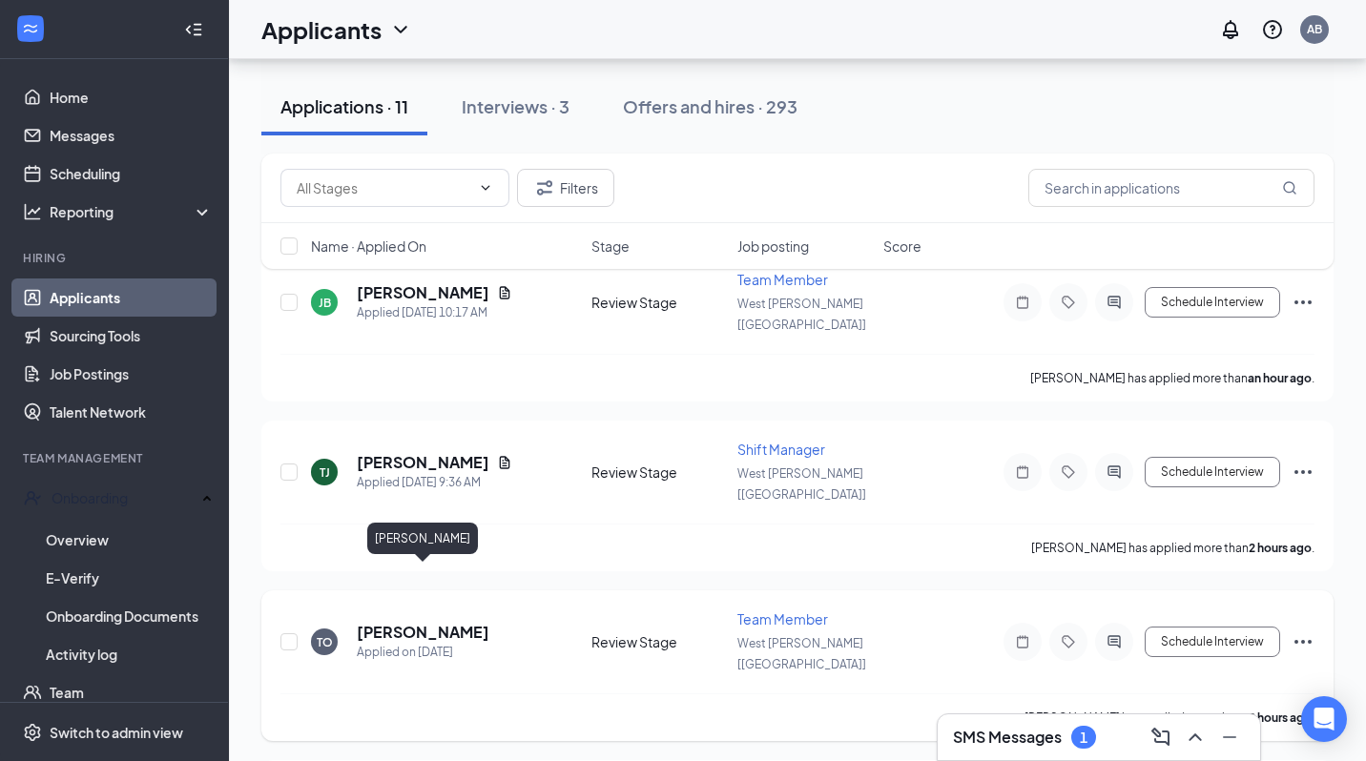
click at [449, 622] on h5 "[PERSON_NAME]" at bounding box center [423, 632] width 133 height 21
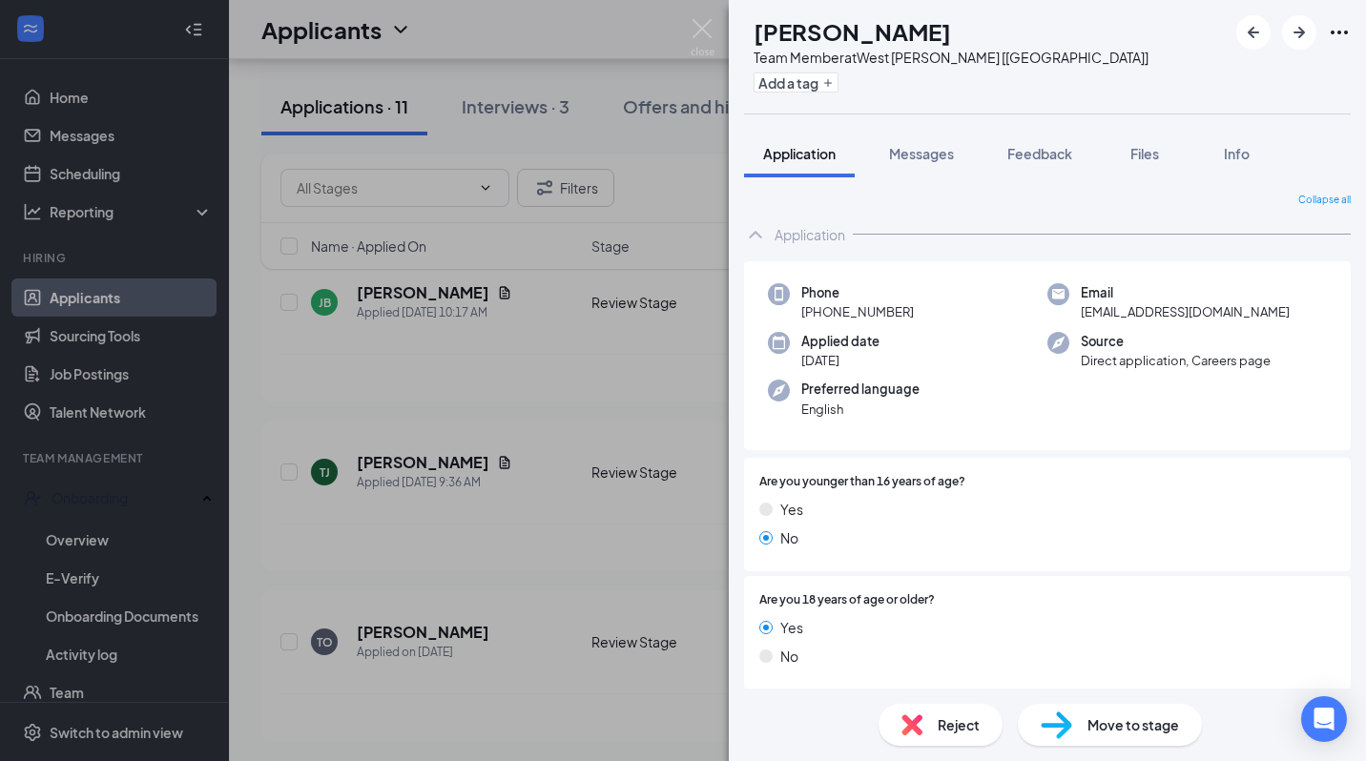
click at [635, 537] on div "TO [PERSON_NAME] Team Member at [GEOGRAPHIC_DATA][PERSON_NAME] [[GEOGRAPHIC_DAT…" at bounding box center [683, 380] width 1366 height 761
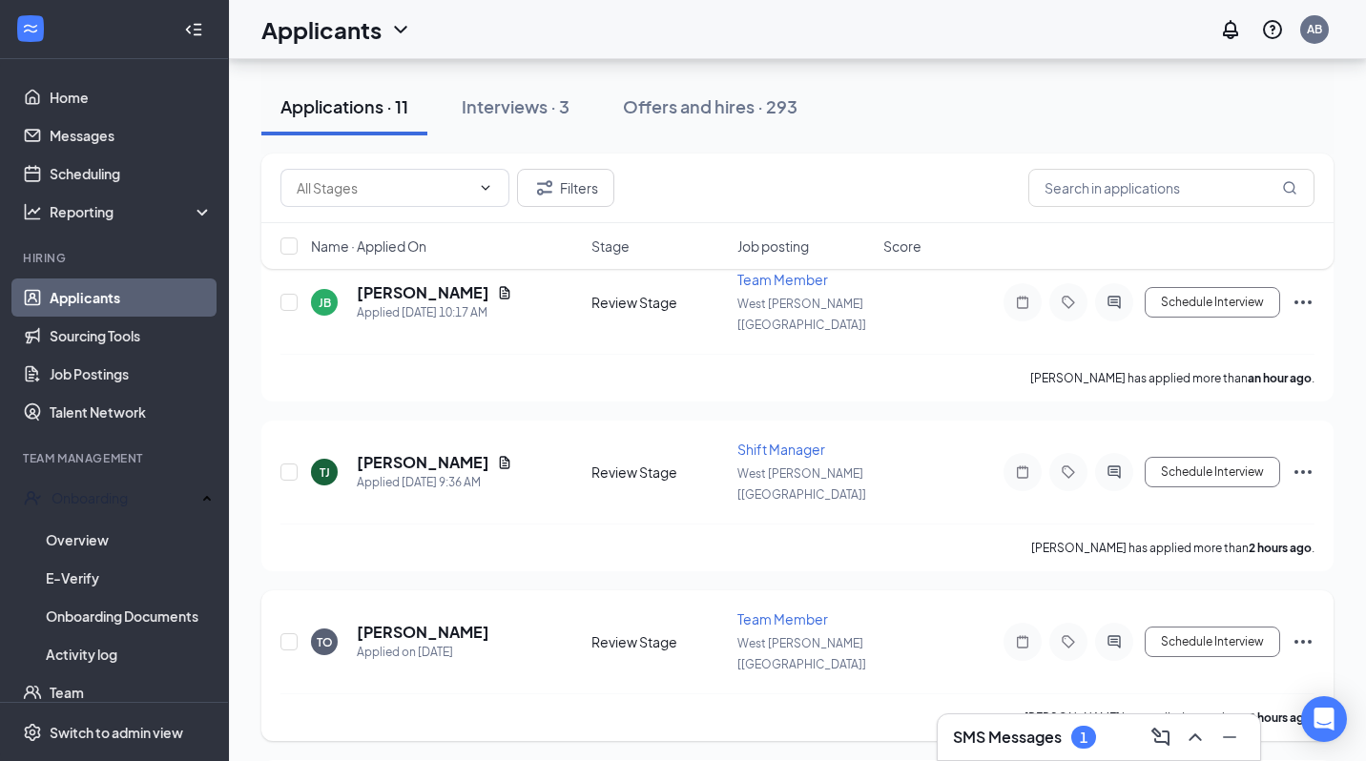
click at [1303, 630] on icon "Ellipses" at bounding box center [1303, 641] width 23 height 23
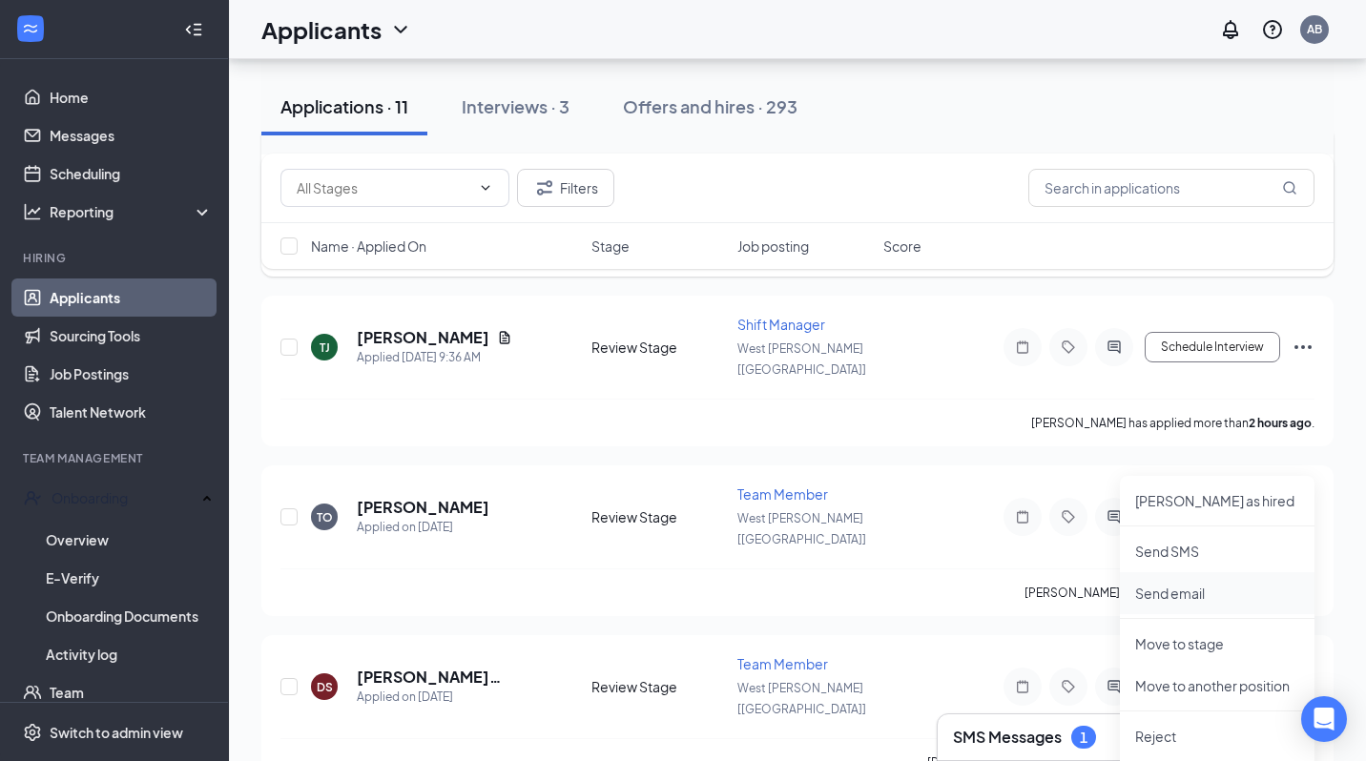
scroll to position [336, 0]
click at [1183, 653] on li "Move to stage" at bounding box center [1217, 643] width 195 height 42
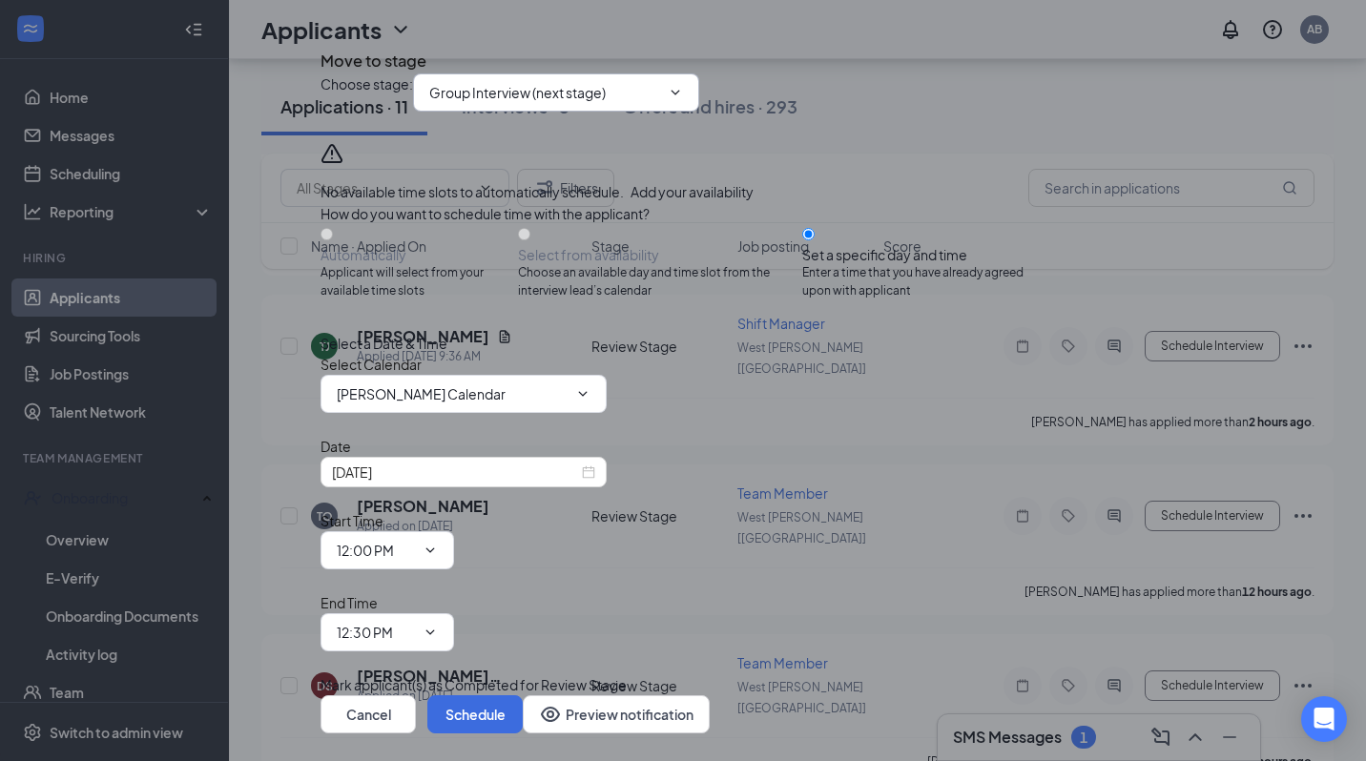
click at [525, 112] on span "Group Interview (next stage)" at bounding box center [556, 92] width 286 height 38
click at [521, 103] on input "Group Interview (next stage)" at bounding box center [544, 92] width 231 height 21
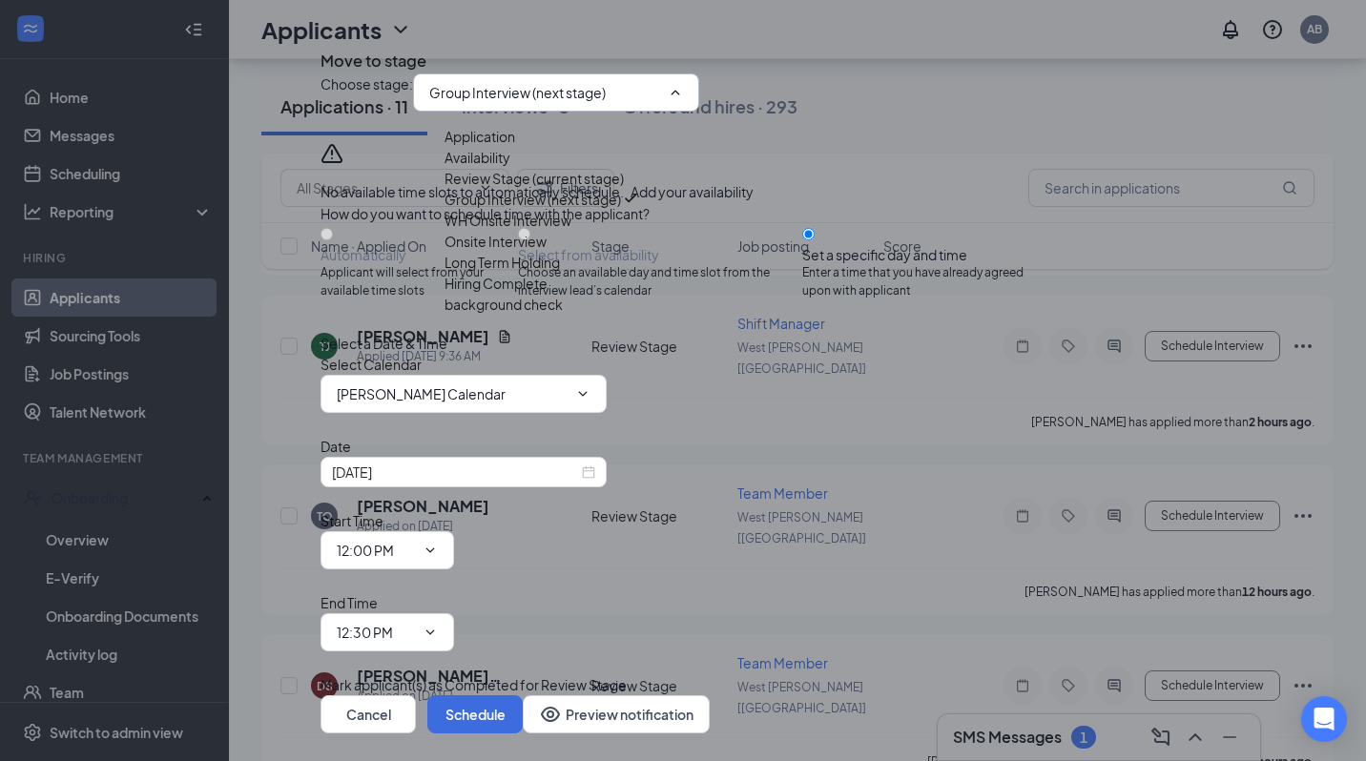
scroll to position [109, 0]
click at [548, 294] on div "Hiring Complete" at bounding box center [495, 283] width 103 height 21
type input "Hiring Complete"
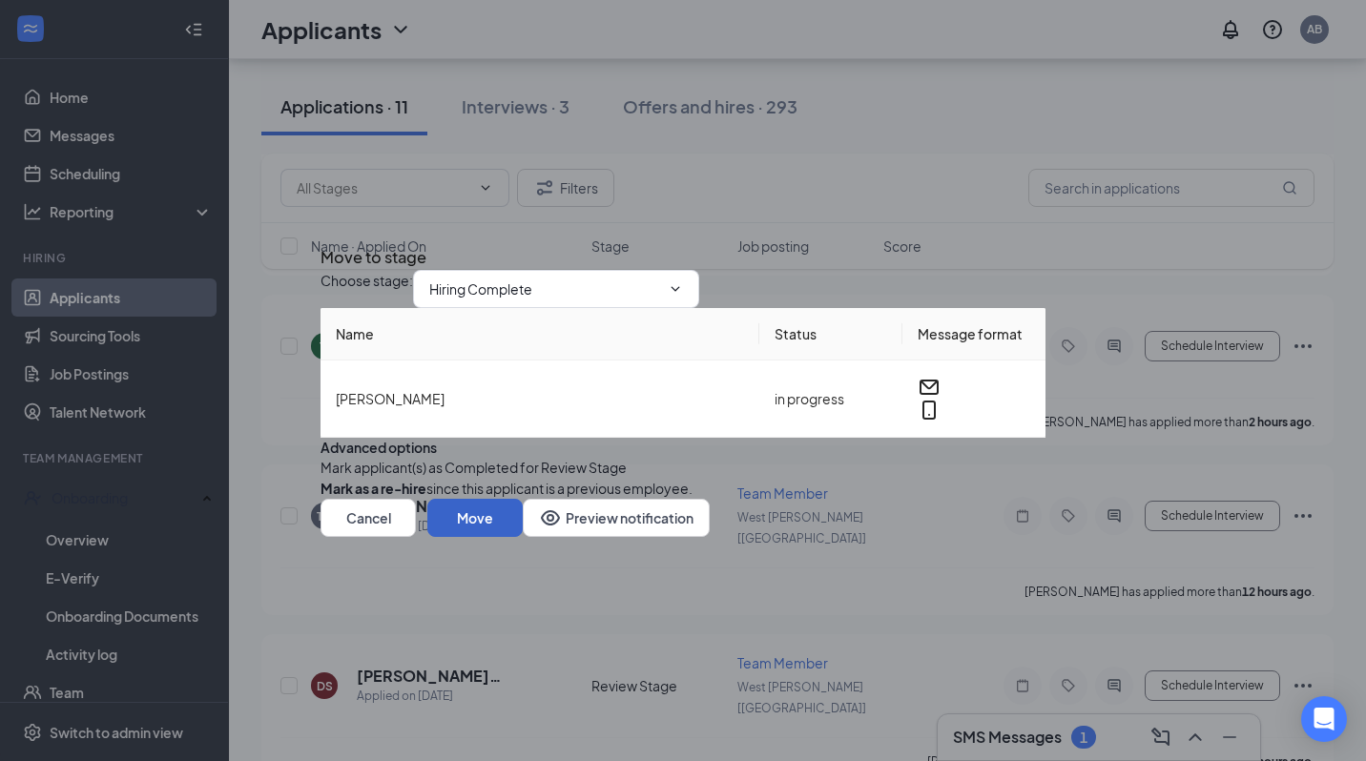
click at [523, 537] on button "Move" at bounding box center [474, 518] width 95 height 38
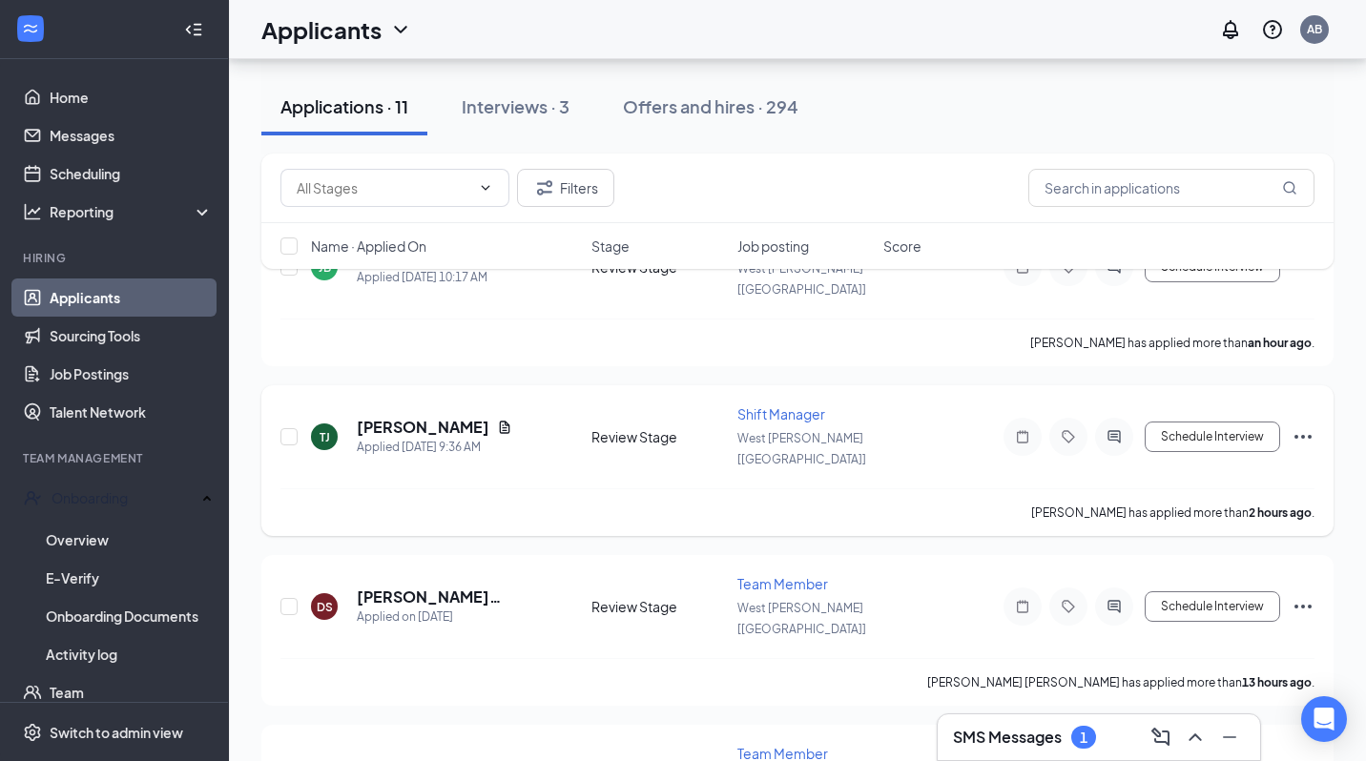
scroll to position [234, 0]
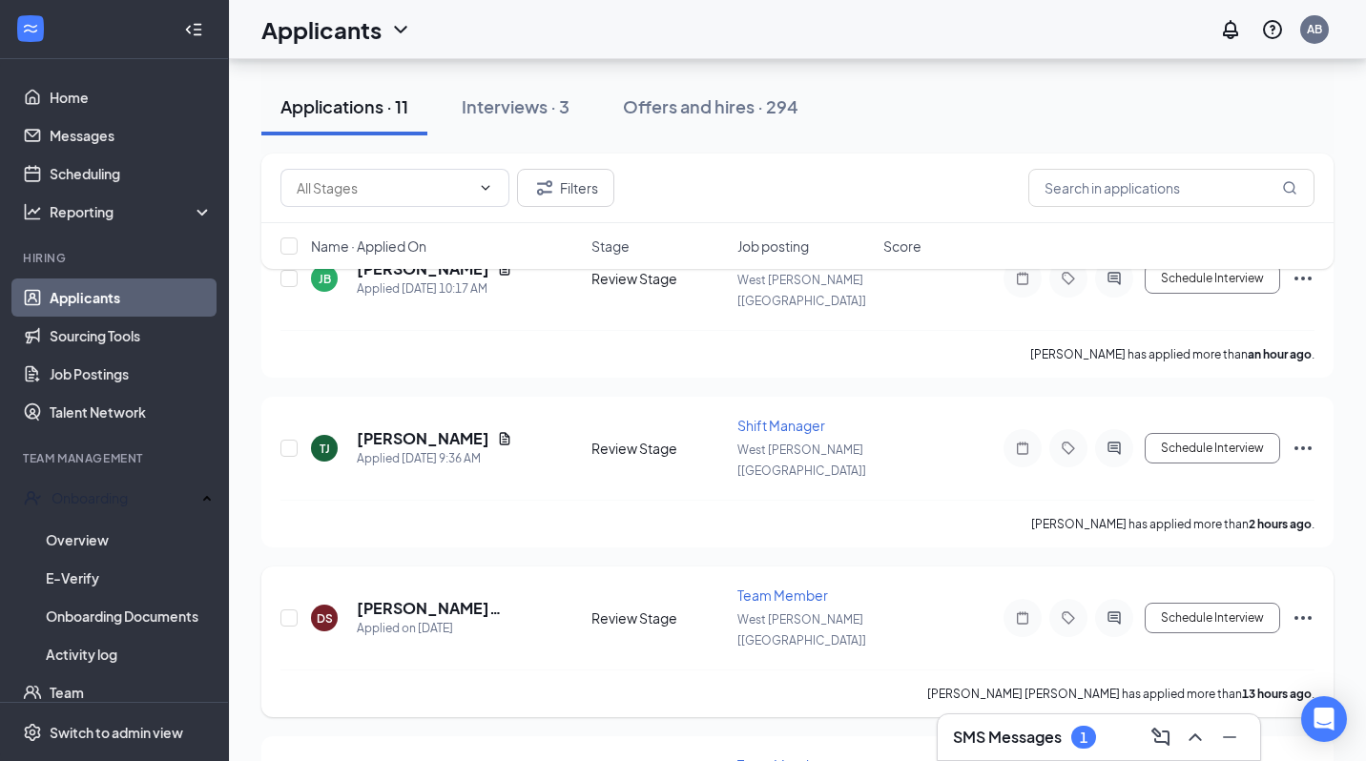
click at [1294, 607] on icon "Ellipses" at bounding box center [1303, 618] width 23 height 23
click at [874, 670] on div "[PERSON_NAME] [PERSON_NAME] has applied more than 13 hours ago ." at bounding box center [797, 694] width 1034 height 48
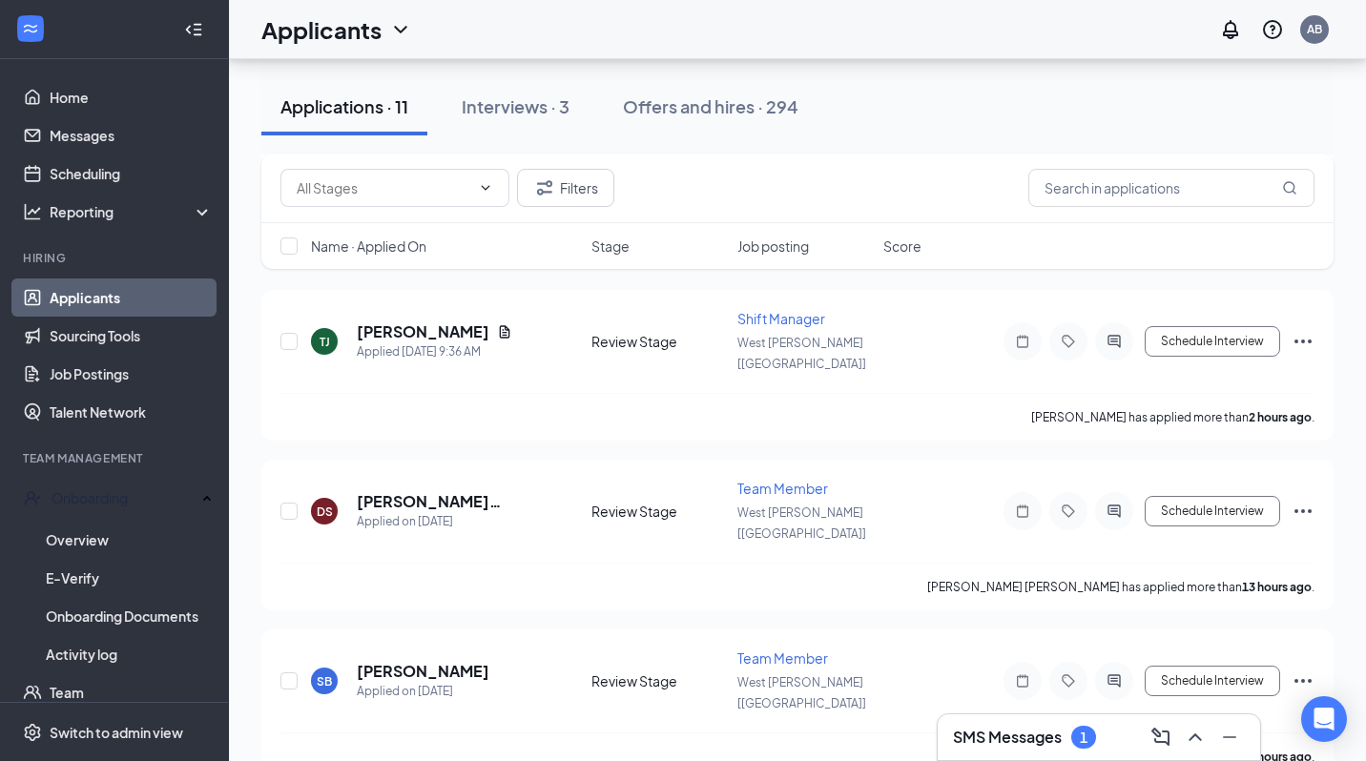
scroll to position [2042, 0]
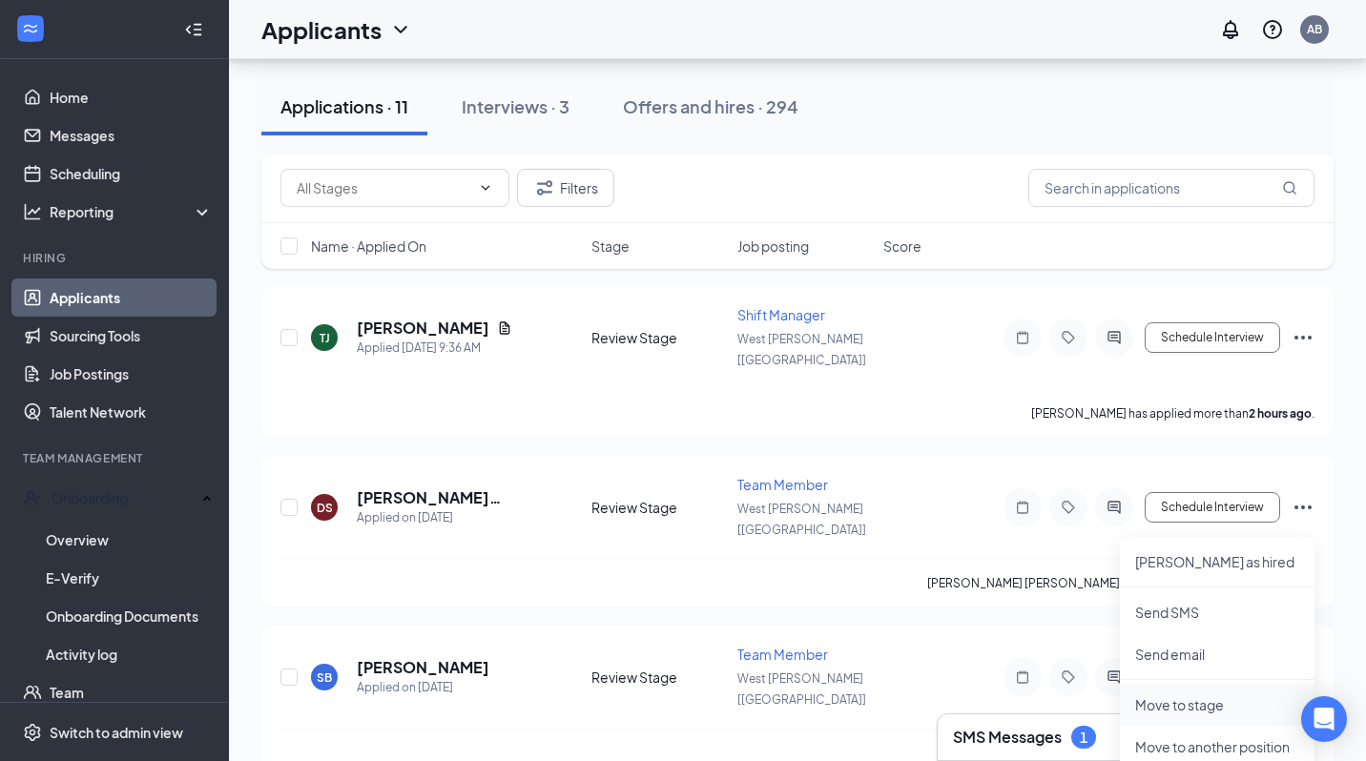
click at [1173, 701] on p "Move to stage" at bounding box center [1217, 704] width 164 height 19
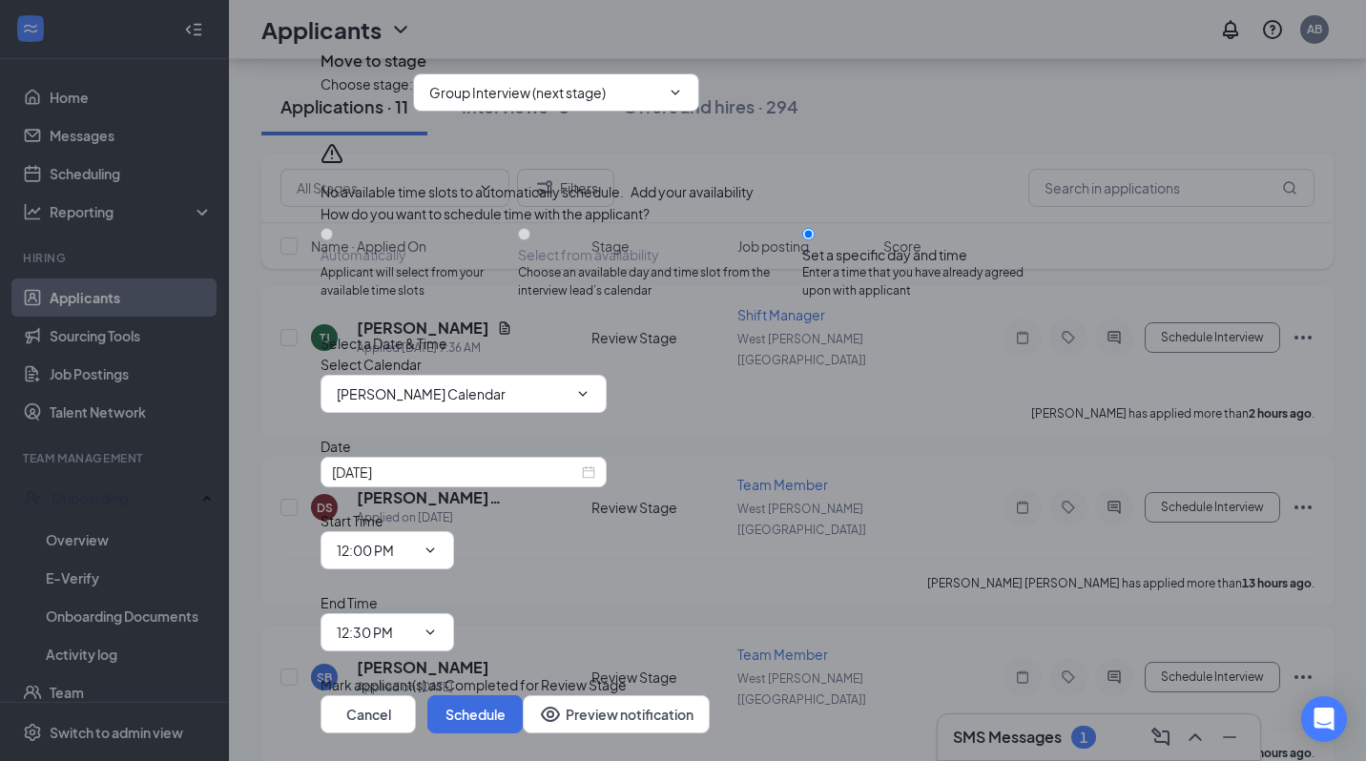
click at [561, 103] on input "Group Interview (next stage)" at bounding box center [544, 92] width 231 height 21
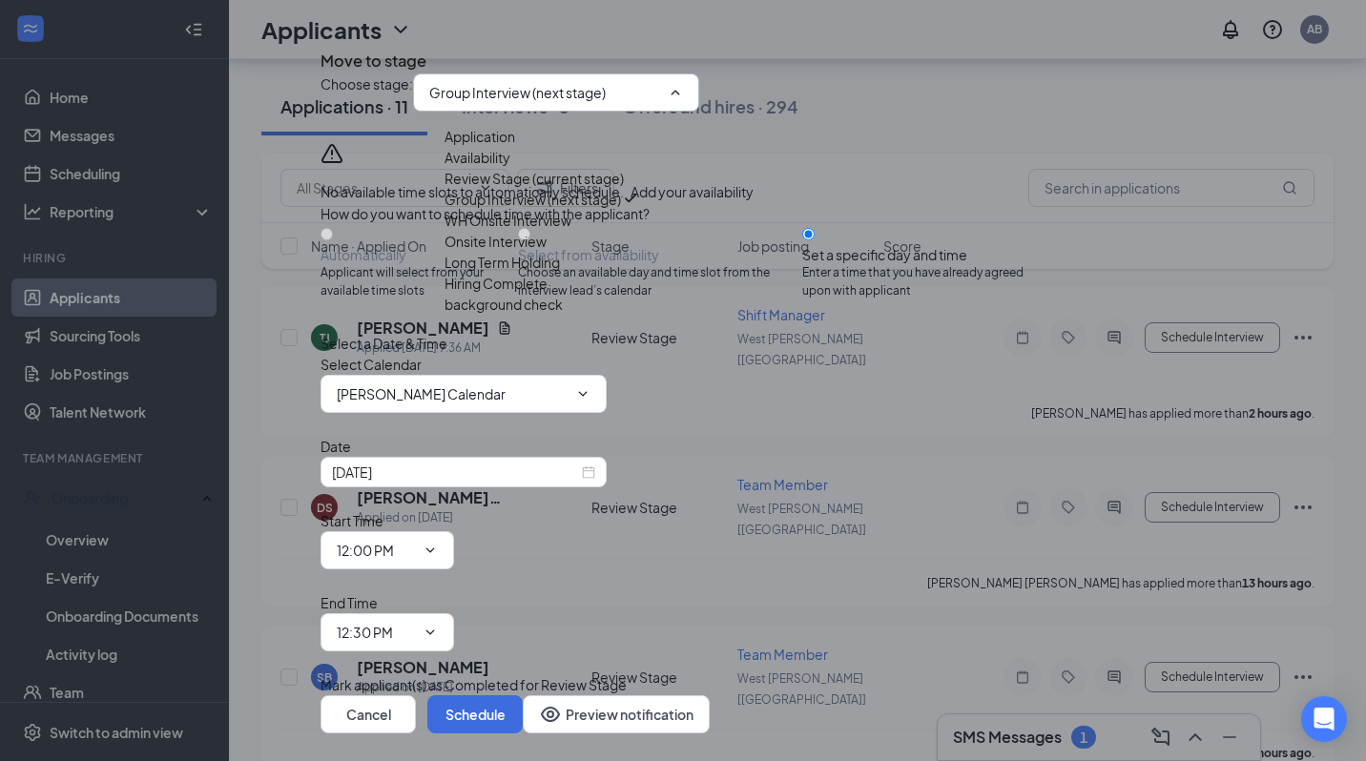
scroll to position [85, 0]
click at [536, 294] on div "Hiring Complete" at bounding box center [495, 283] width 103 height 21
type input "Hiring Complete"
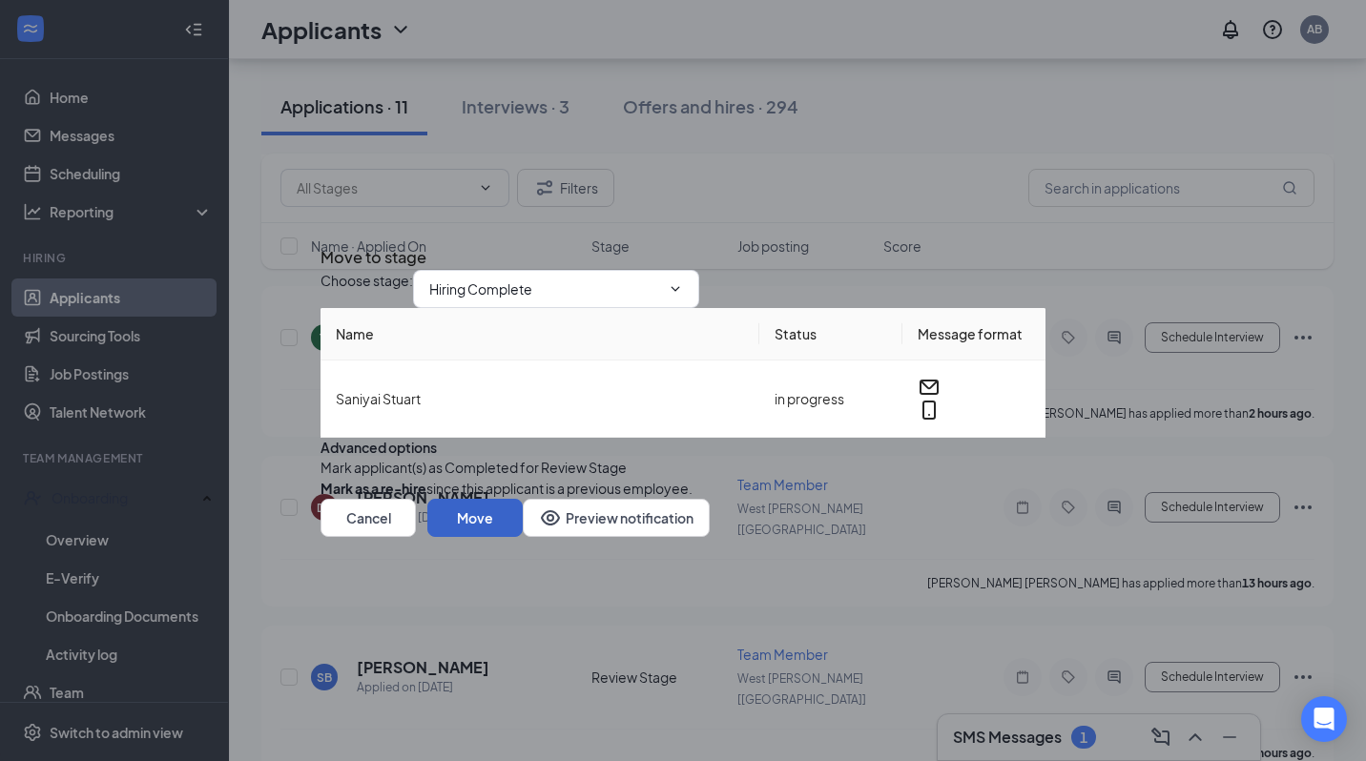
click at [523, 537] on button "Move" at bounding box center [474, 518] width 95 height 38
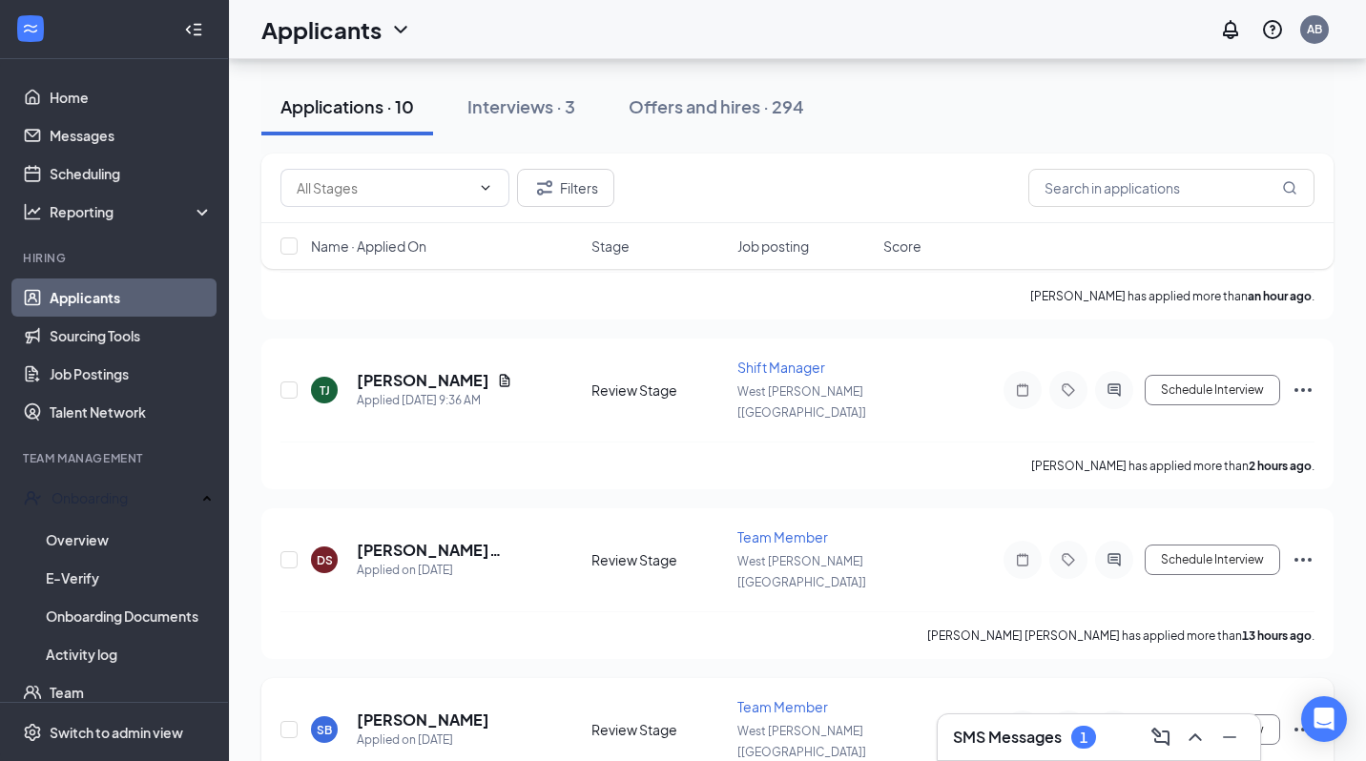
click at [1305, 718] on icon "Ellipses" at bounding box center [1303, 729] width 23 height 23
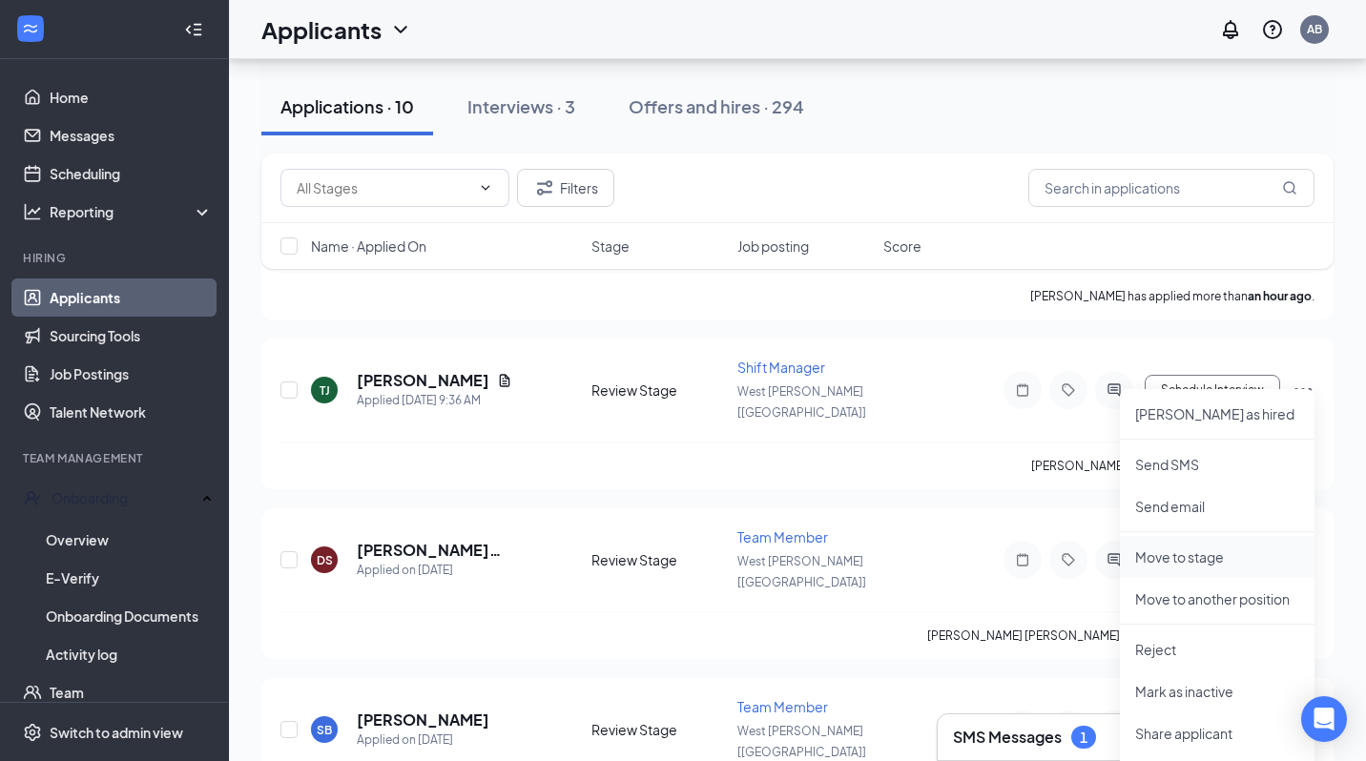
click at [1177, 558] on p "Move to stage" at bounding box center [1217, 557] width 164 height 19
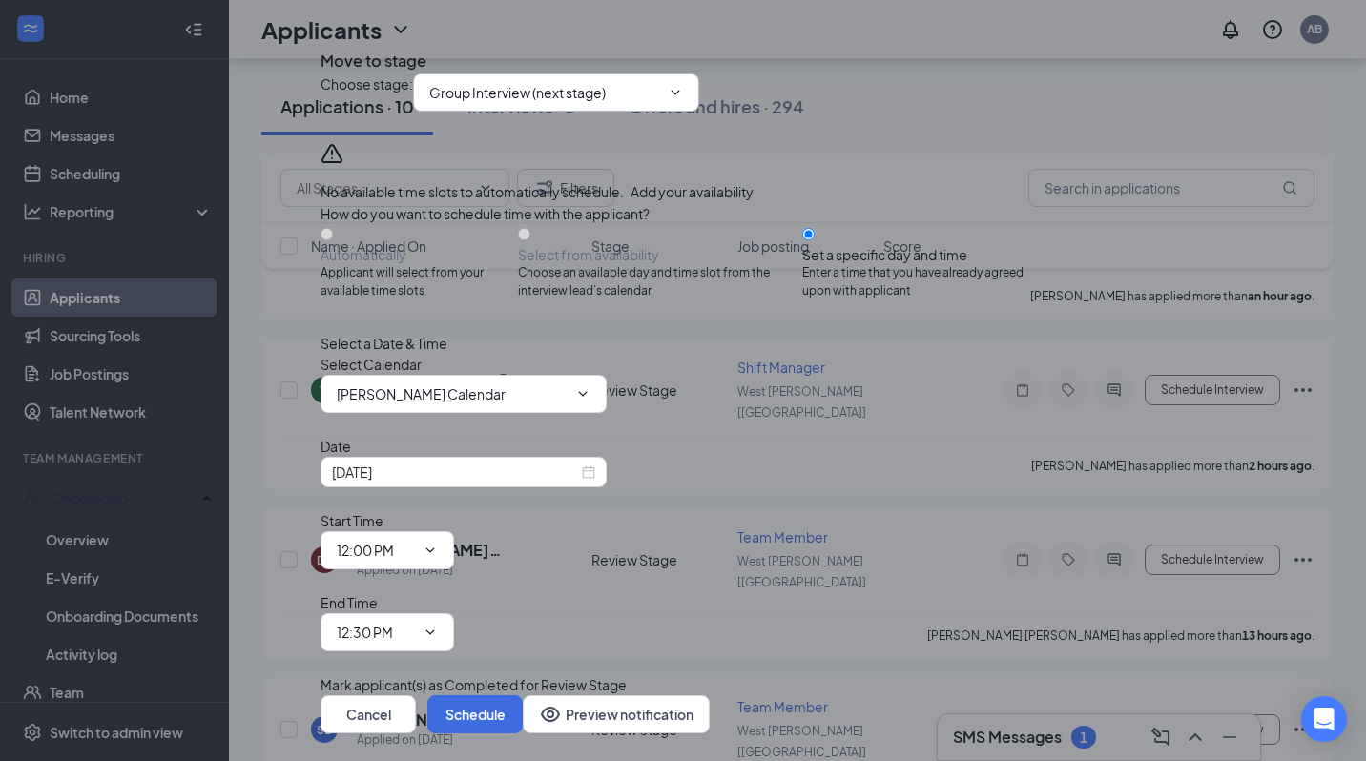
click at [596, 103] on input "Group Interview (next stage)" at bounding box center [544, 92] width 231 height 21
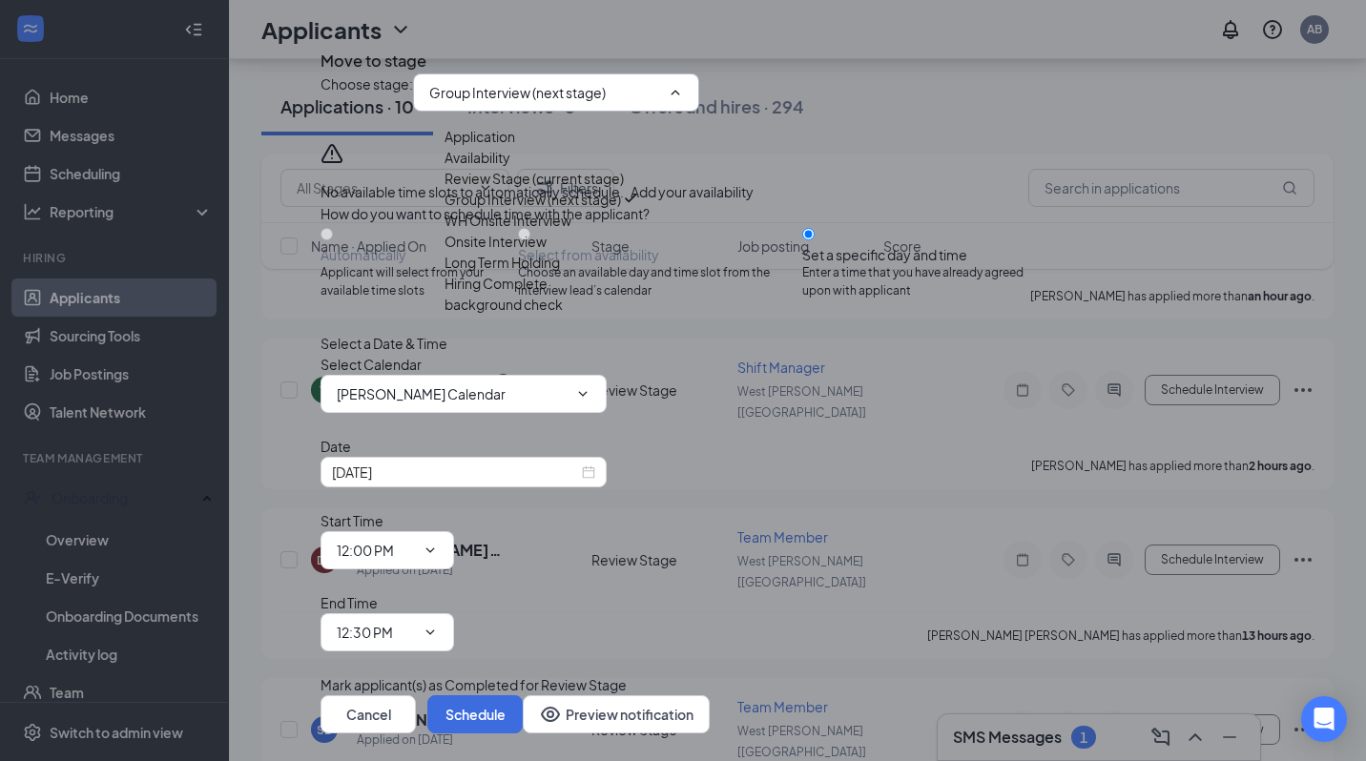
scroll to position [109, 0]
click at [529, 294] on div "Hiring Complete" at bounding box center [495, 283] width 103 height 21
type input "Hiring Complete"
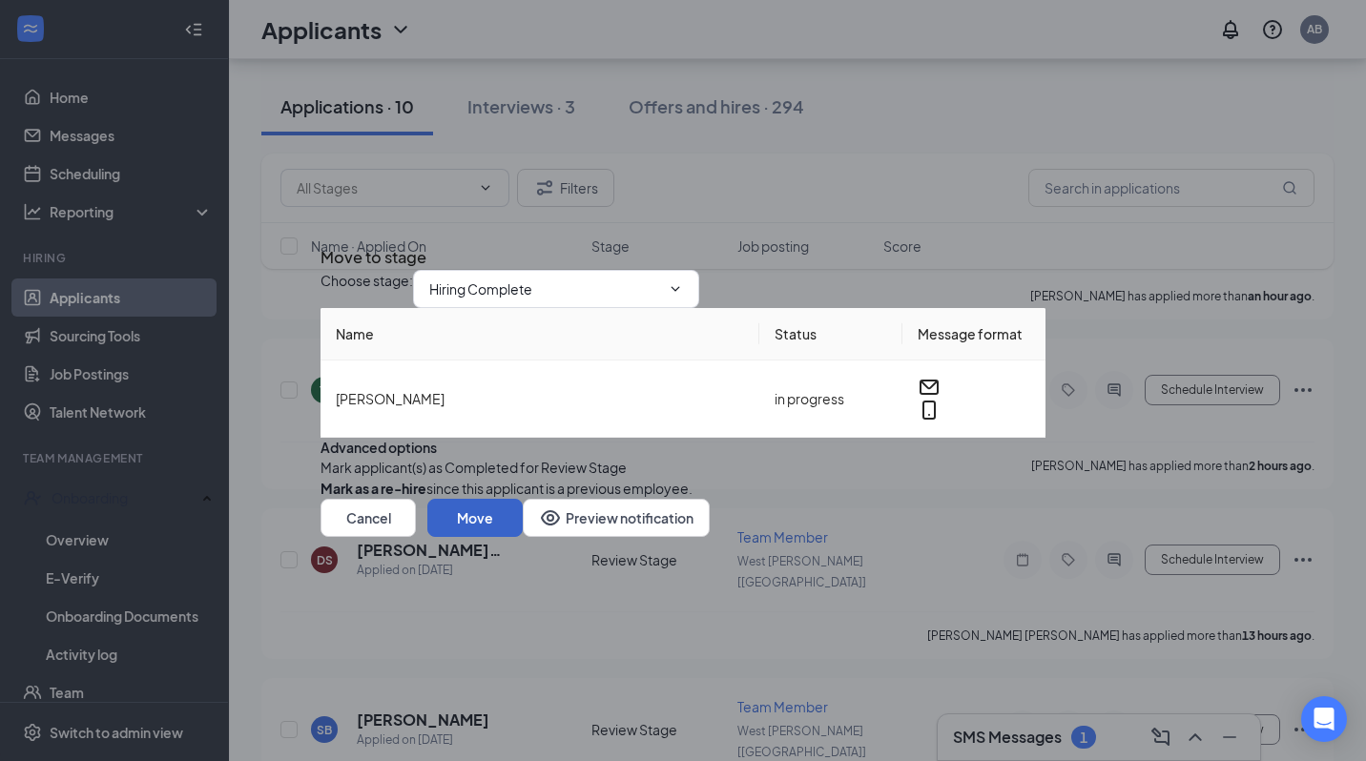
click at [523, 537] on button "Move" at bounding box center [474, 518] width 95 height 38
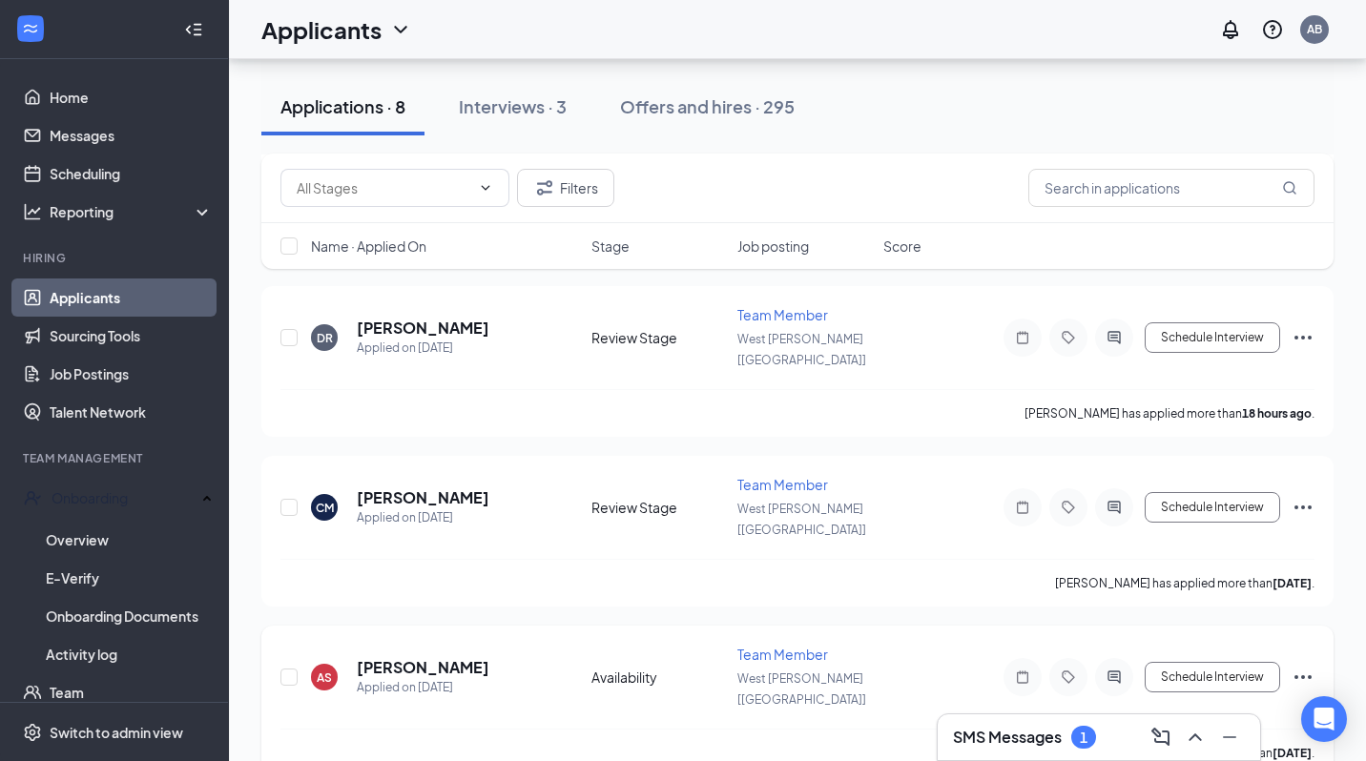
click at [1306, 666] on icon "Ellipses" at bounding box center [1303, 677] width 23 height 23
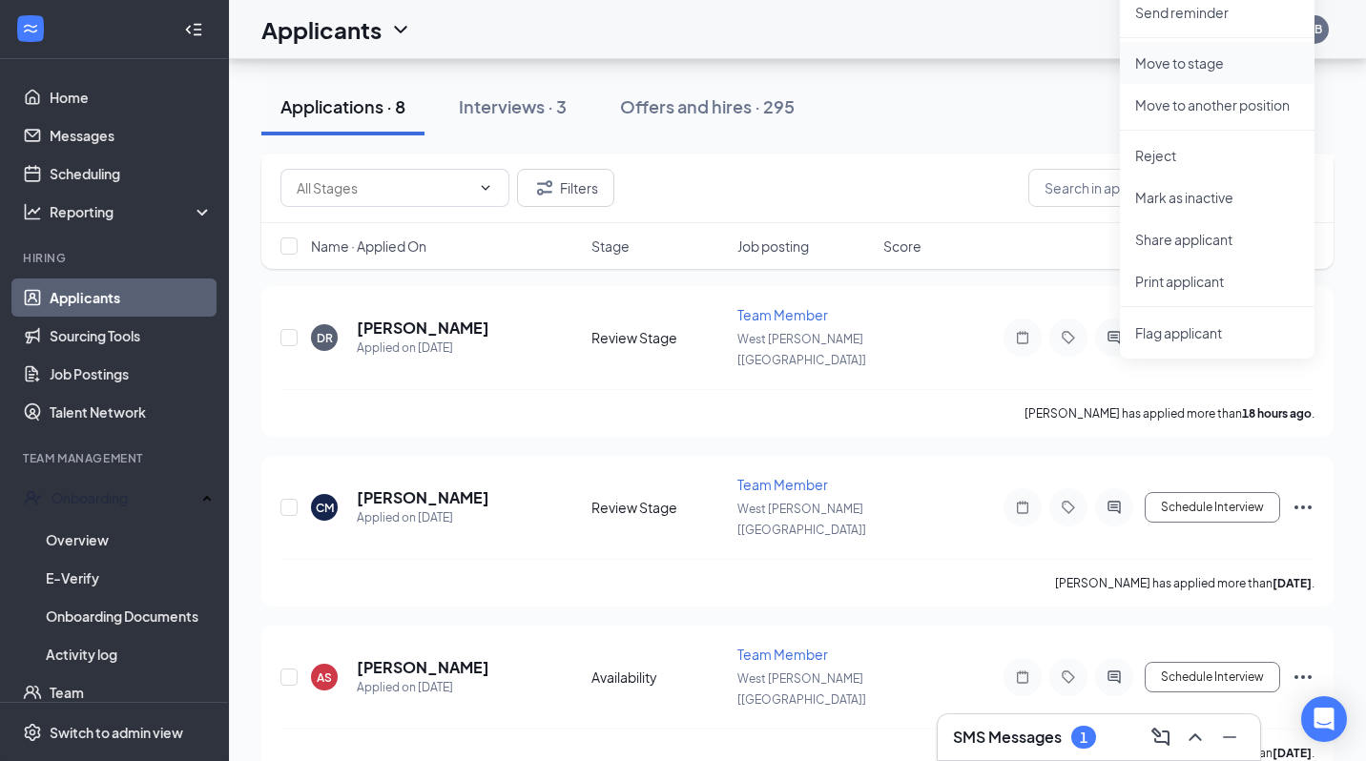
click at [1185, 68] on p "Move to stage" at bounding box center [1217, 62] width 164 height 19
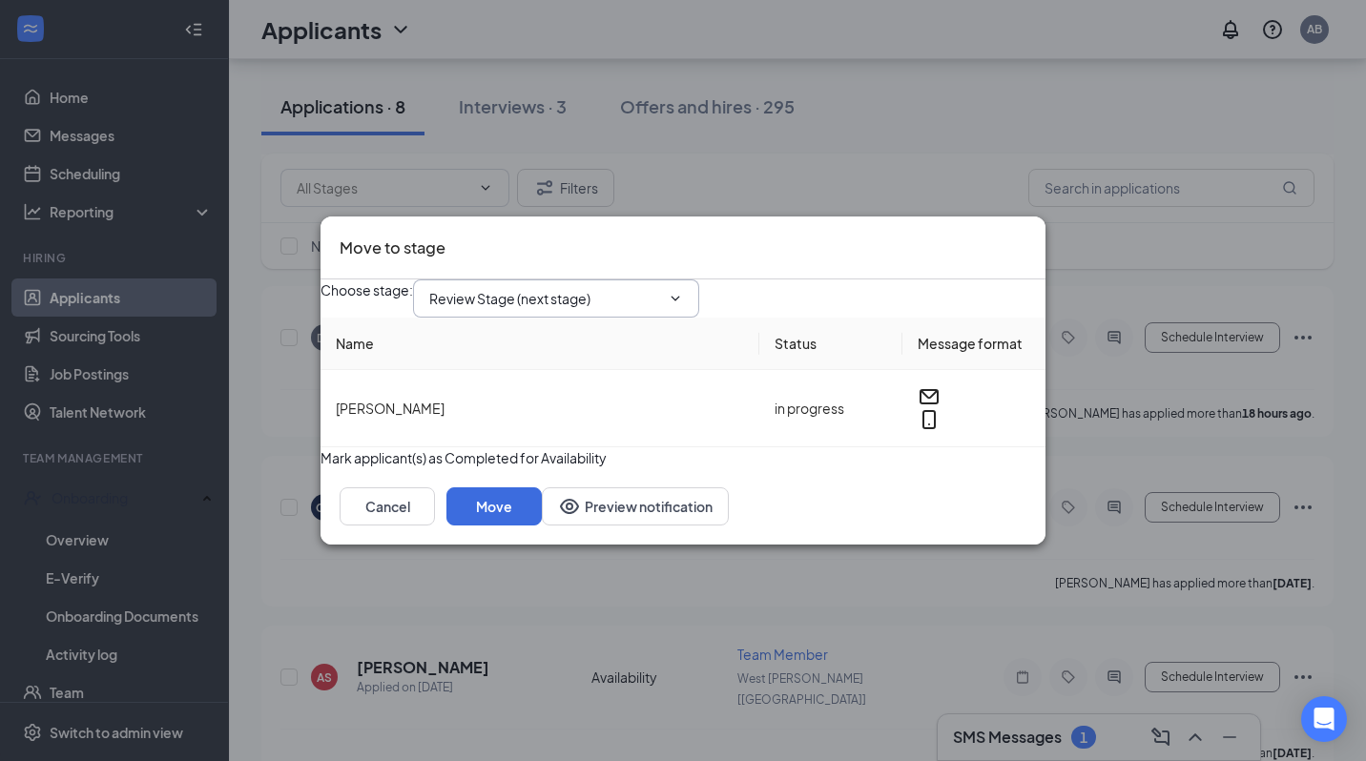
click at [540, 288] on input "Review Stage (next stage)" at bounding box center [544, 298] width 231 height 21
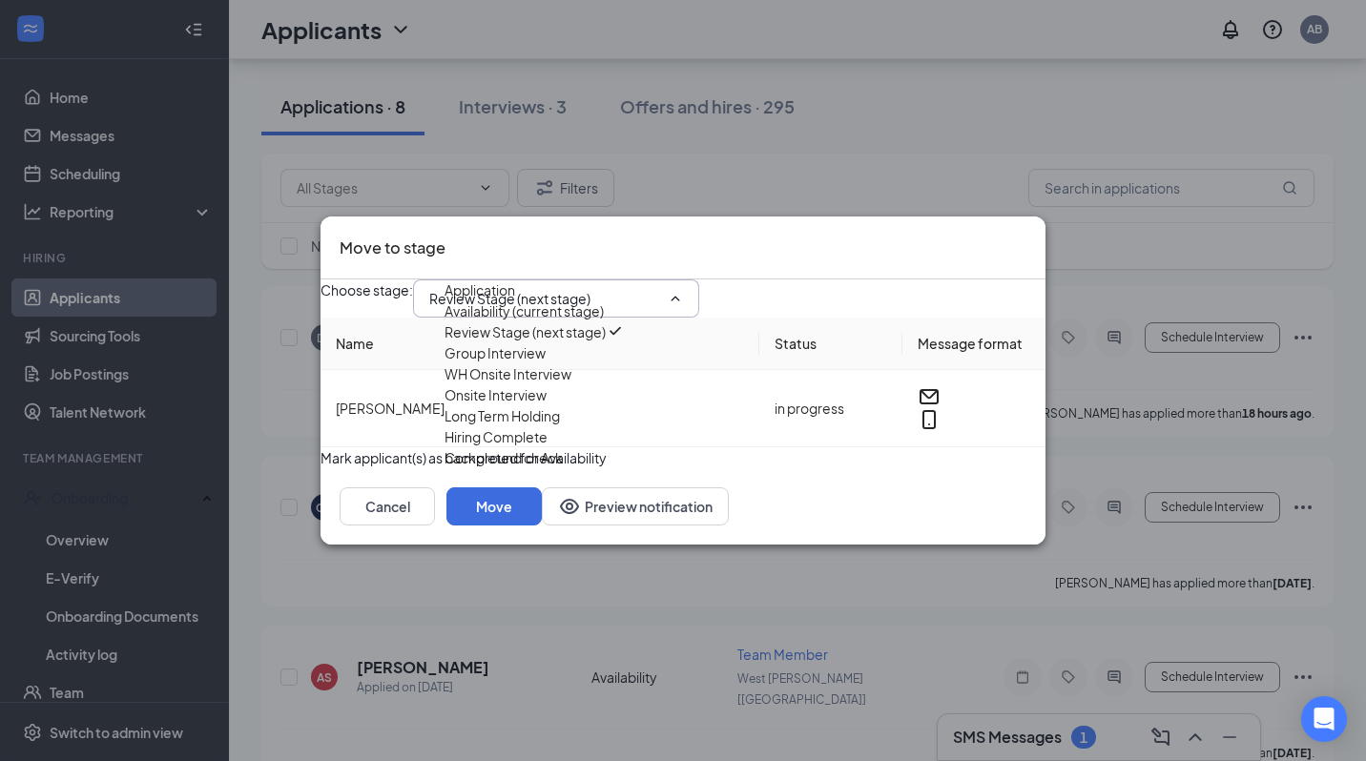
click at [520, 447] on div "Hiring Complete" at bounding box center [495, 436] width 103 height 21
type input "Hiring Complete"
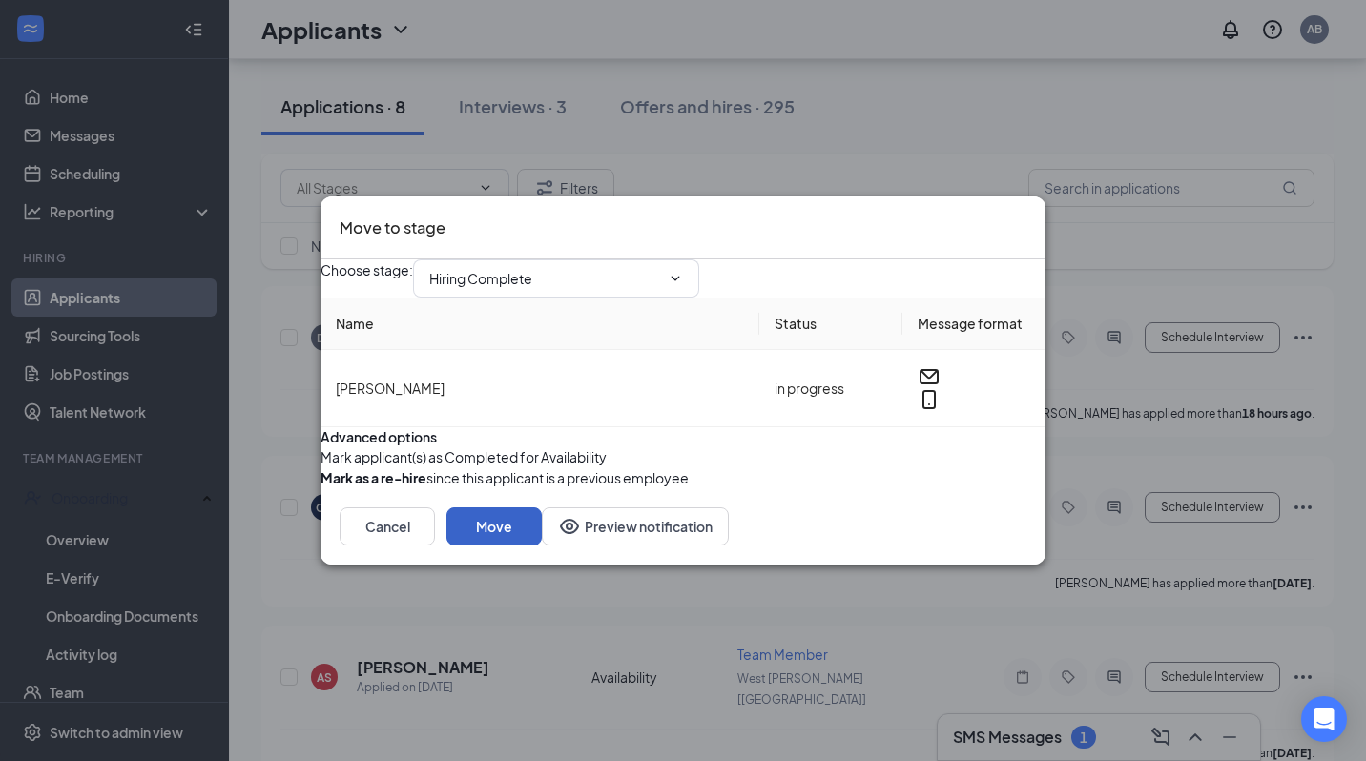
click at [542, 546] on button "Move" at bounding box center [493, 526] width 95 height 38
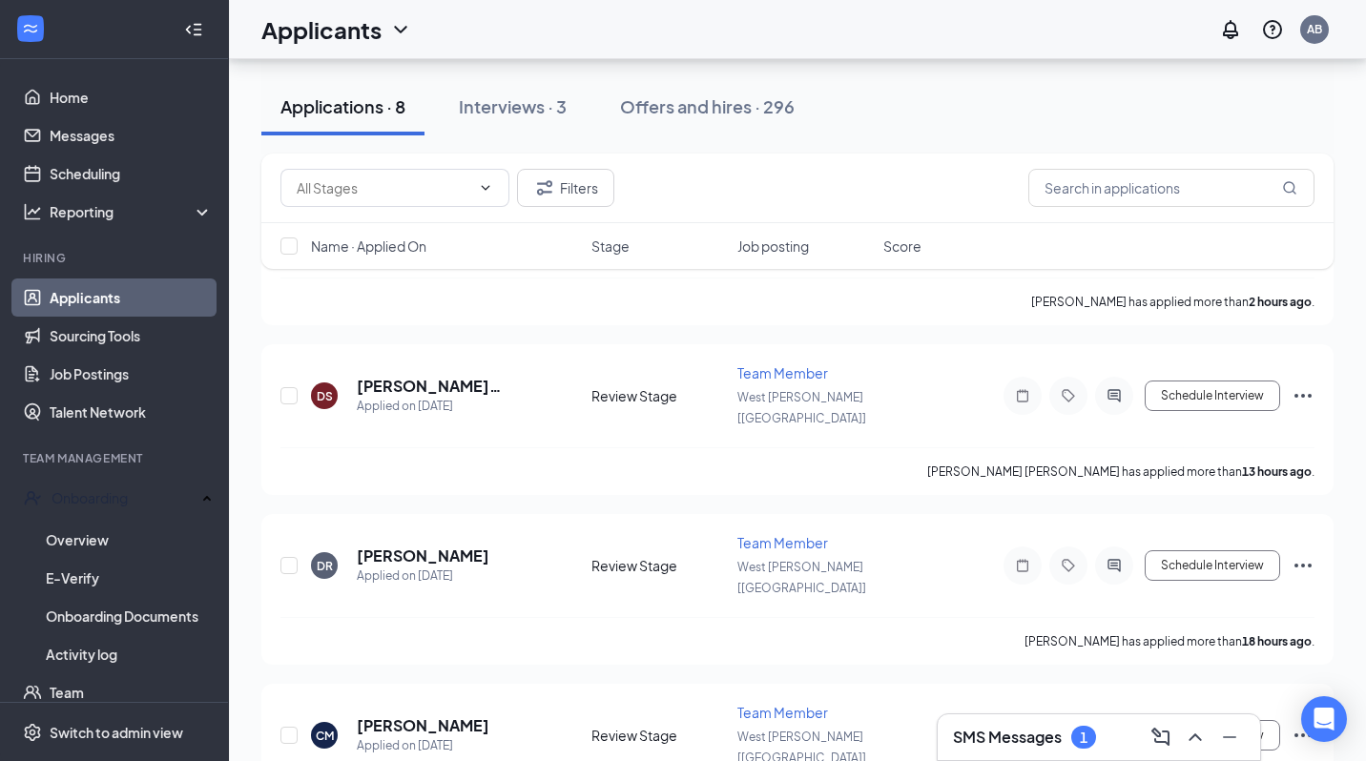
scroll to position [1843, 0]
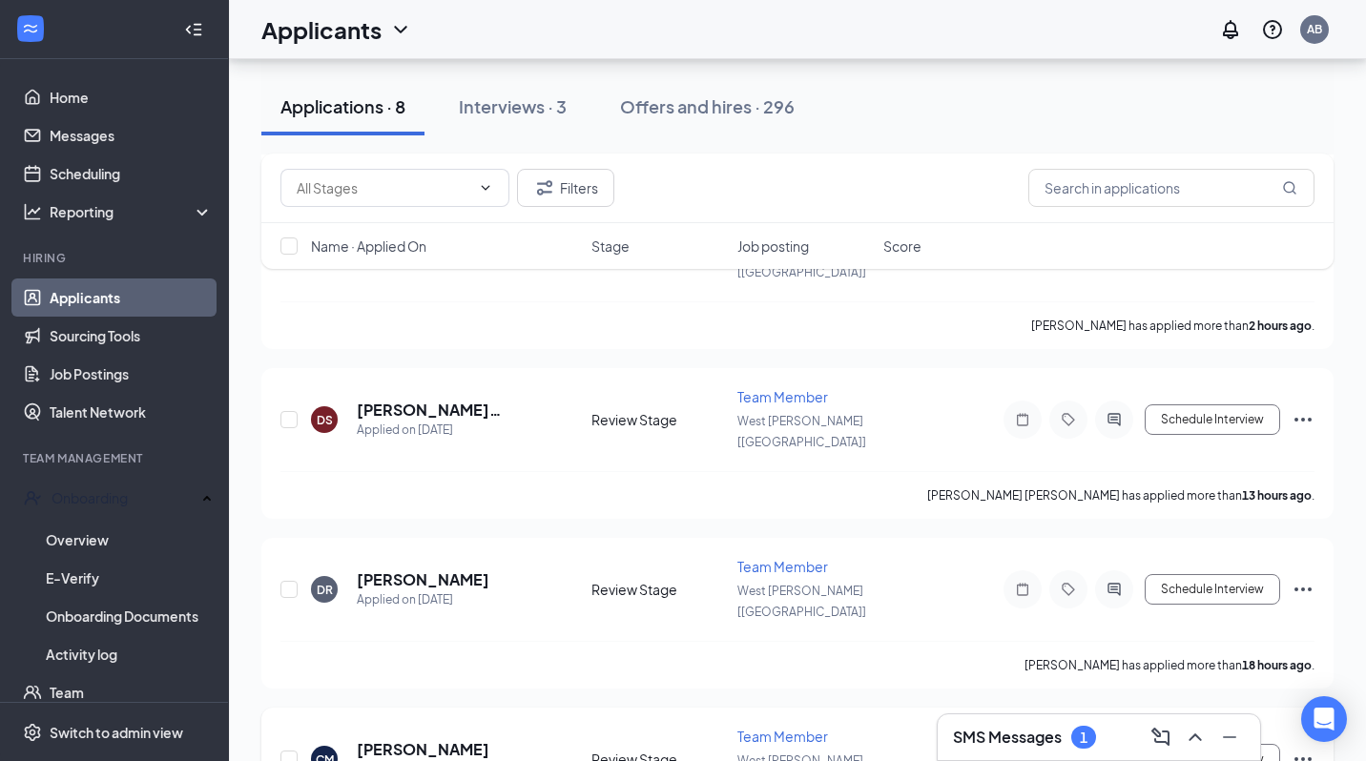
click at [1300, 748] on icon "Ellipses" at bounding box center [1303, 759] width 23 height 23
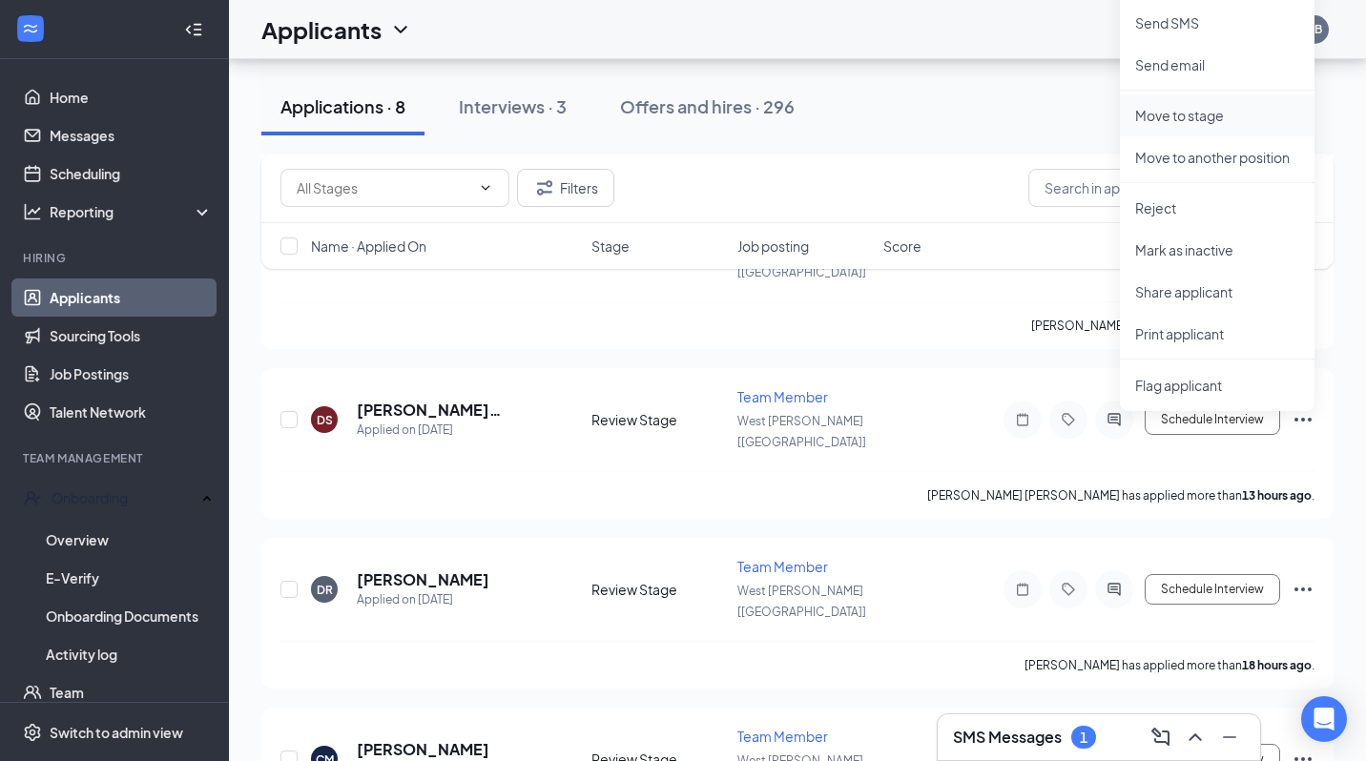
click at [1168, 117] on p "Move to stage" at bounding box center [1217, 115] width 164 height 19
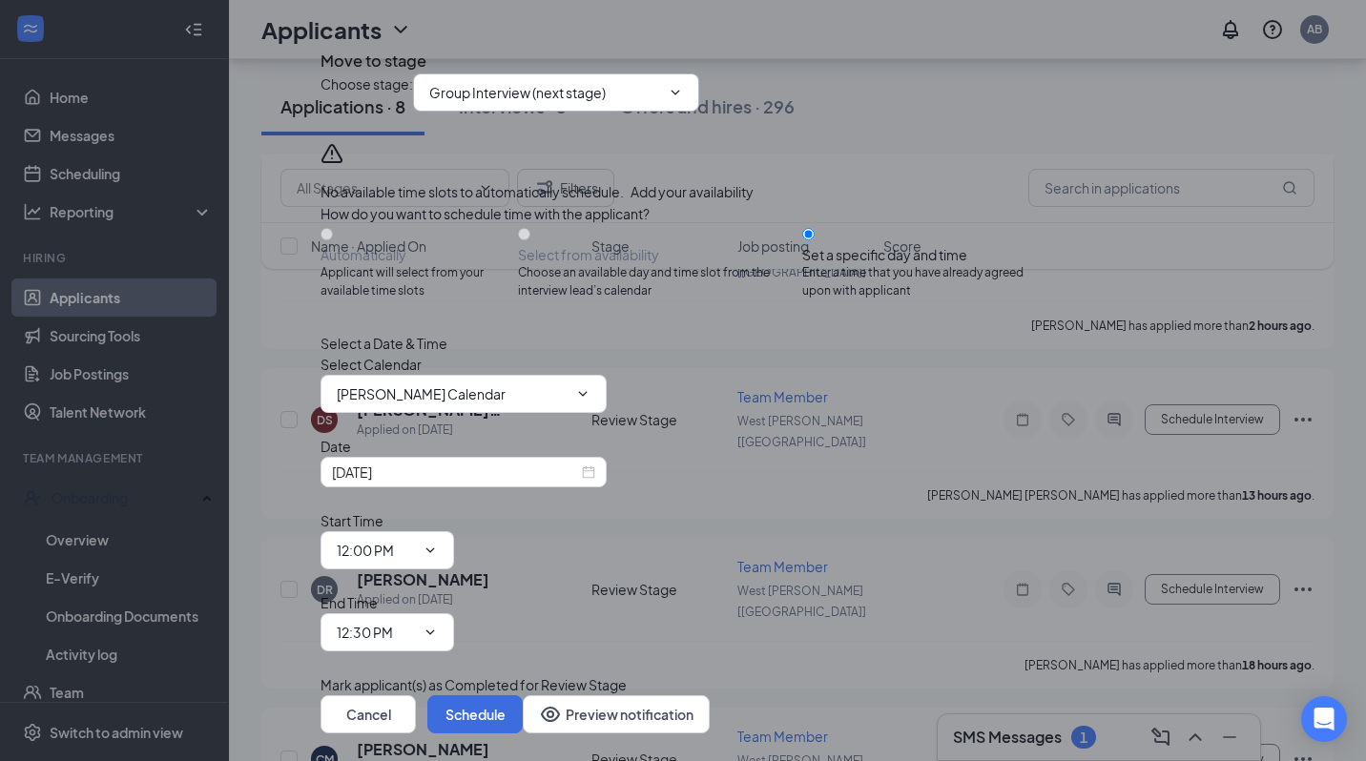
click at [599, 103] on input "Group Interview (next stage)" at bounding box center [544, 92] width 231 height 21
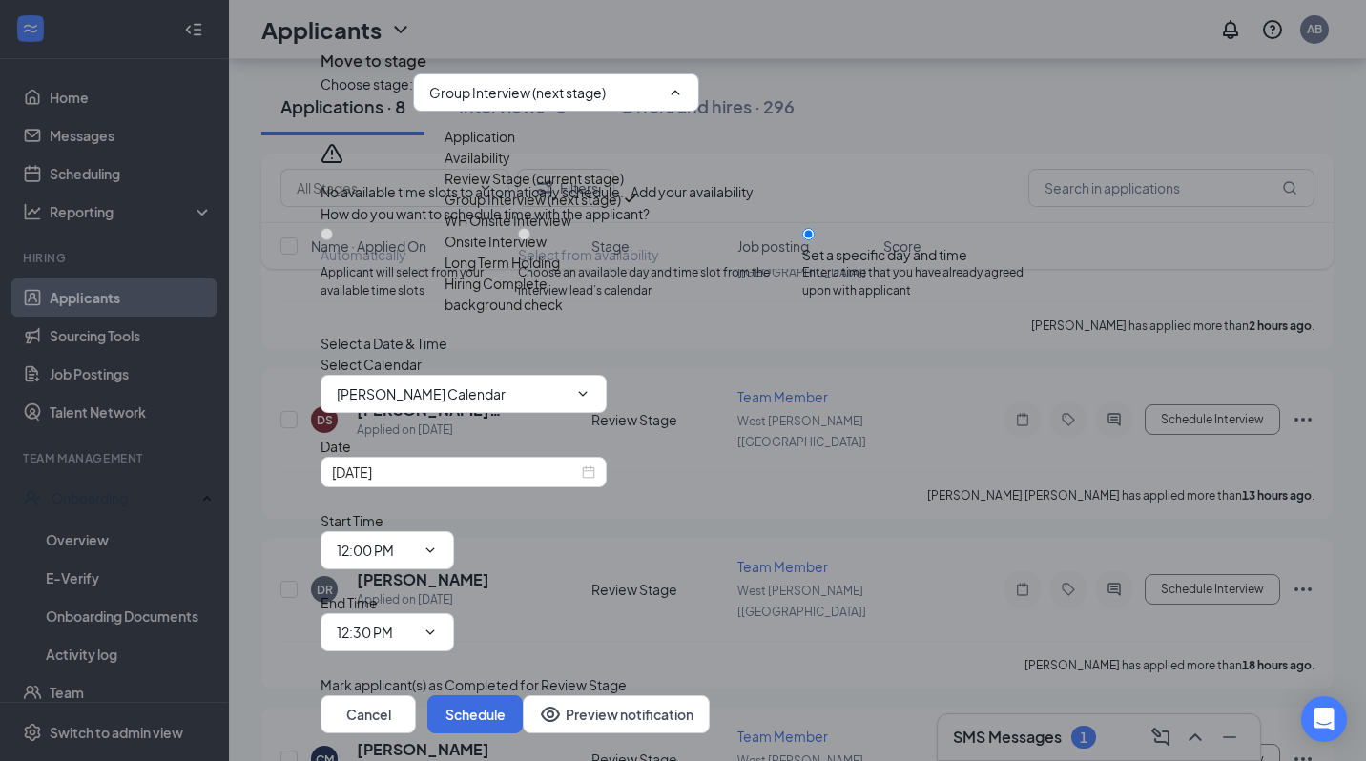
scroll to position [109, 0]
click at [537, 294] on div "Hiring Complete" at bounding box center [495, 283] width 103 height 21
type input "Hiring Complete"
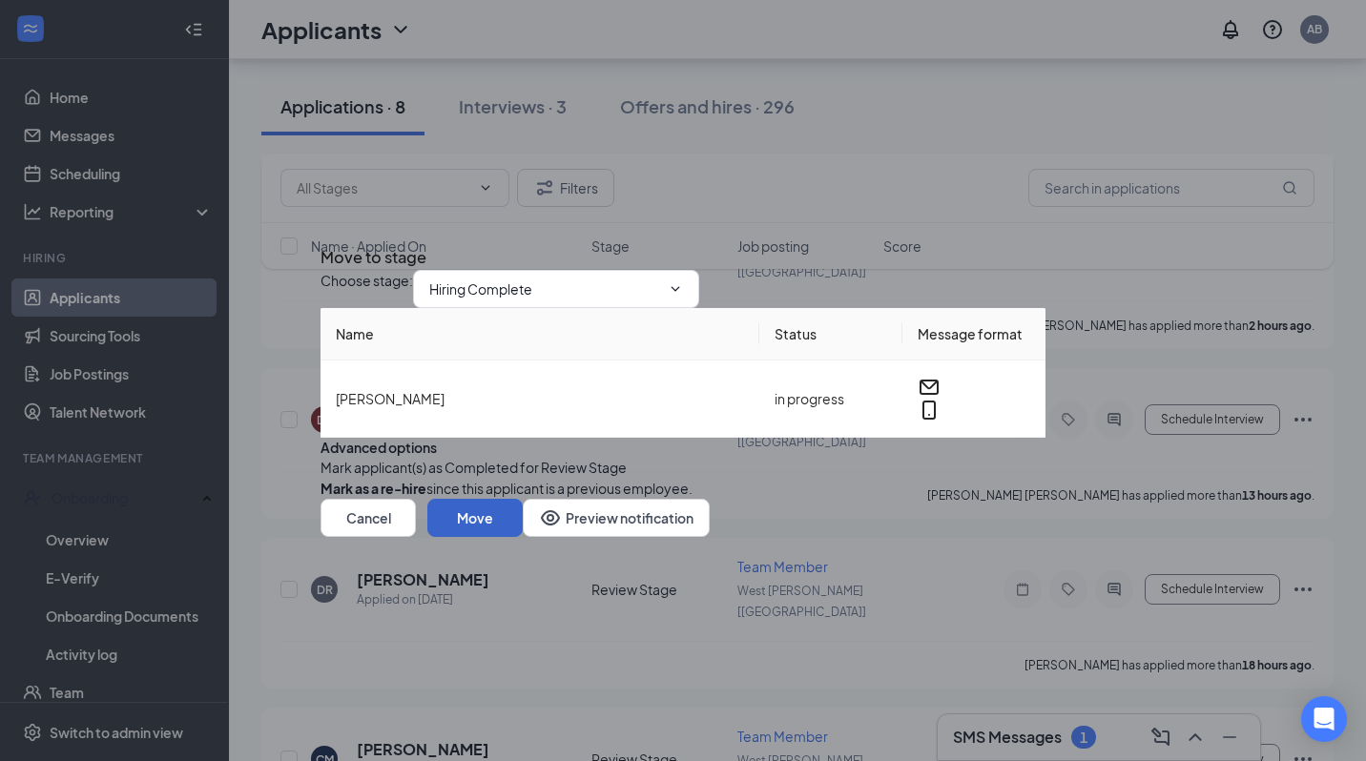
click at [523, 537] on button "Move" at bounding box center [474, 518] width 95 height 38
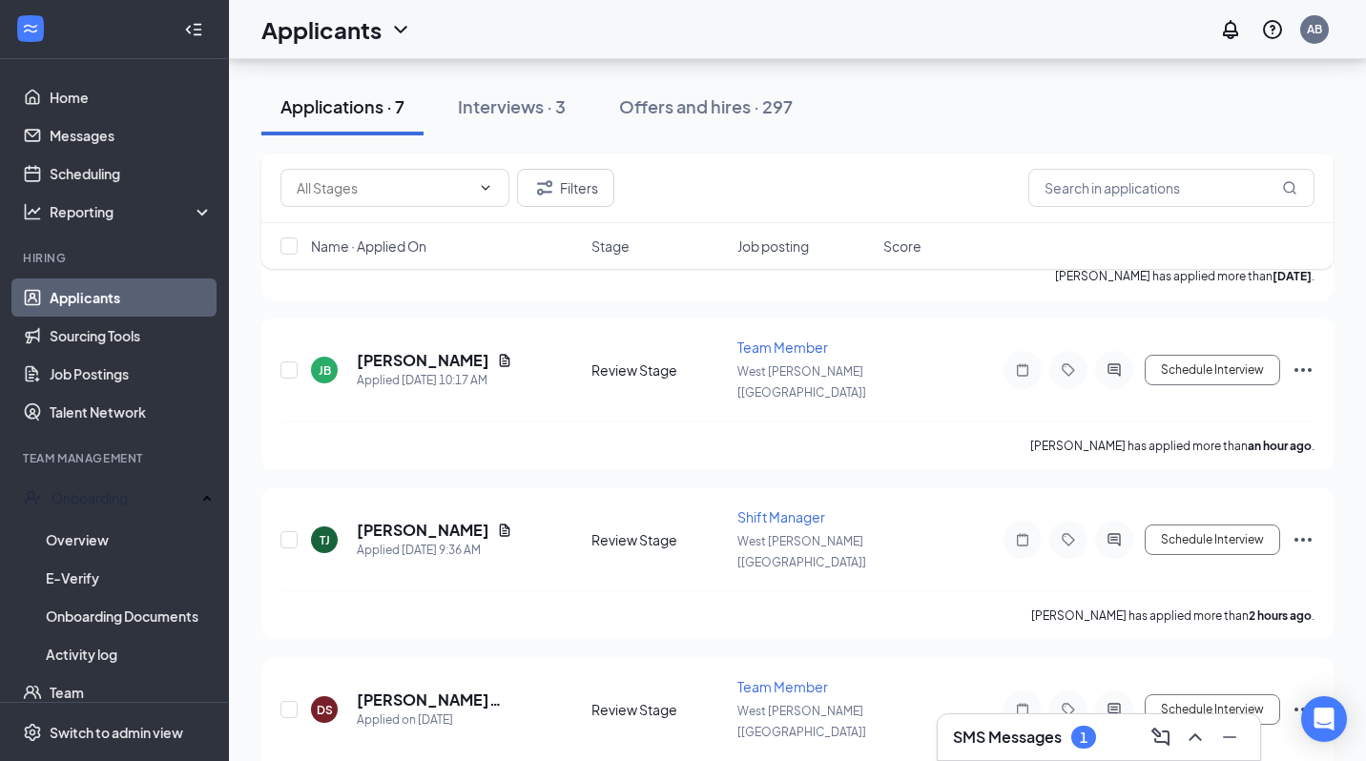
scroll to position [1153, 0]
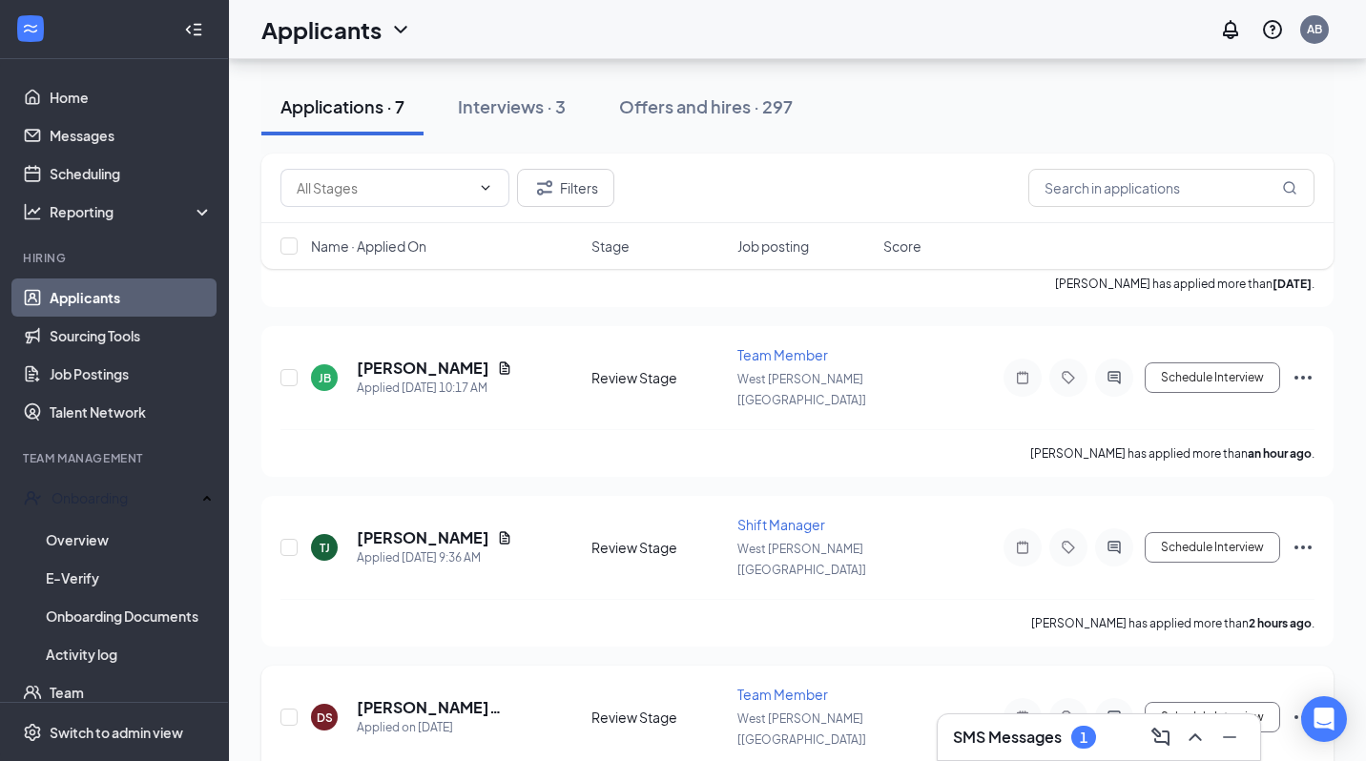
click at [1303, 706] on icon "Ellipses" at bounding box center [1303, 717] width 23 height 23
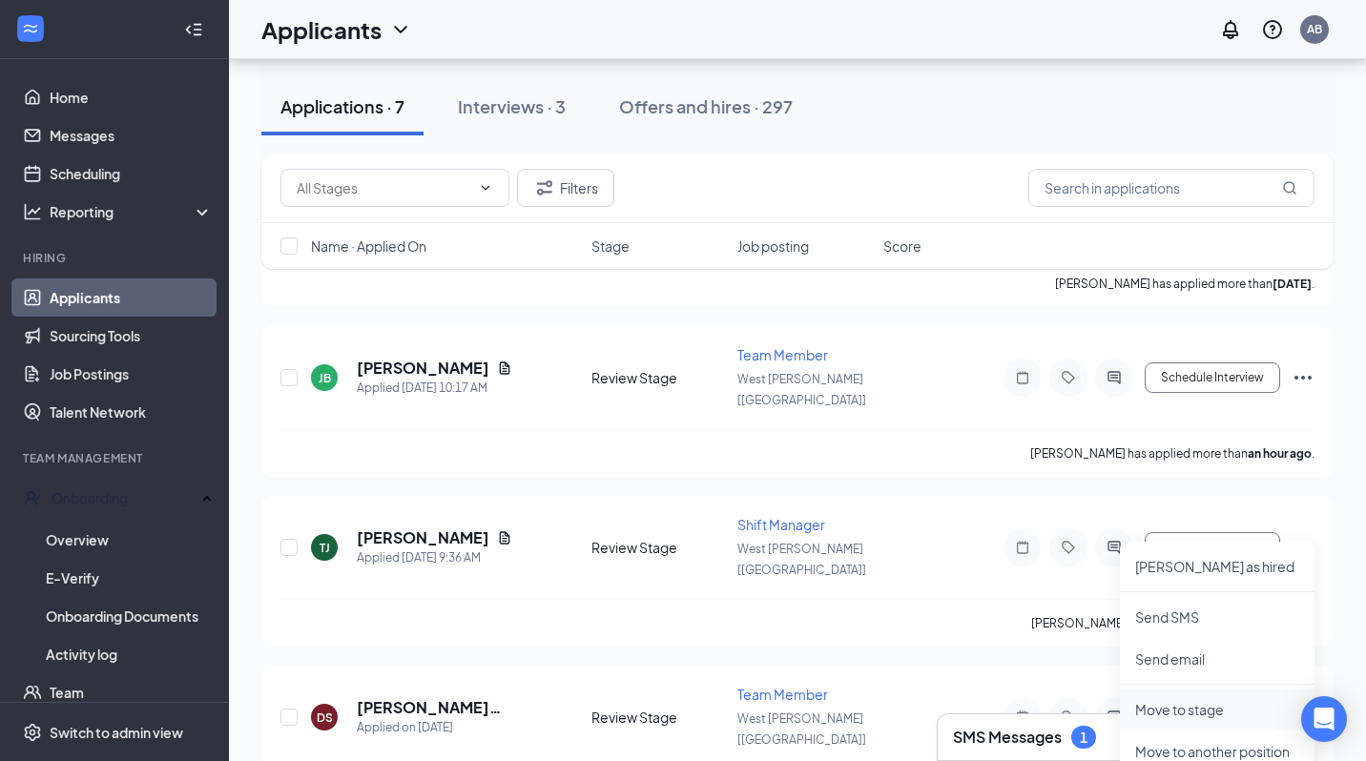
click at [1186, 714] on p "Move to stage" at bounding box center [1217, 709] width 164 height 19
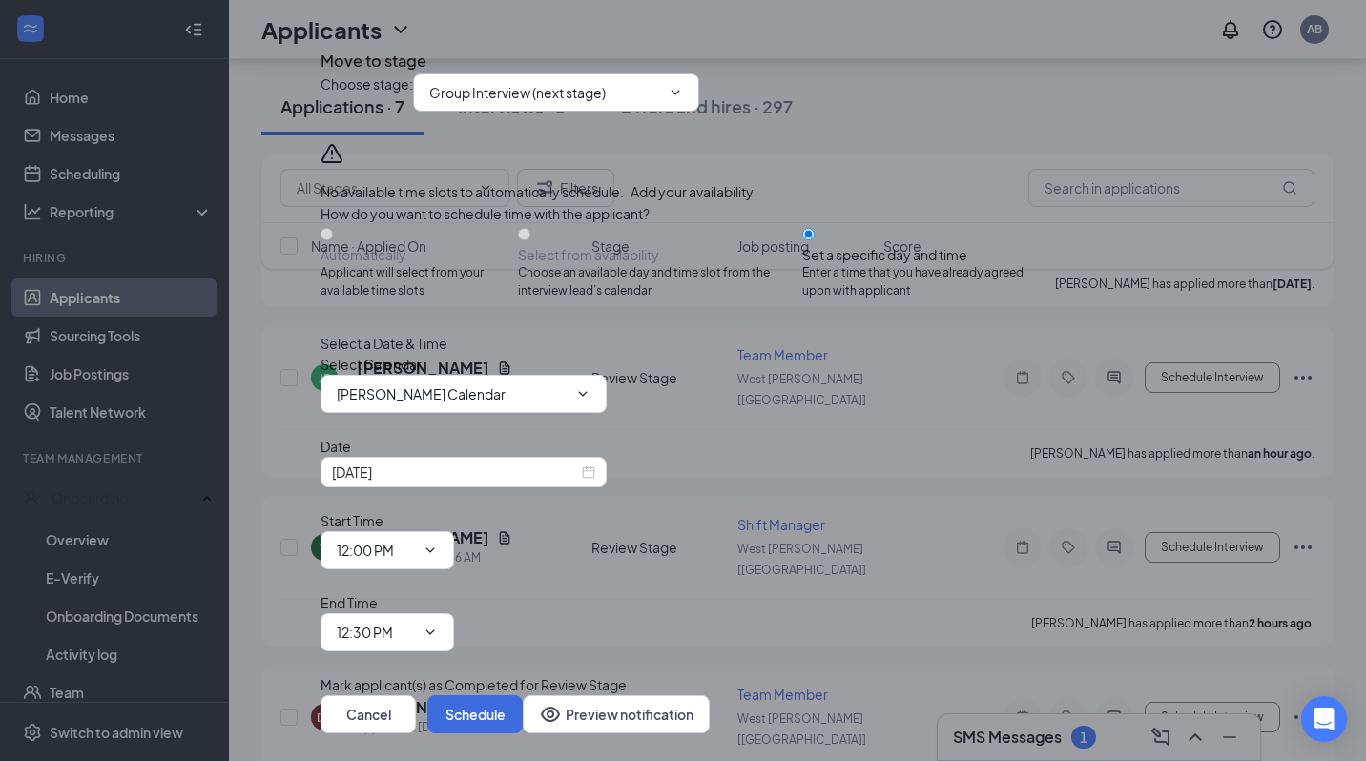
click at [684, 112] on span "Group Interview (next stage)" at bounding box center [556, 92] width 286 height 38
click at [625, 103] on input "Group Interview (next stage)" at bounding box center [544, 92] width 231 height 21
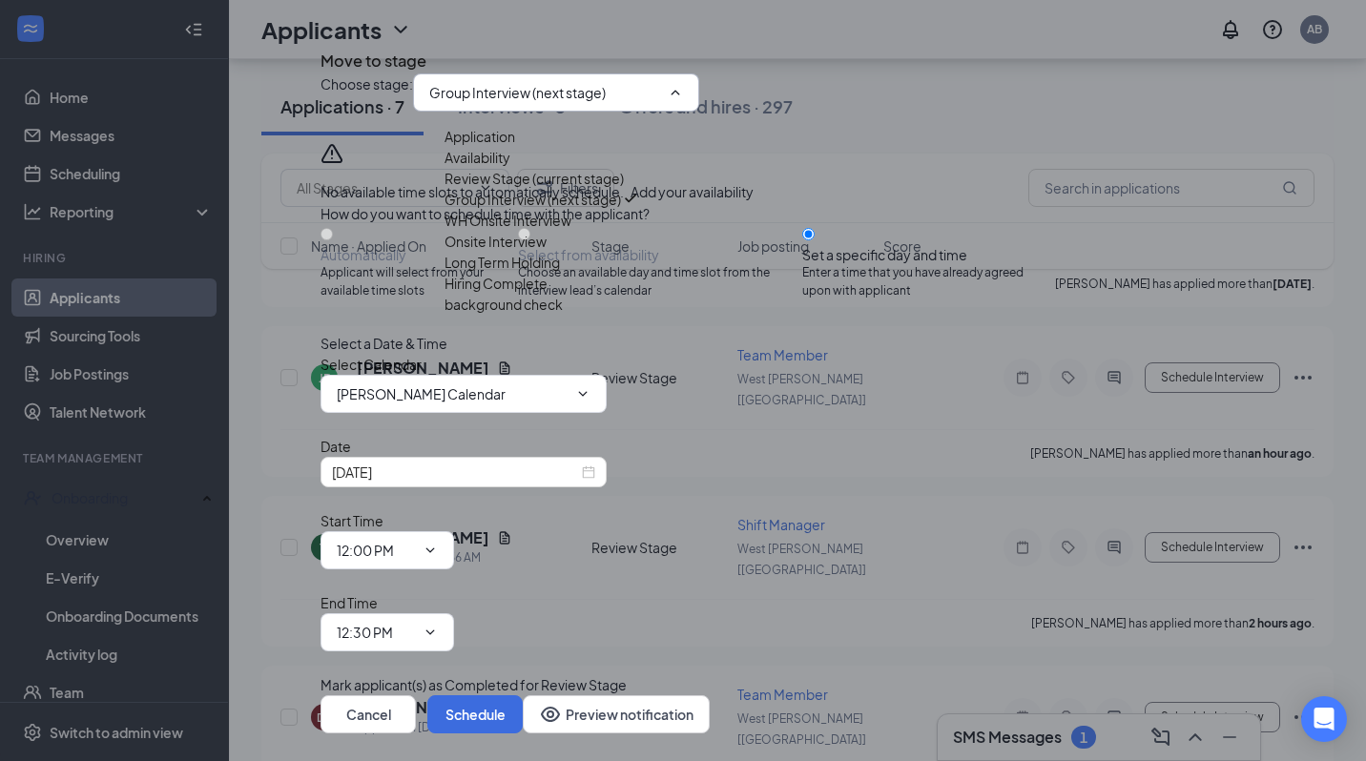
scroll to position [109, 0]
click at [544, 294] on div "Hiring Complete" at bounding box center [495, 283] width 103 height 21
type input "Hiring Complete"
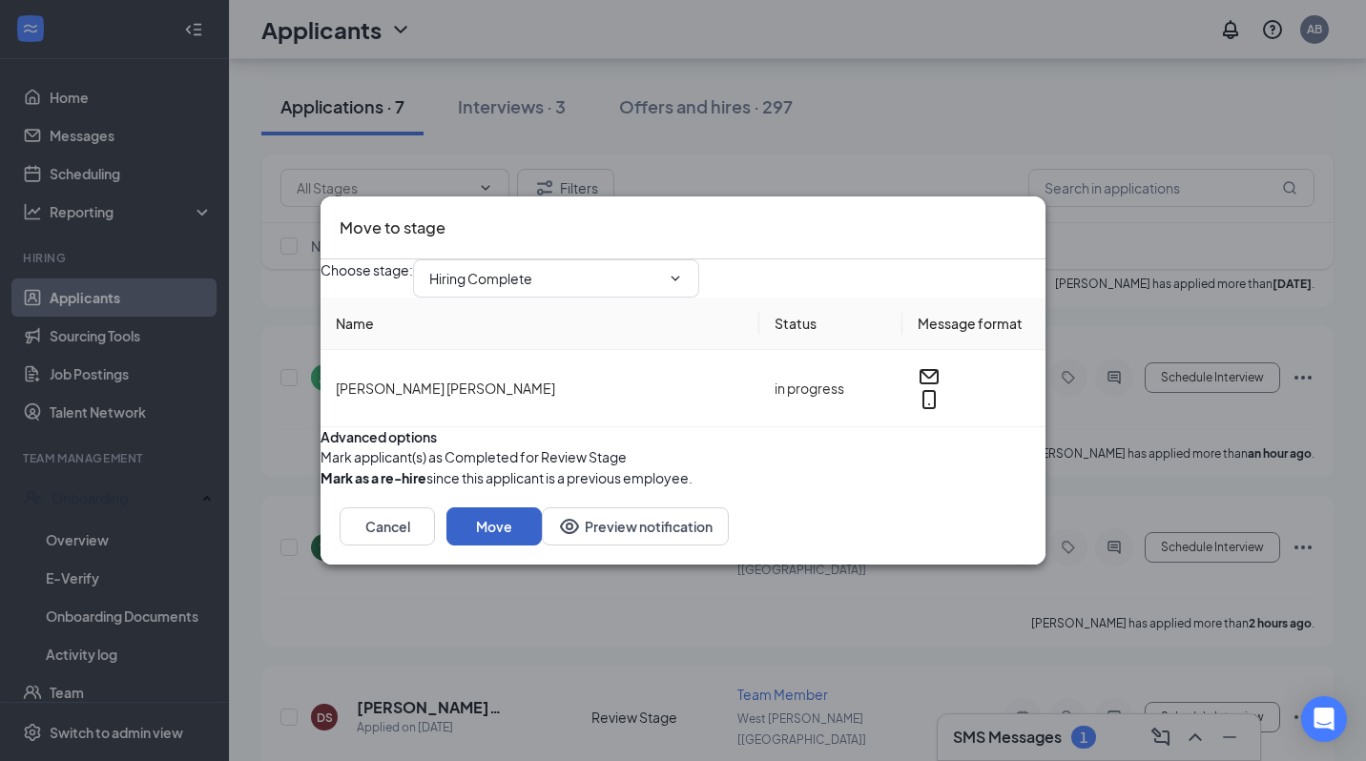
click at [542, 546] on button "Move" at bounding box center [493, 526] width 95 height 38
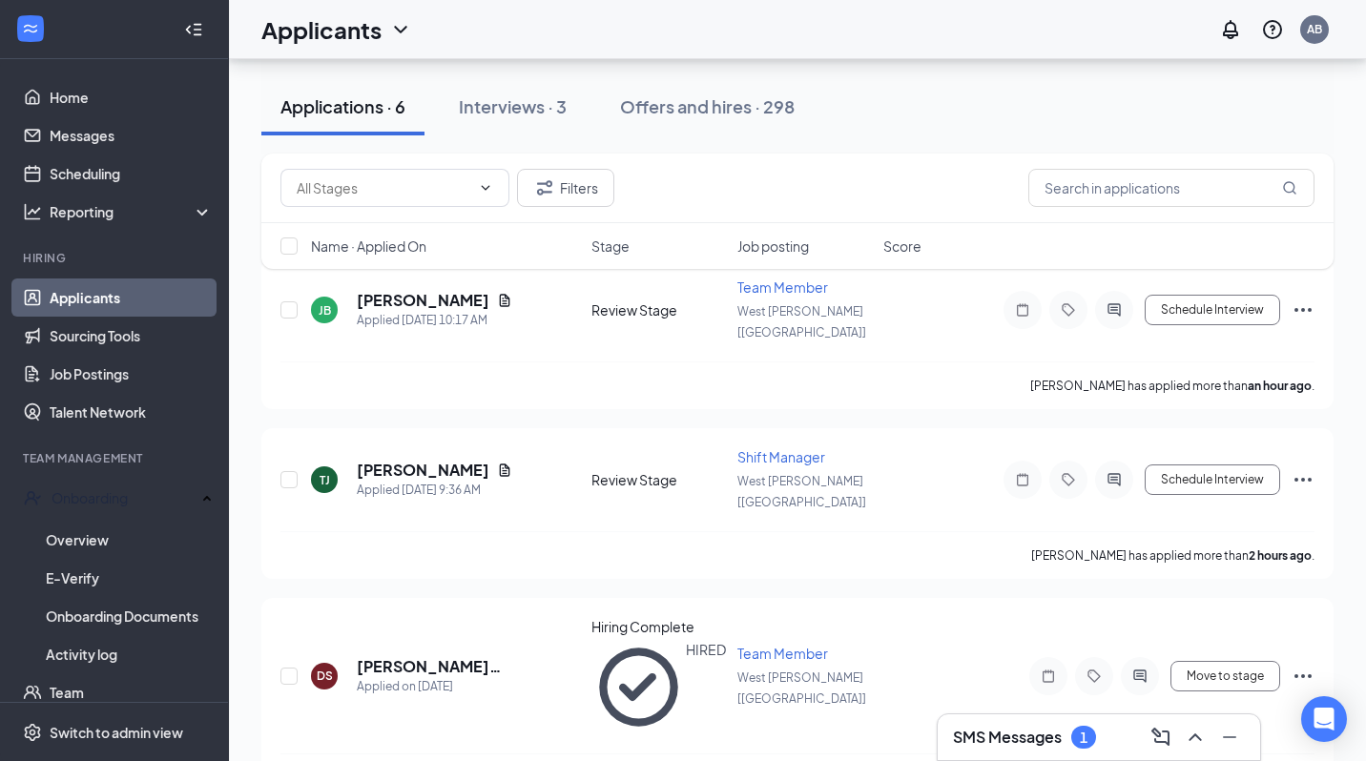
scroll to position [213, 0]
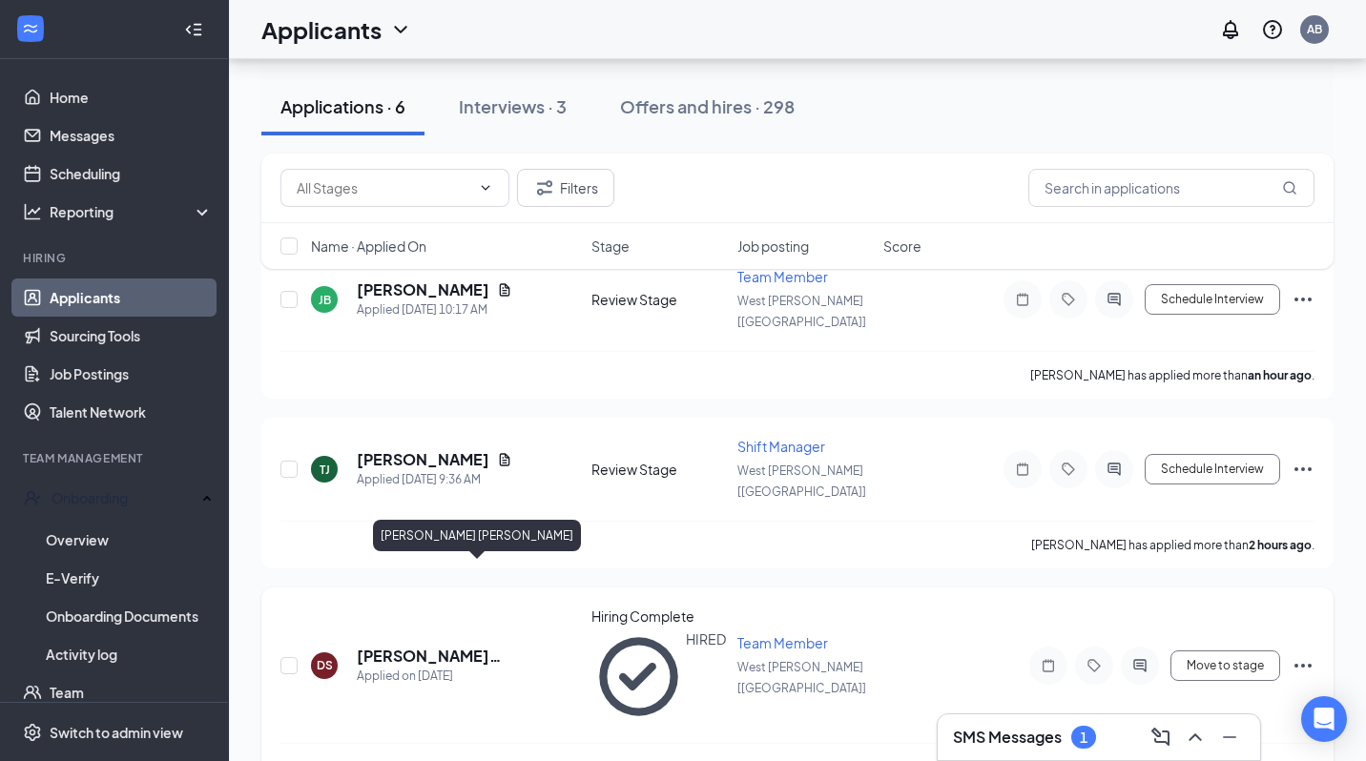
click at [404, 646] on h5 "[PERSON_NAME] [PERSON_NAME]" at bounding box center [448, 656] width 183 height 21
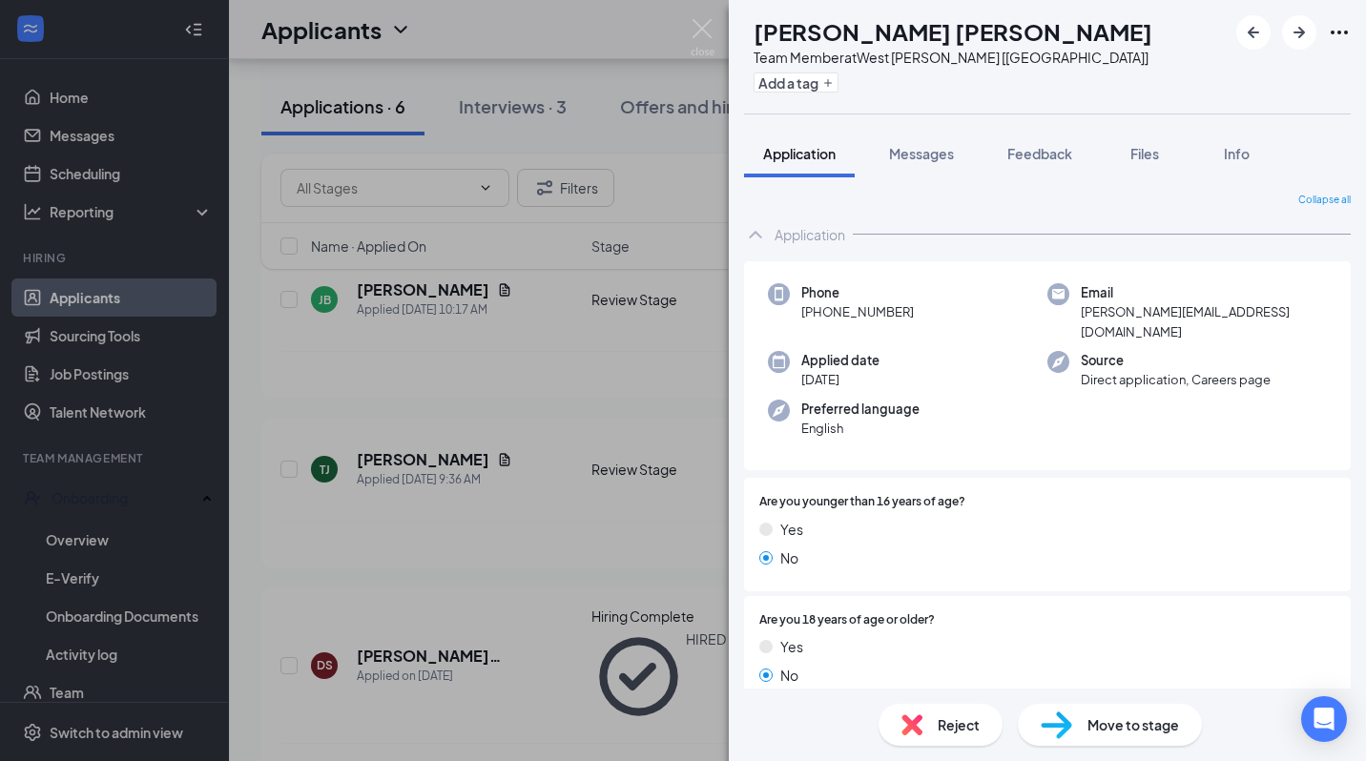
click at [451, 517] on div "DS [PERSON_NAME] [PERSON_NAME] Team Member at [GEOGRAPHIC_DATA][PERSON_NAME] [[…" at bounding box center [683, 380] width 1366 height 761
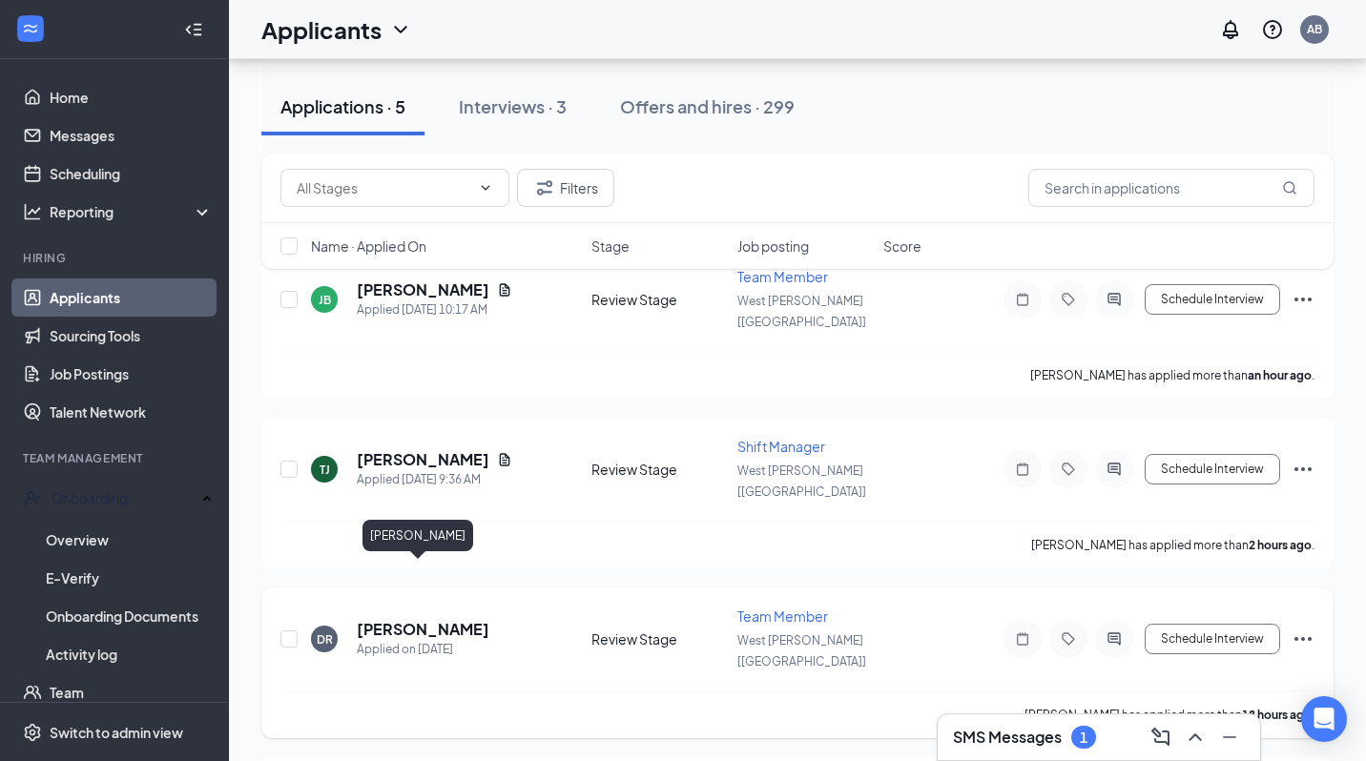
click at [441, 619] on h5 "[PERSON_NAME]" at bounding box center [423, 629] width 133 height 21
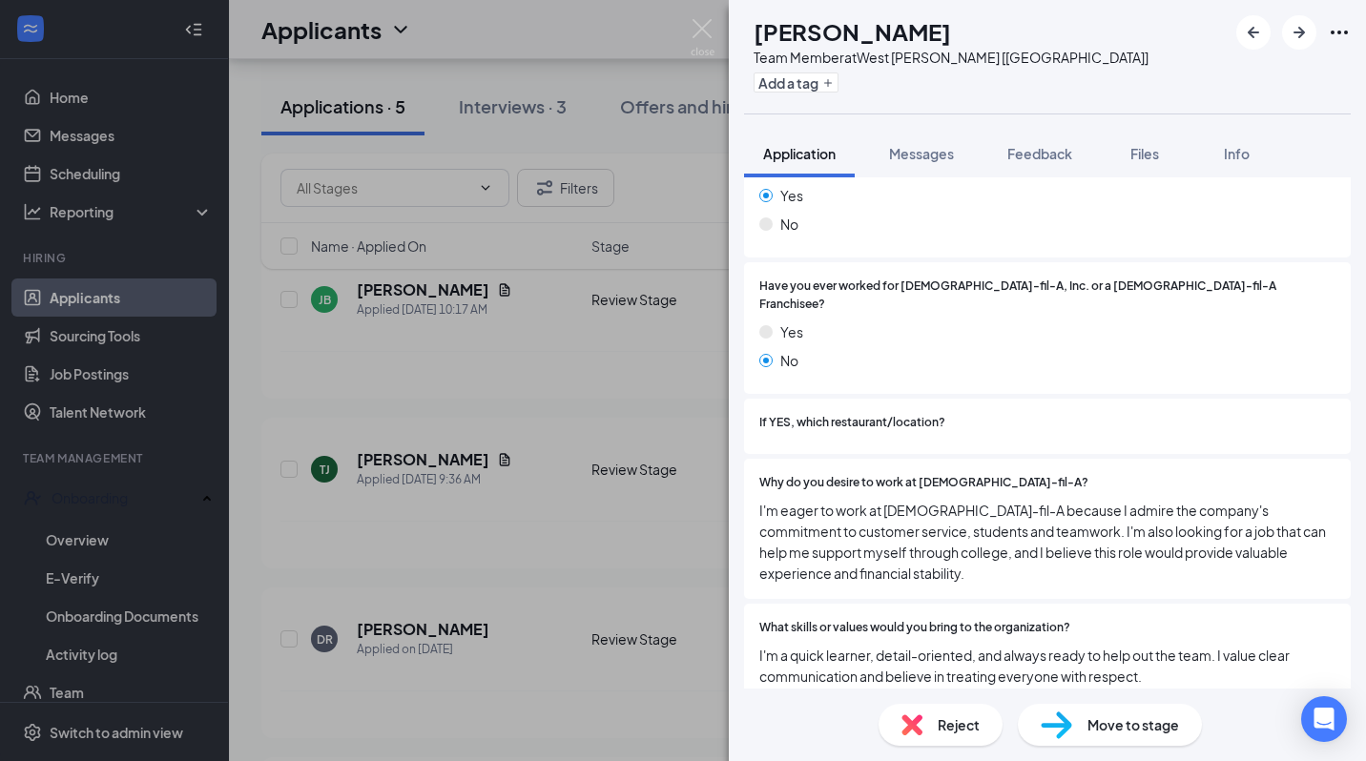
scroll to position [610, 0]
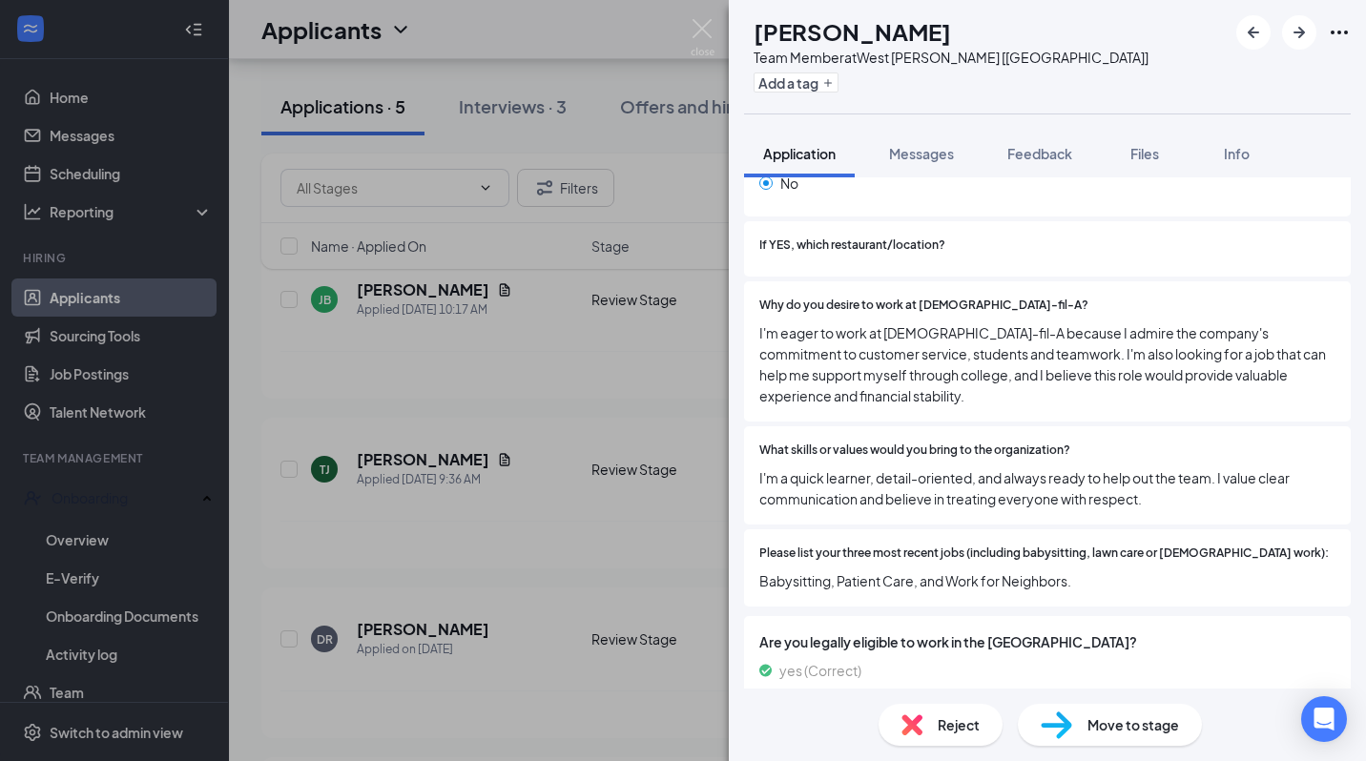
click at [581, 585] on div "DR [PERSON_NAME] Team Member at [GEOGRAPHIC_DATA][PERSON_NAME] [[GEOGRAPHIC_DAT…" at bounding box center [683, 380] width 1366 height 761
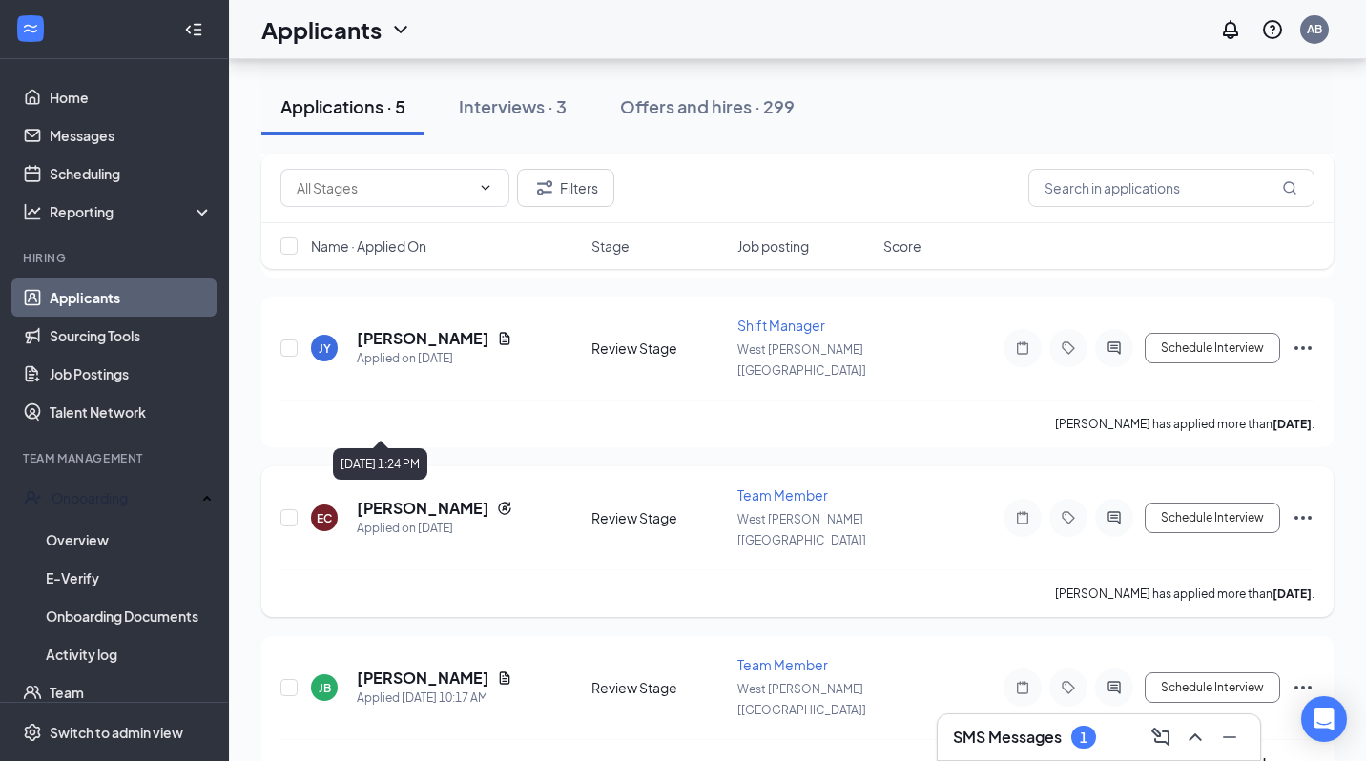
scroll to position [678, 0]
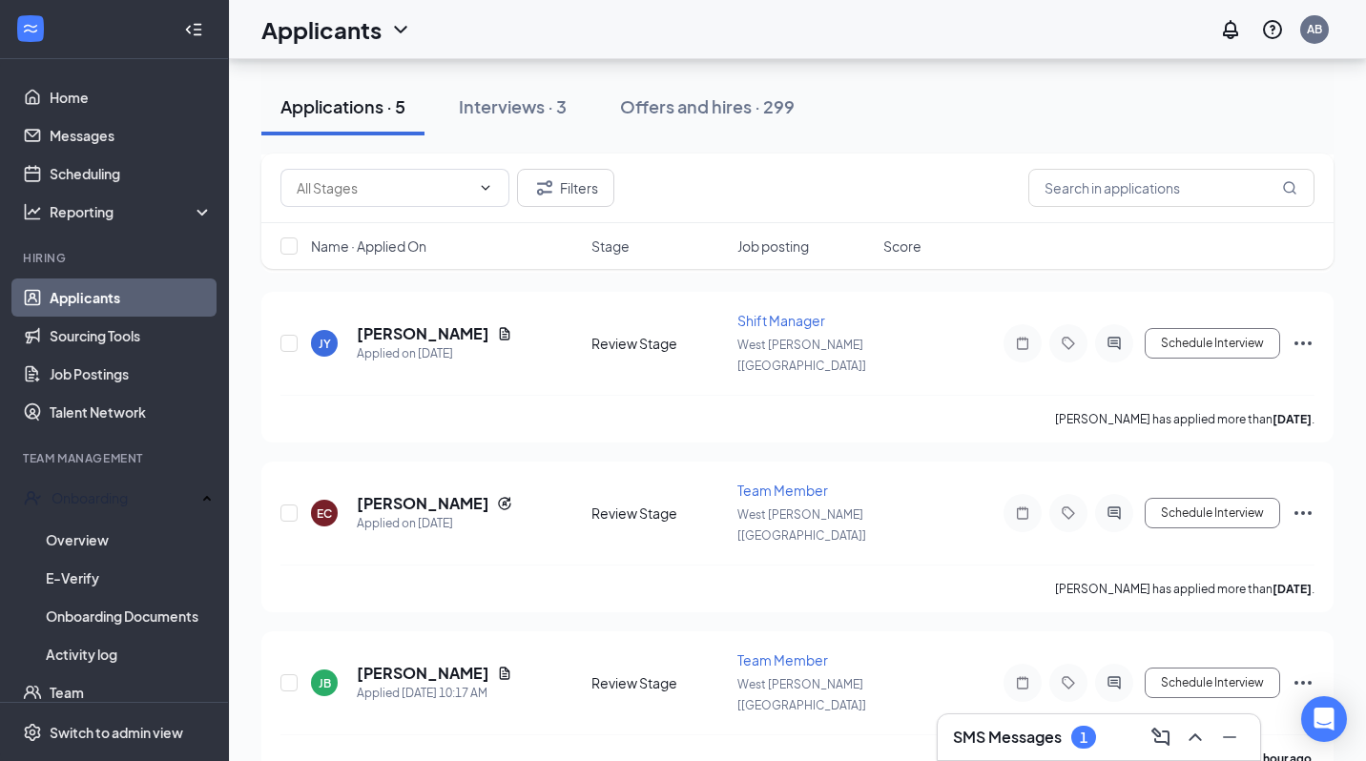
click at [1073, 720] on div "SMS Messages 1" at bounding box center [1099, 737] width 322 height 46
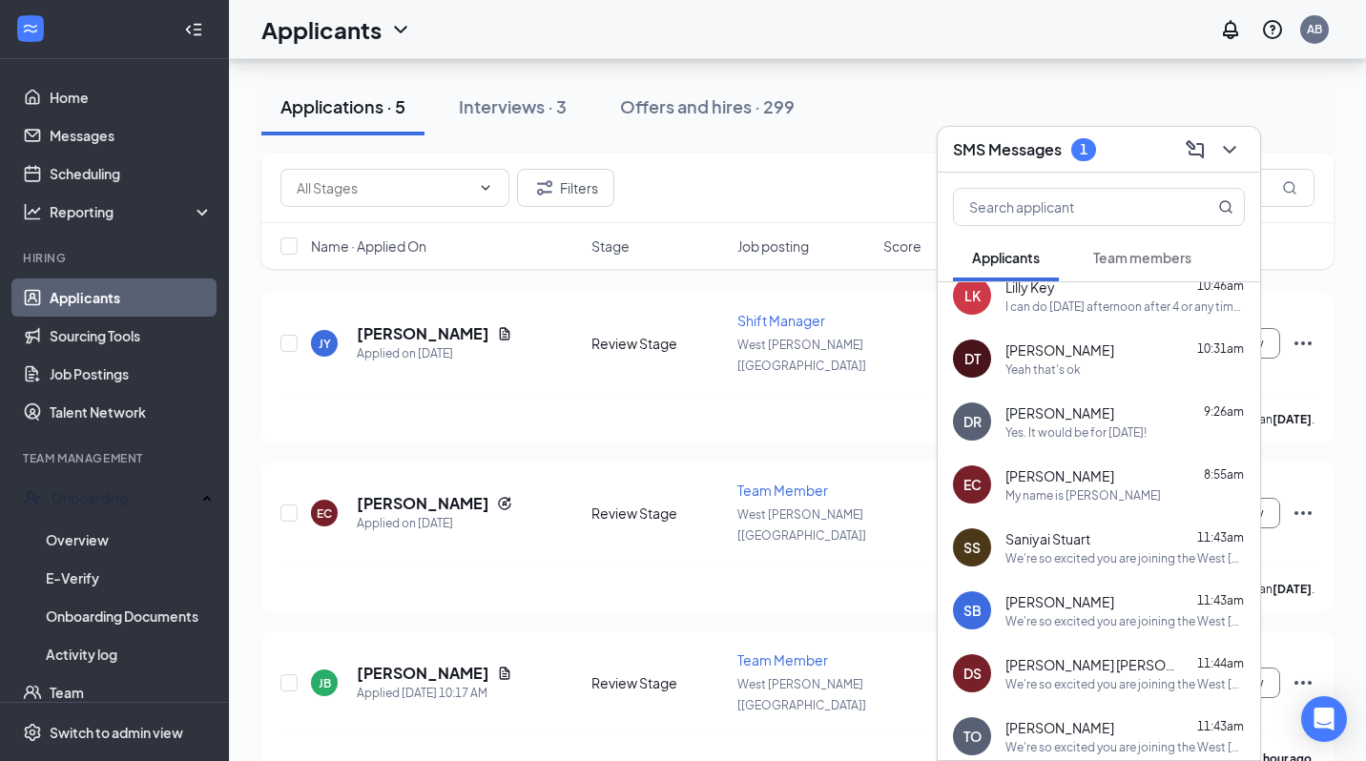
scroll to position [0, 0]
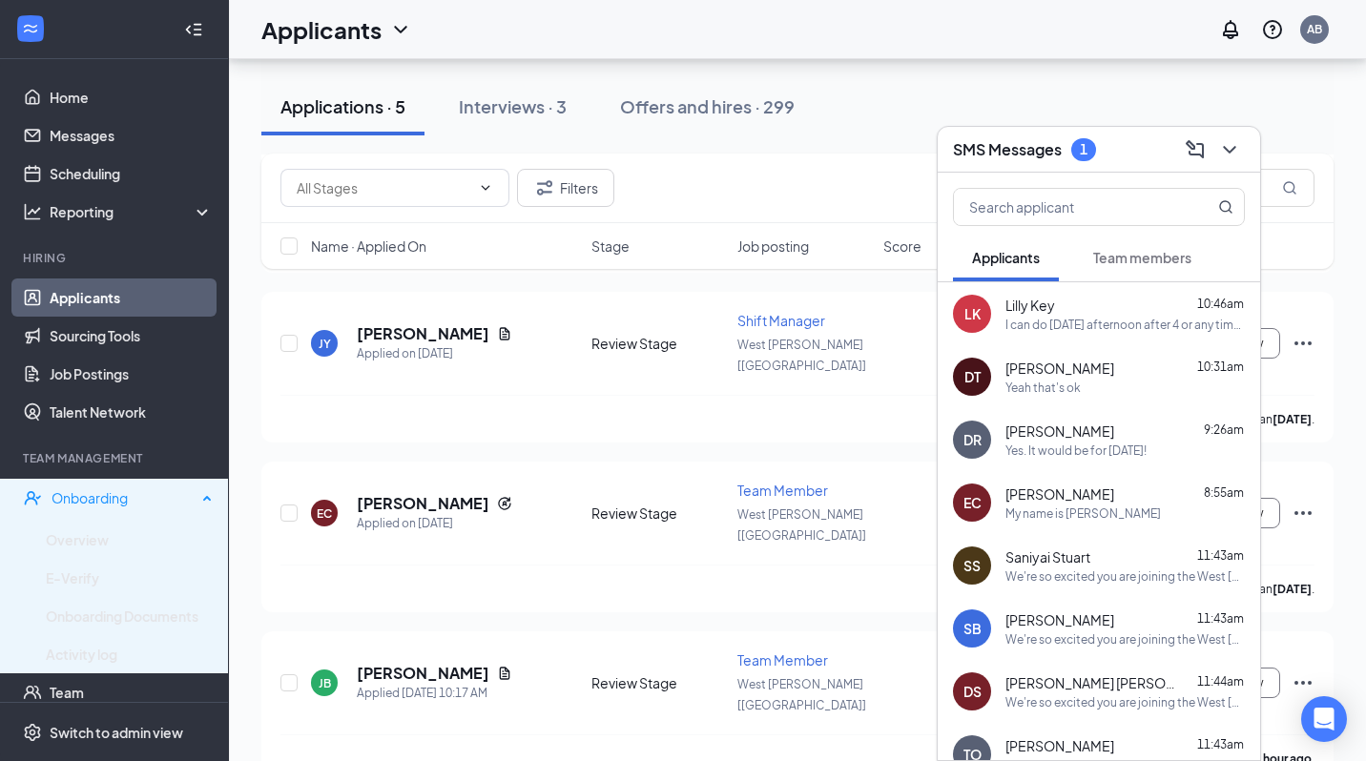
click at [163, 503] on div "Onboarding" at bounding box center [124, 497] width 145 height 19
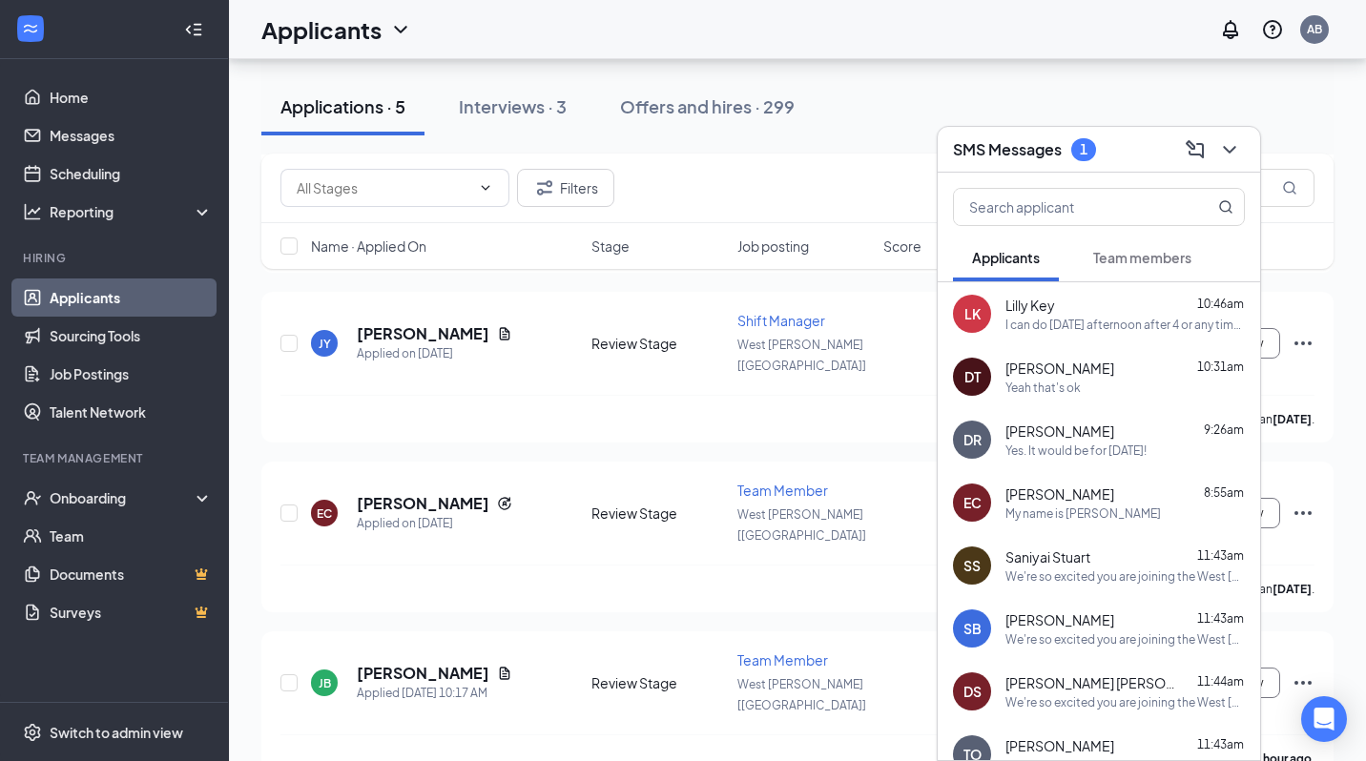
click at [1039, 164] on div "SMS Messages 1" at bounding box center [1099, 150] width 322 height 46
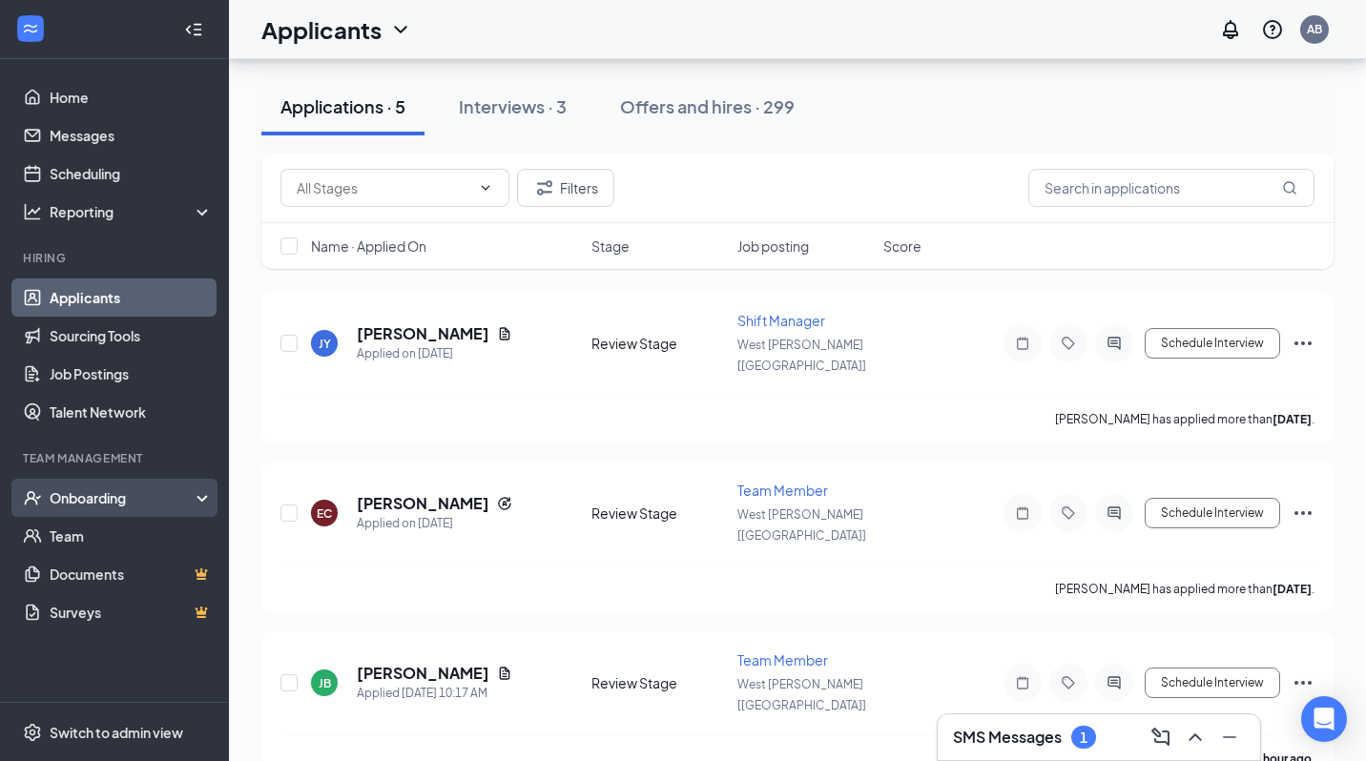
click at [106, 507] on div "Onboarding" at bounding box center [114, 498] width 229 height 38
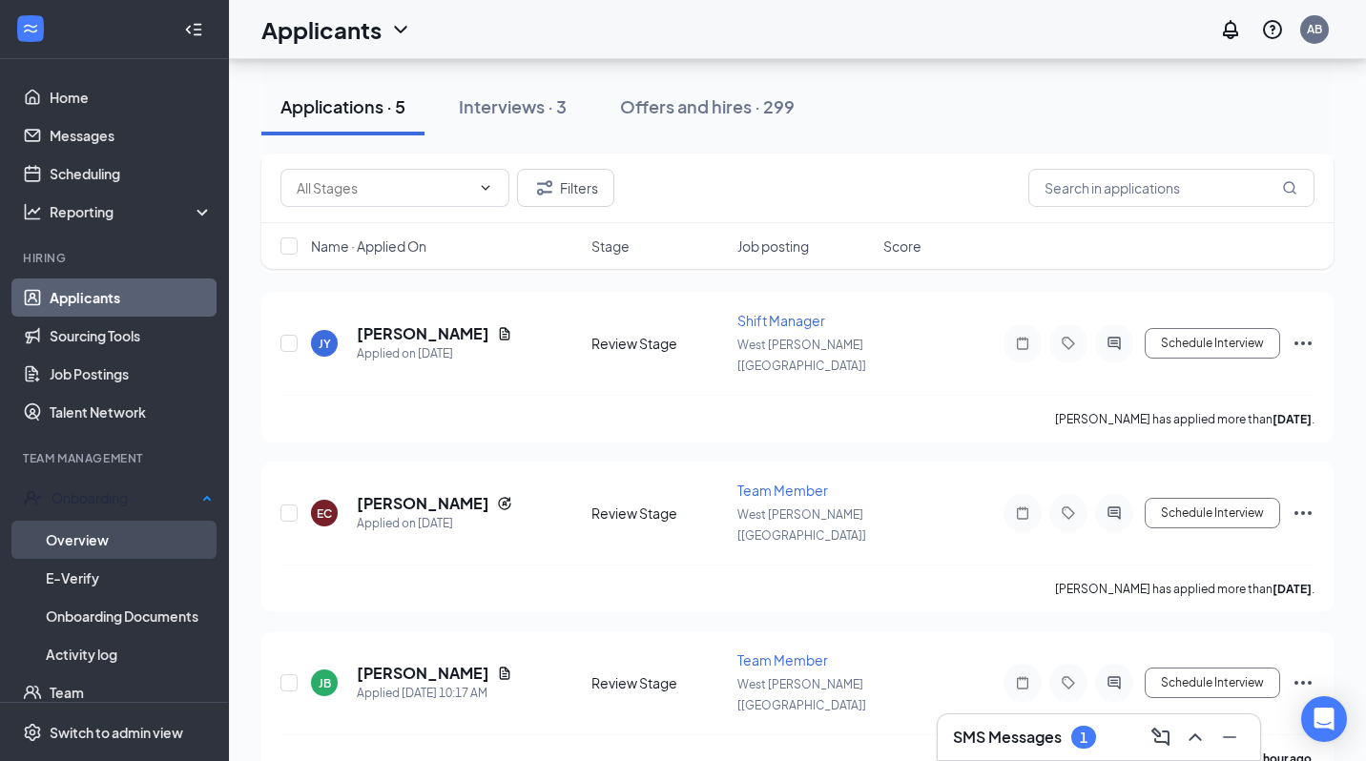
click at [108, 534] on link "Overview" at bounding box center [129, 540] width 167 height 38
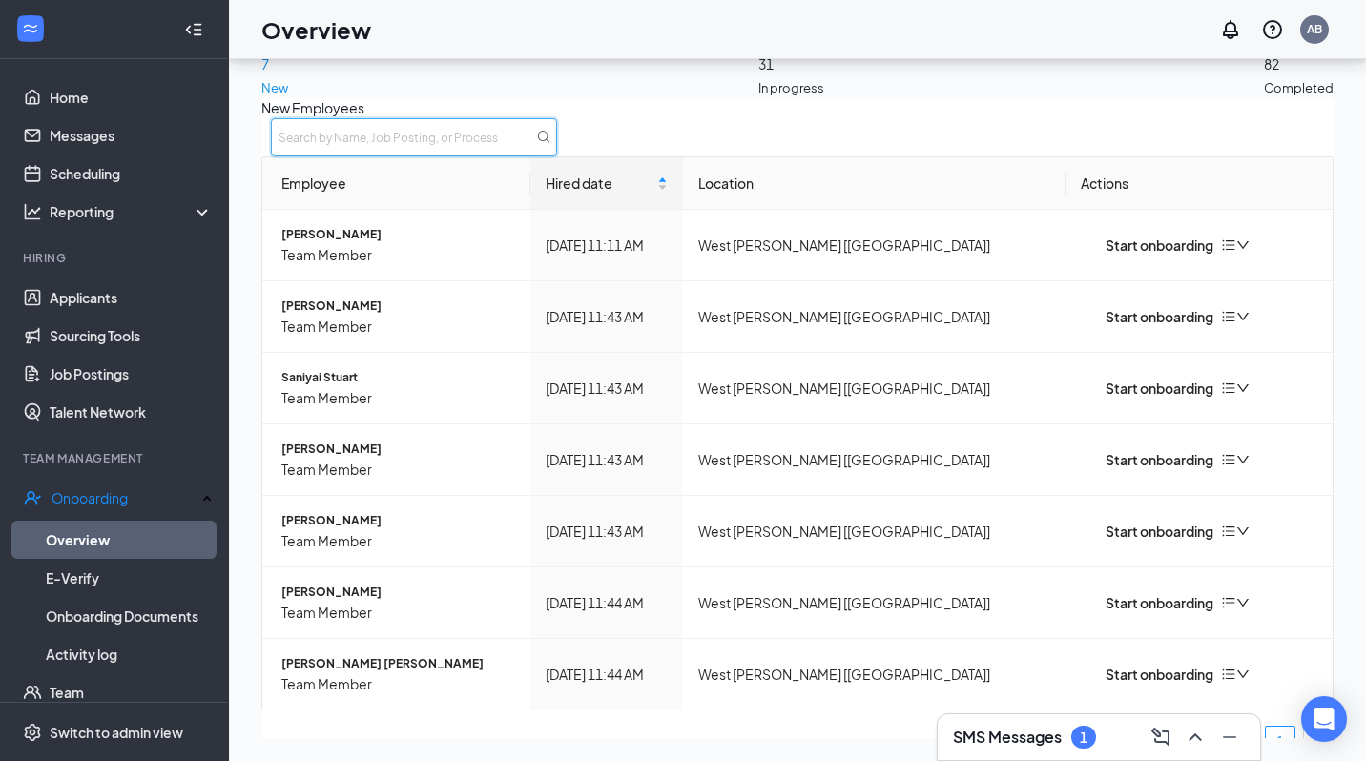
click at [557, 147] on input "text" at bounding box center [414, 137] width 286 height 38
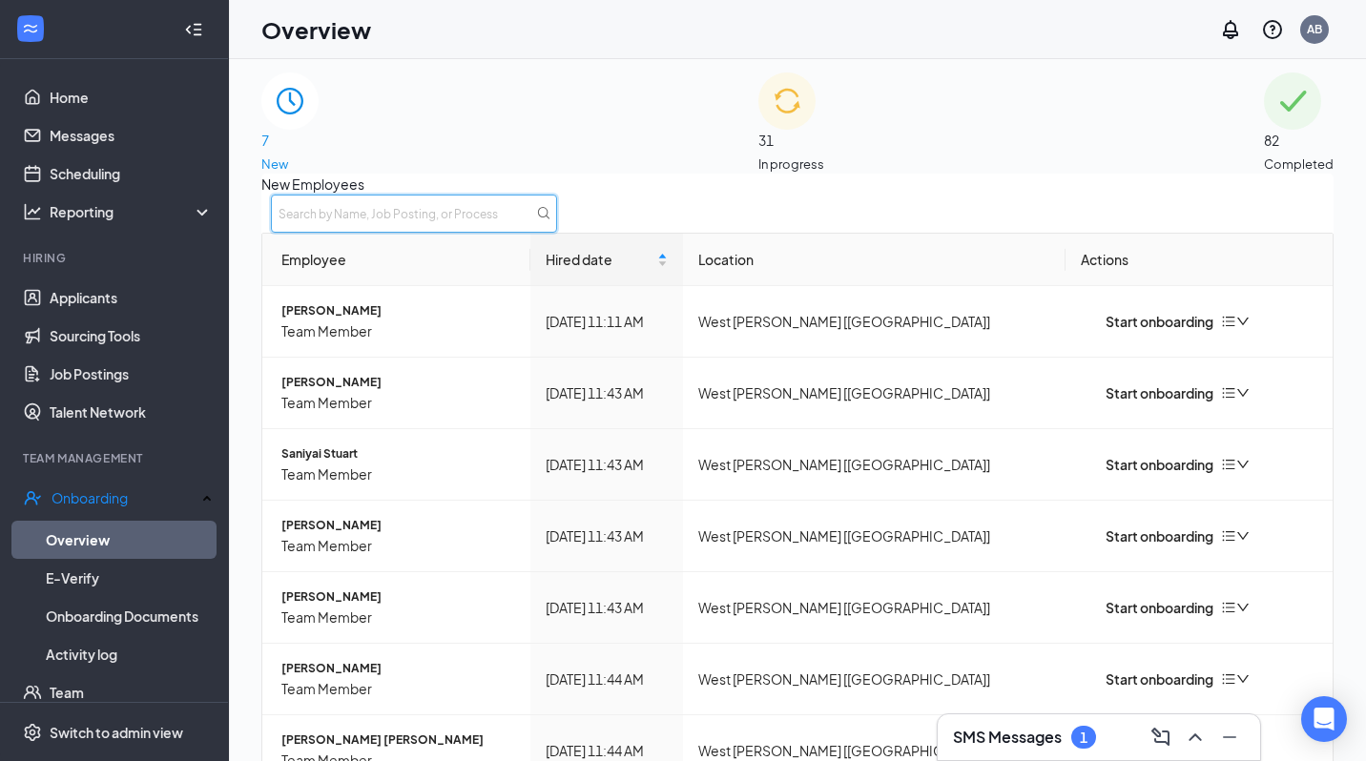
scroll to position [0, 0]
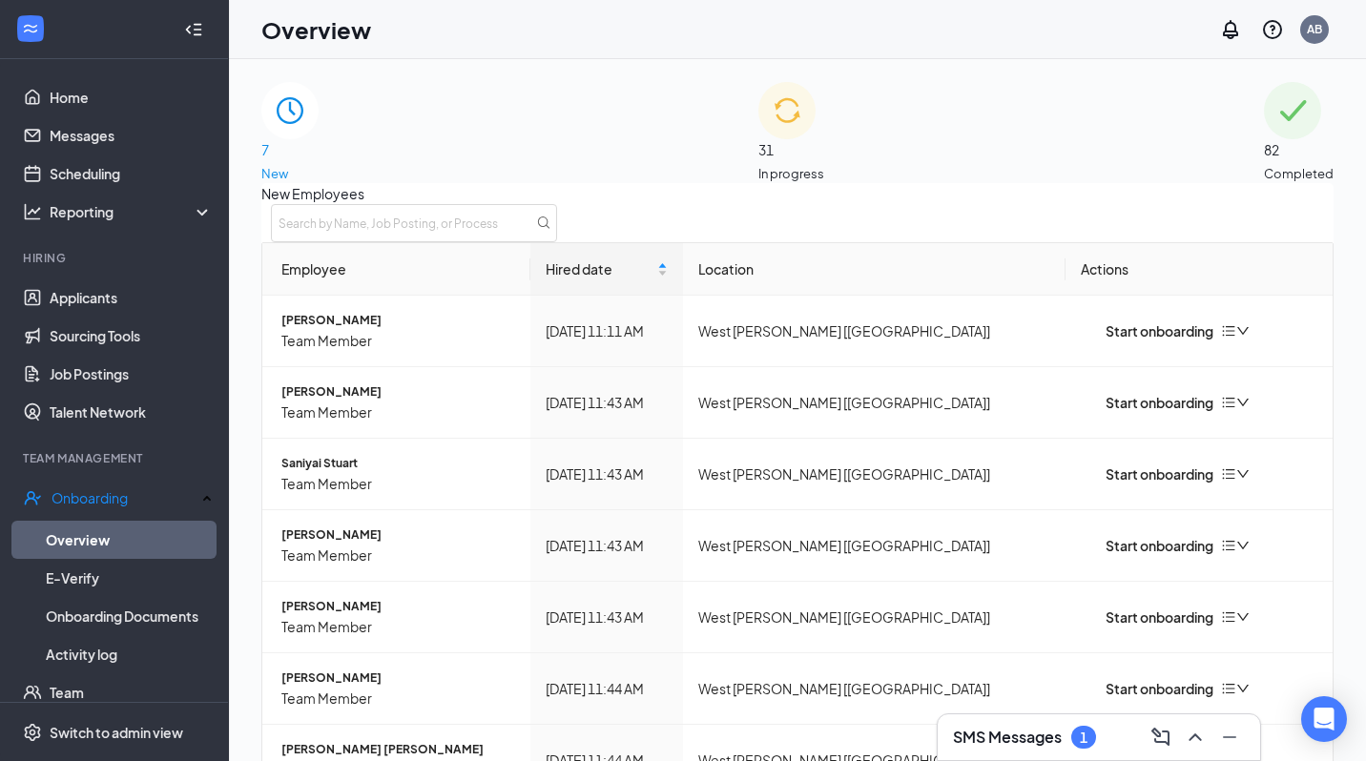
click at [793, 139] on span "31" at bounding box center [791, 149] width 66 height 21
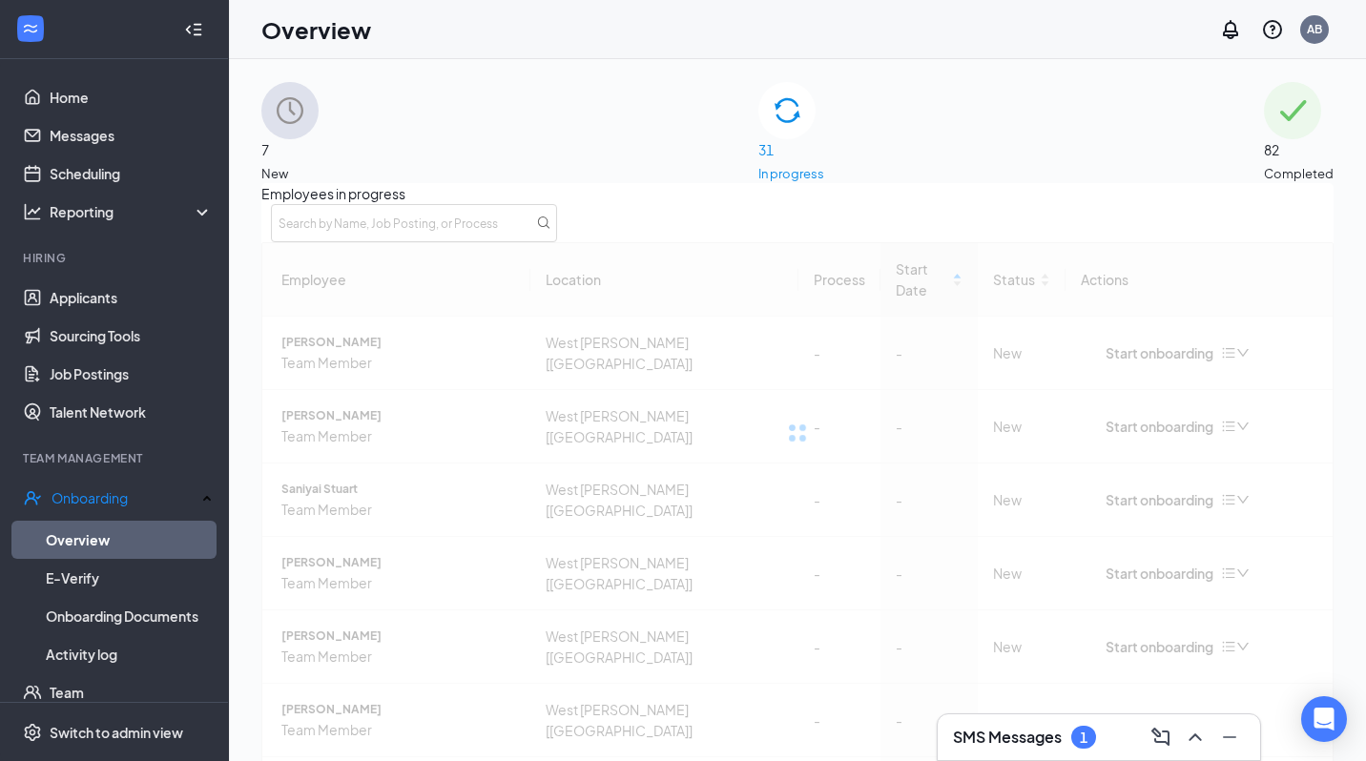
click at [1075, 218] on div "Employees in progress Employee Location Process Start Date Status Actions [PERS…" at bounding box center [797, 537] width 1072 height 709
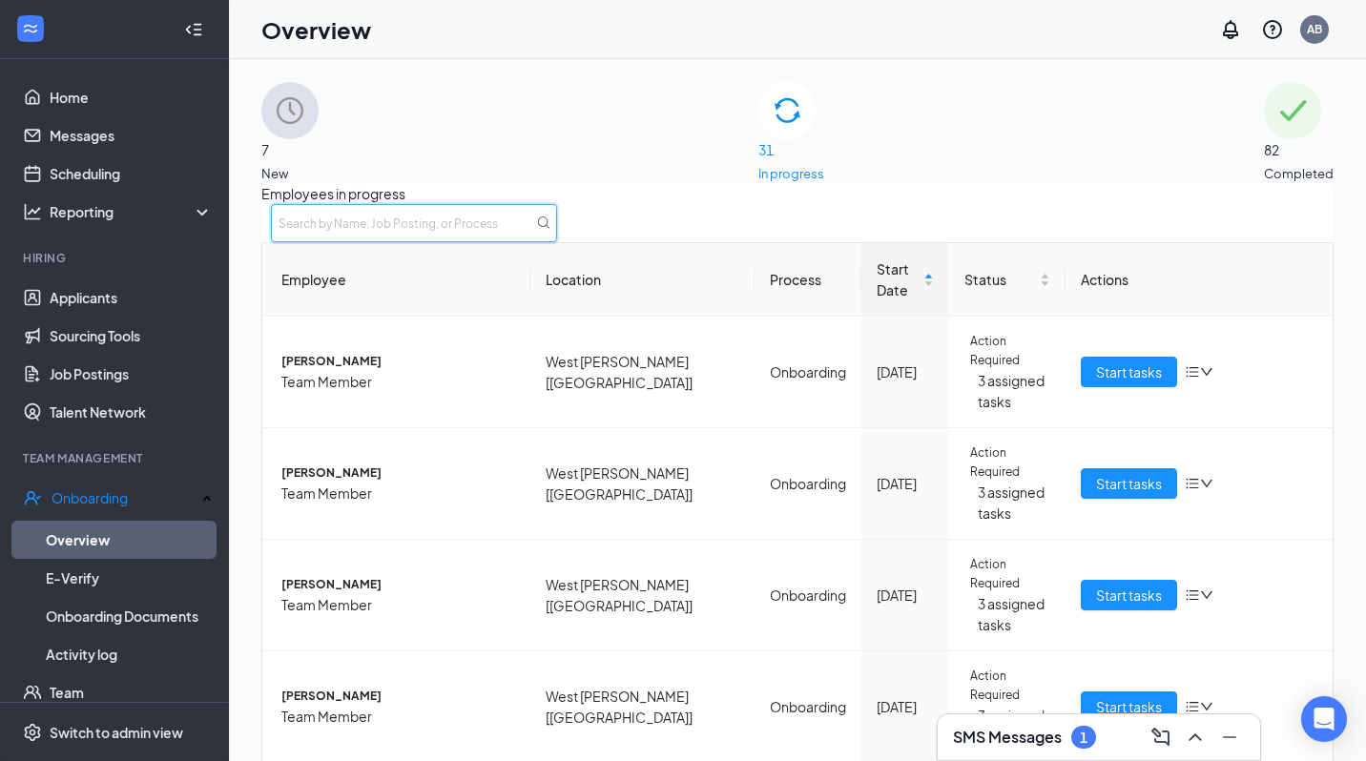
click at [557, 231] on input "text" at bounding box center [414, 223] width 286 height 38
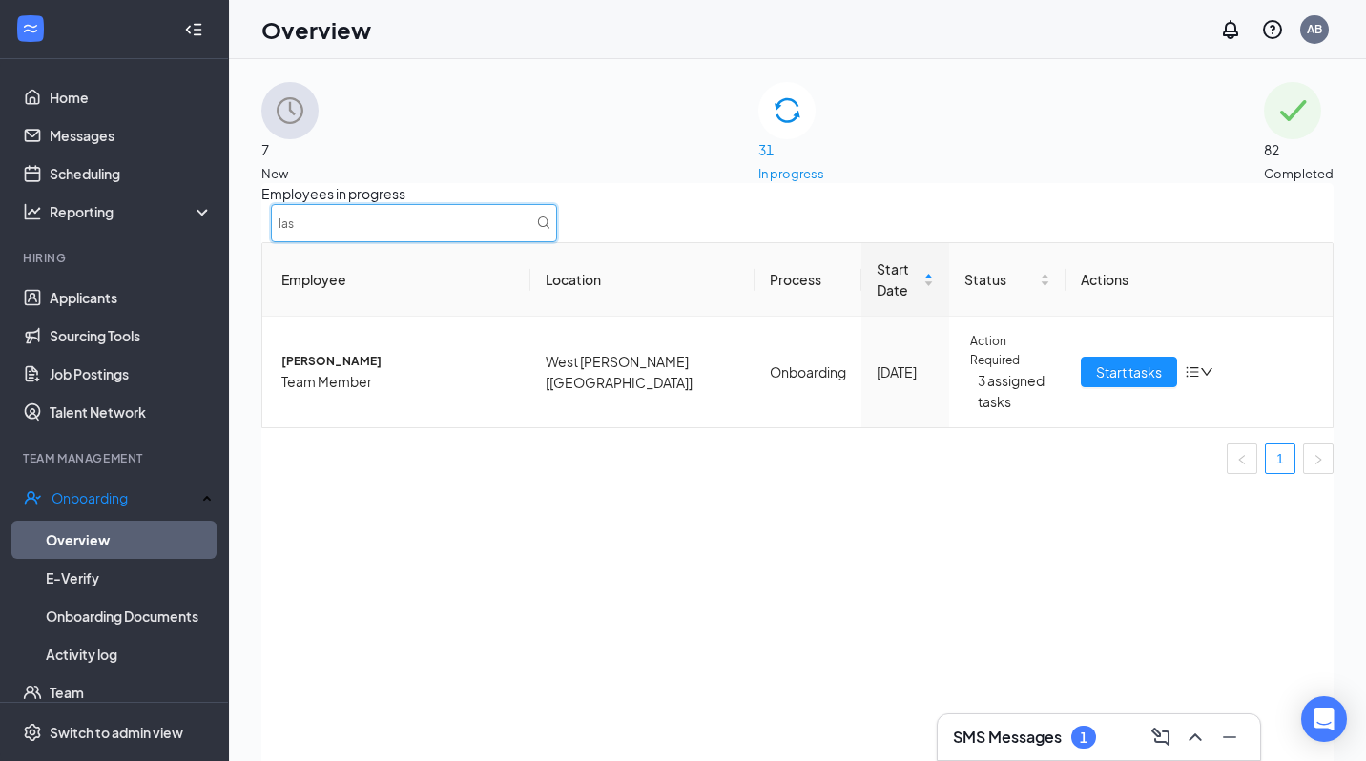
type input "las"
click at [1034, 724] on div "SMS Messages 1" at bounding box center [1099, 737] width 292 height 31
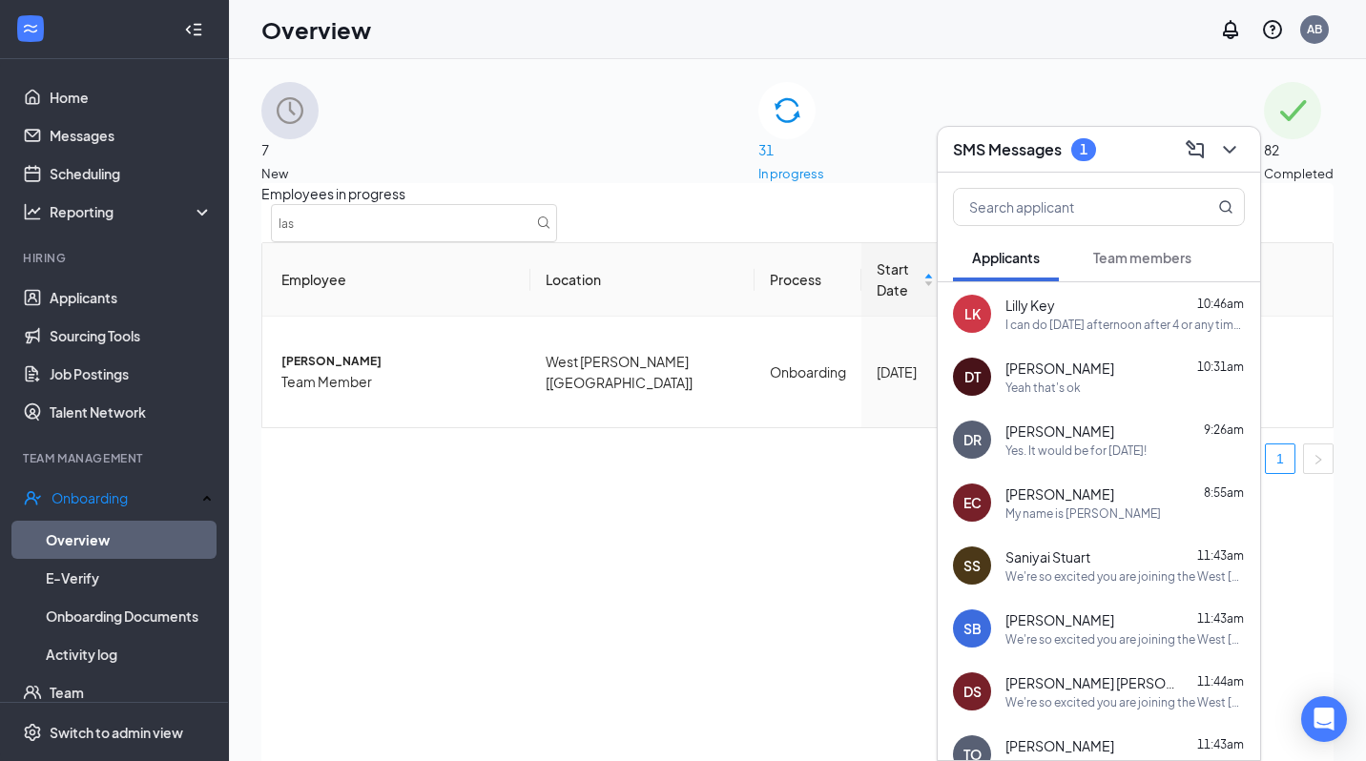
click at [1090, 494] on span "[PERSON_NAME]" at bounding box center [1059, 494] width 109 height 19
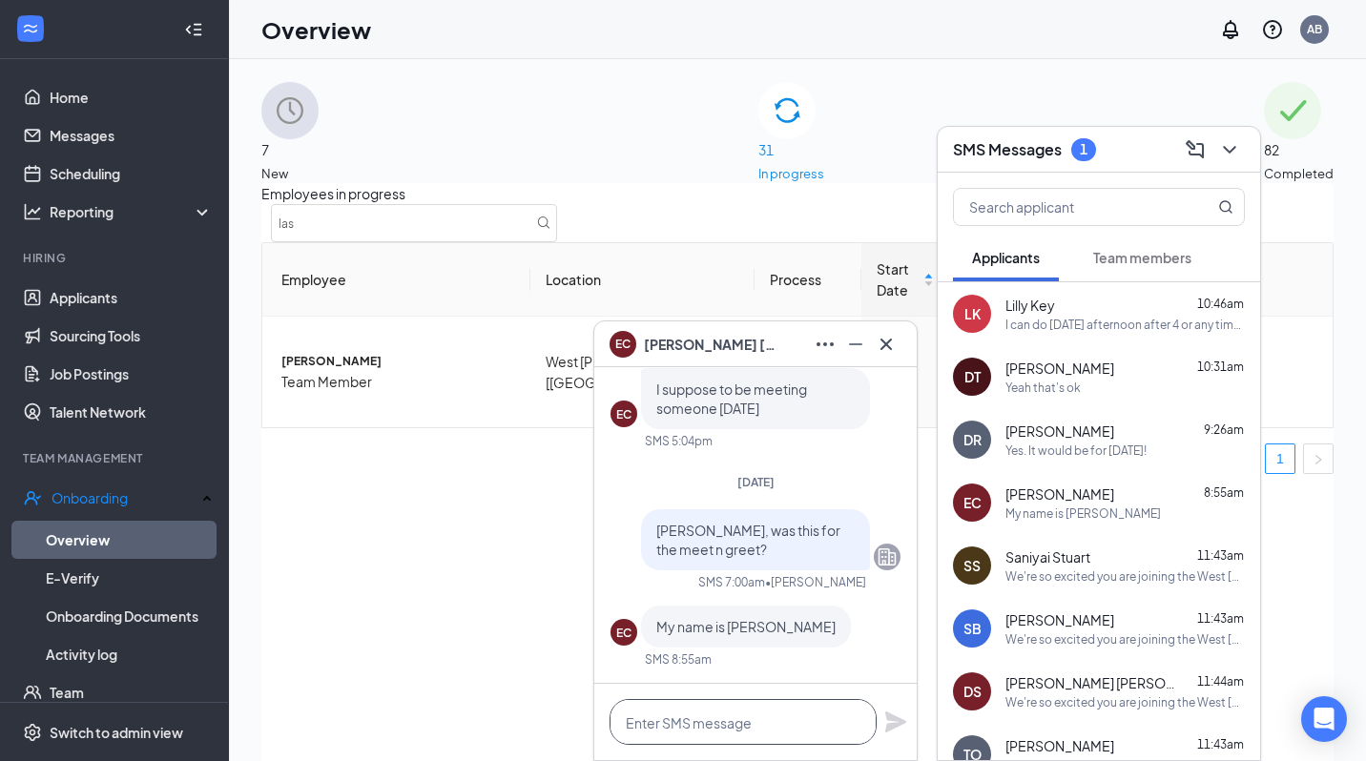
click at [809, 716] on textarea at bounding box center [743, 722] width 267 height 46
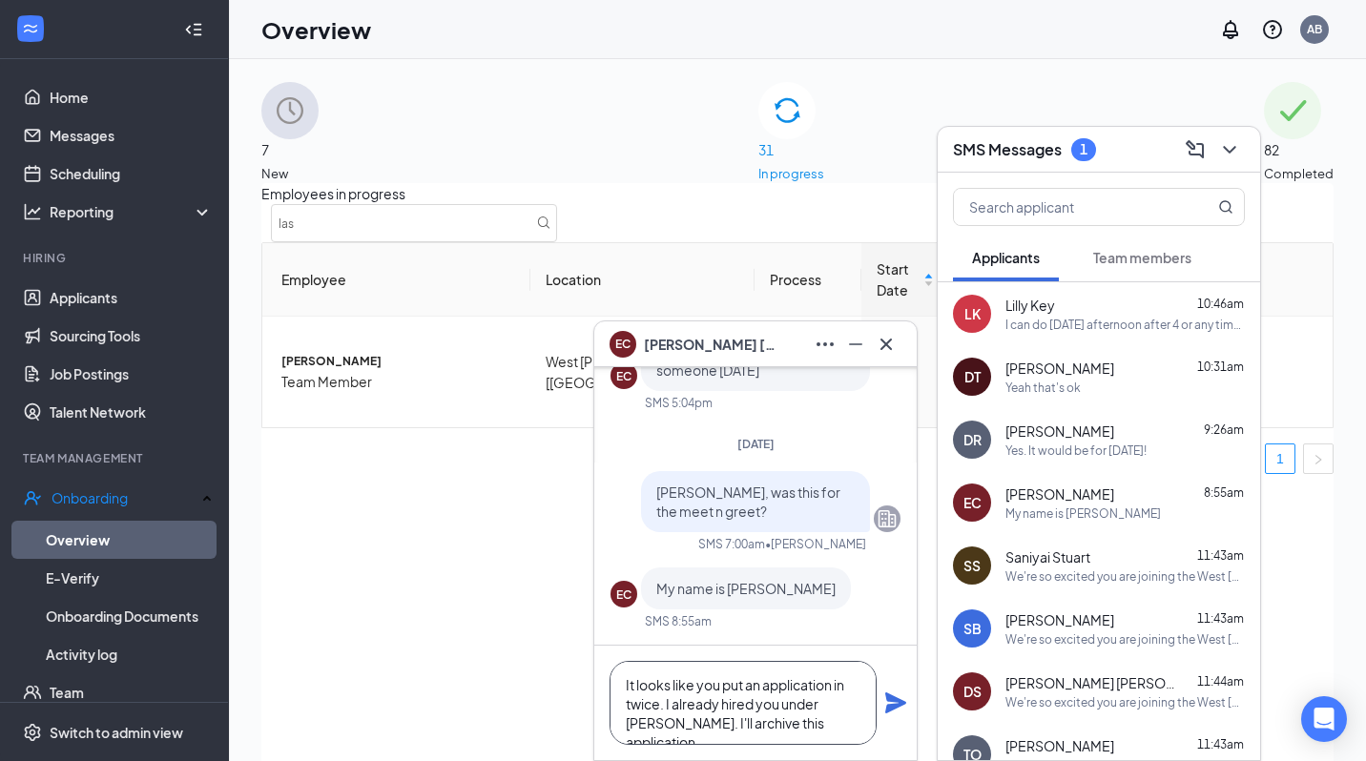
type textarea "It looks like you put an application in twice. I already hired you under [PERSO…"
click at [910, 709] on div "It looks like you put an application in twice. I already hired you under [PERSO…" at bounding box center [755, 703] width 322 height 114
click at [904, 705] on icon "Plane" at bounding box center [895, 703] width 23 height 23
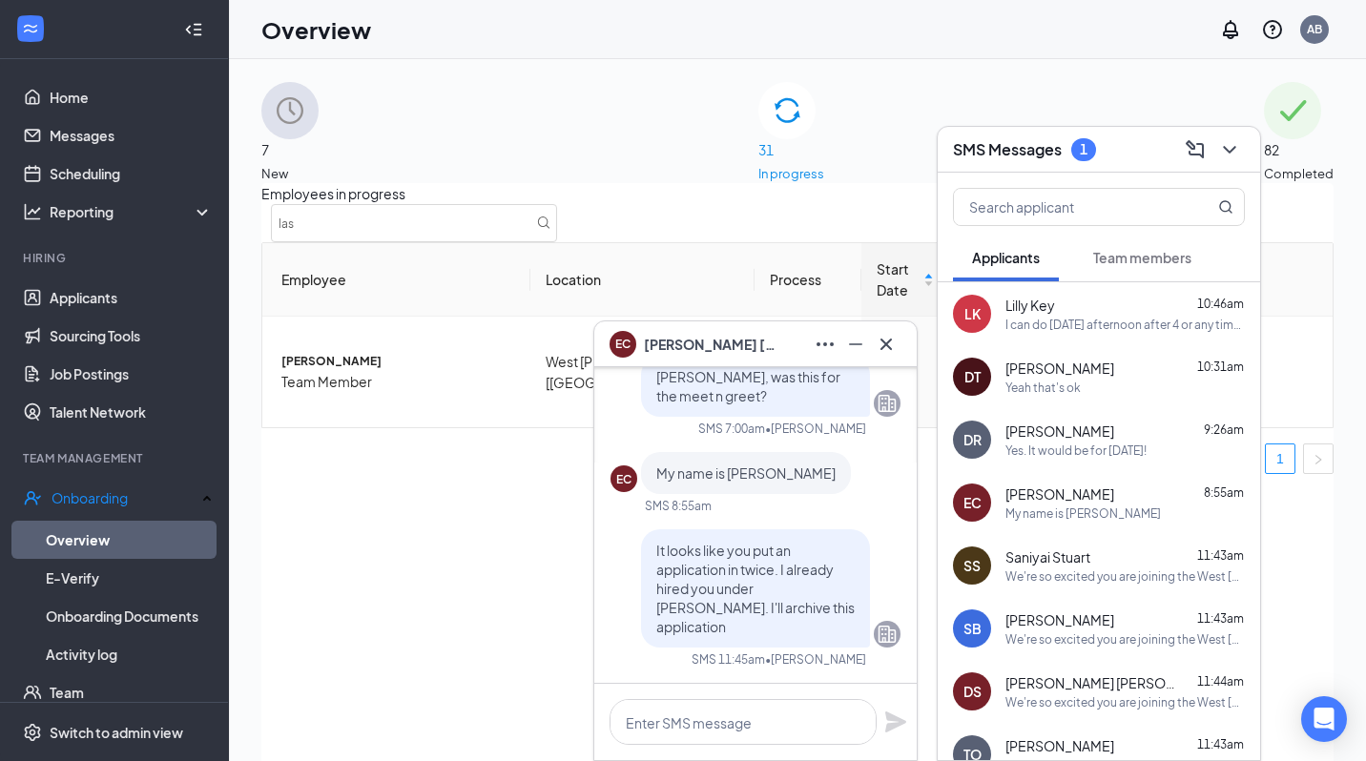
click at [789, 353] on div "EC [PERSON_NAME]" at bounding box center [756, 344] width 292 height 31
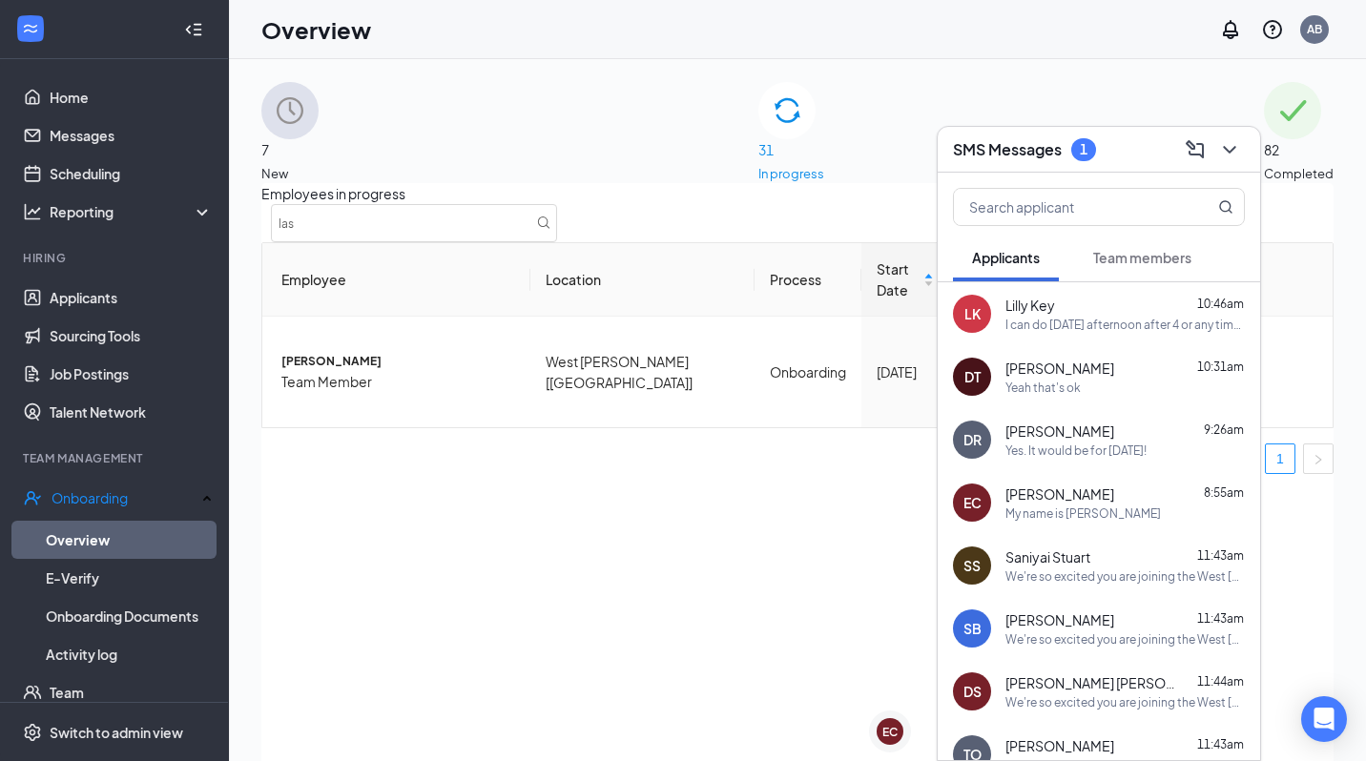
click at [997, 146] on h3 "SMS Messages" at bounding box center [1007, 149] width 109 height 21
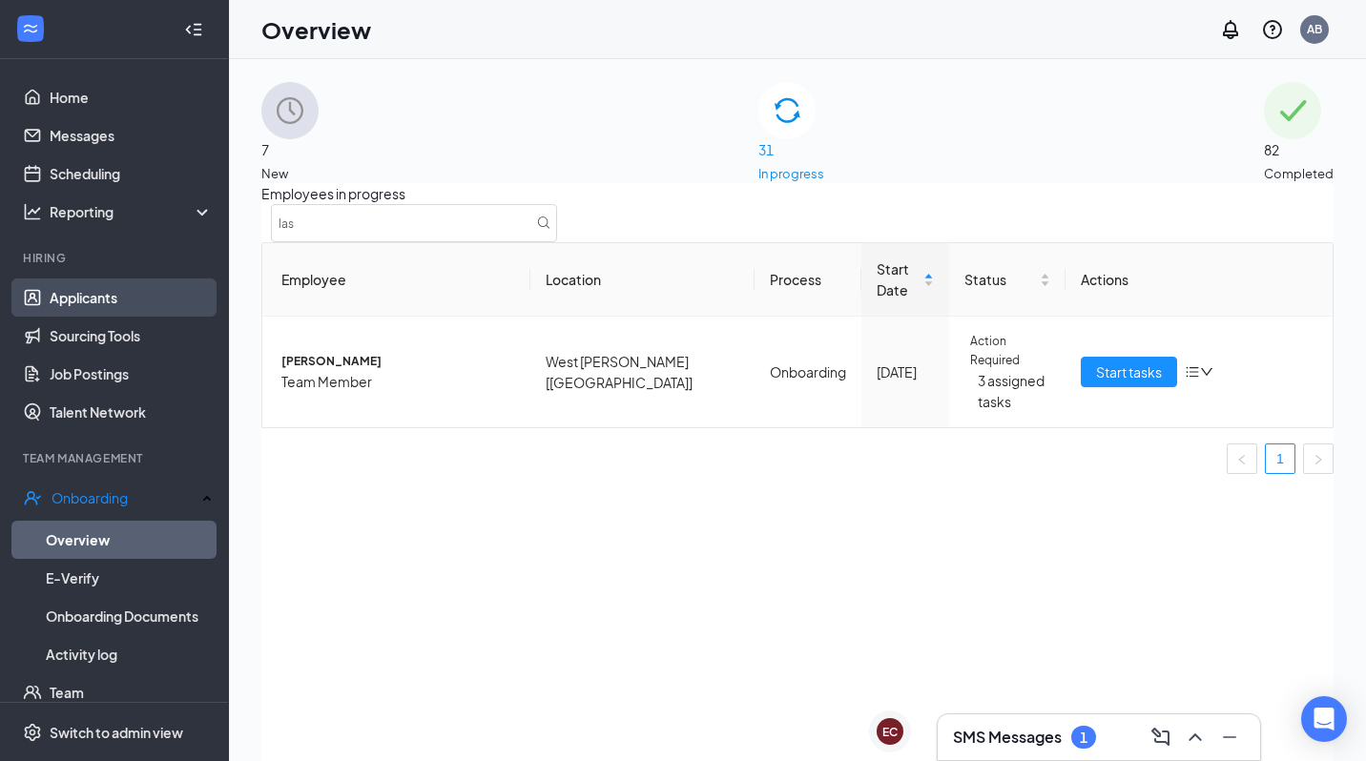
click at [107, 290] on link "Applicants" at bounding box center [131, 298] width 163 height 38
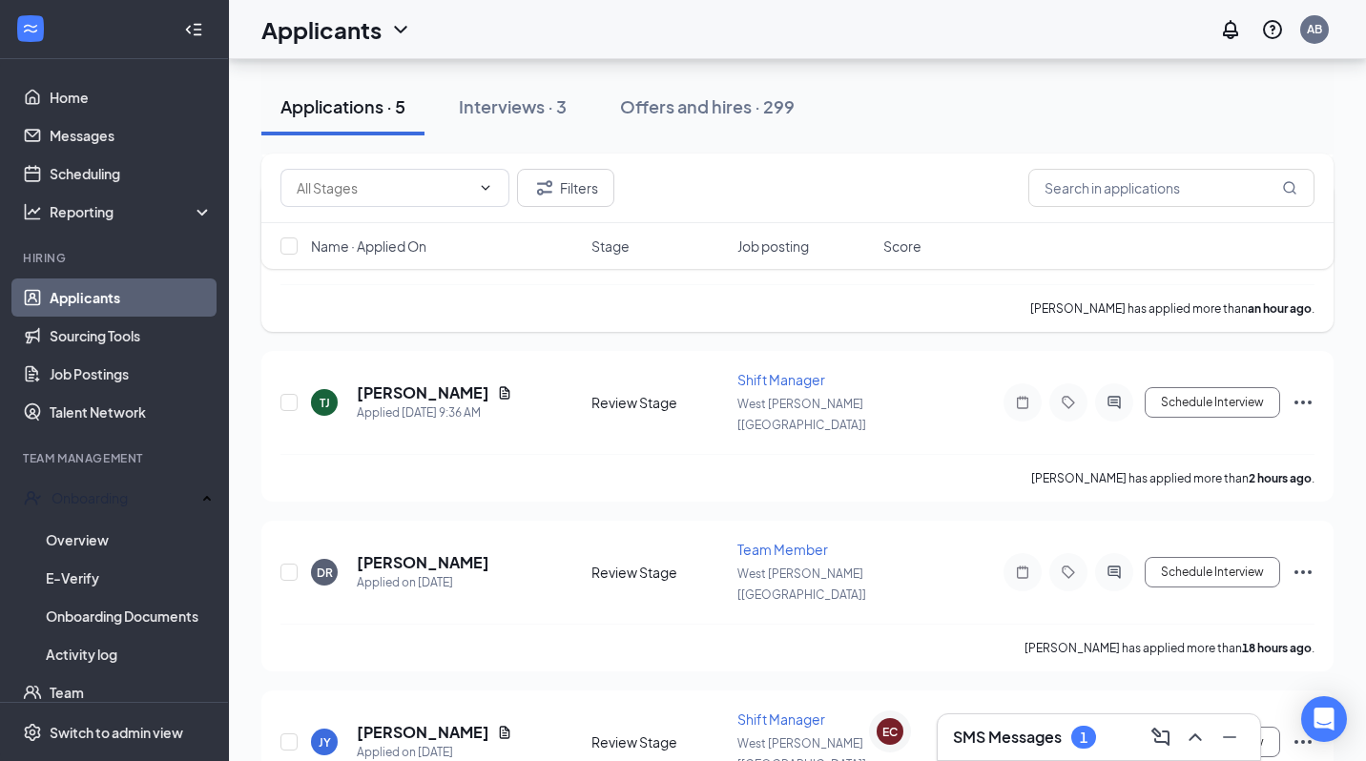
scroll to position [1177, 0]
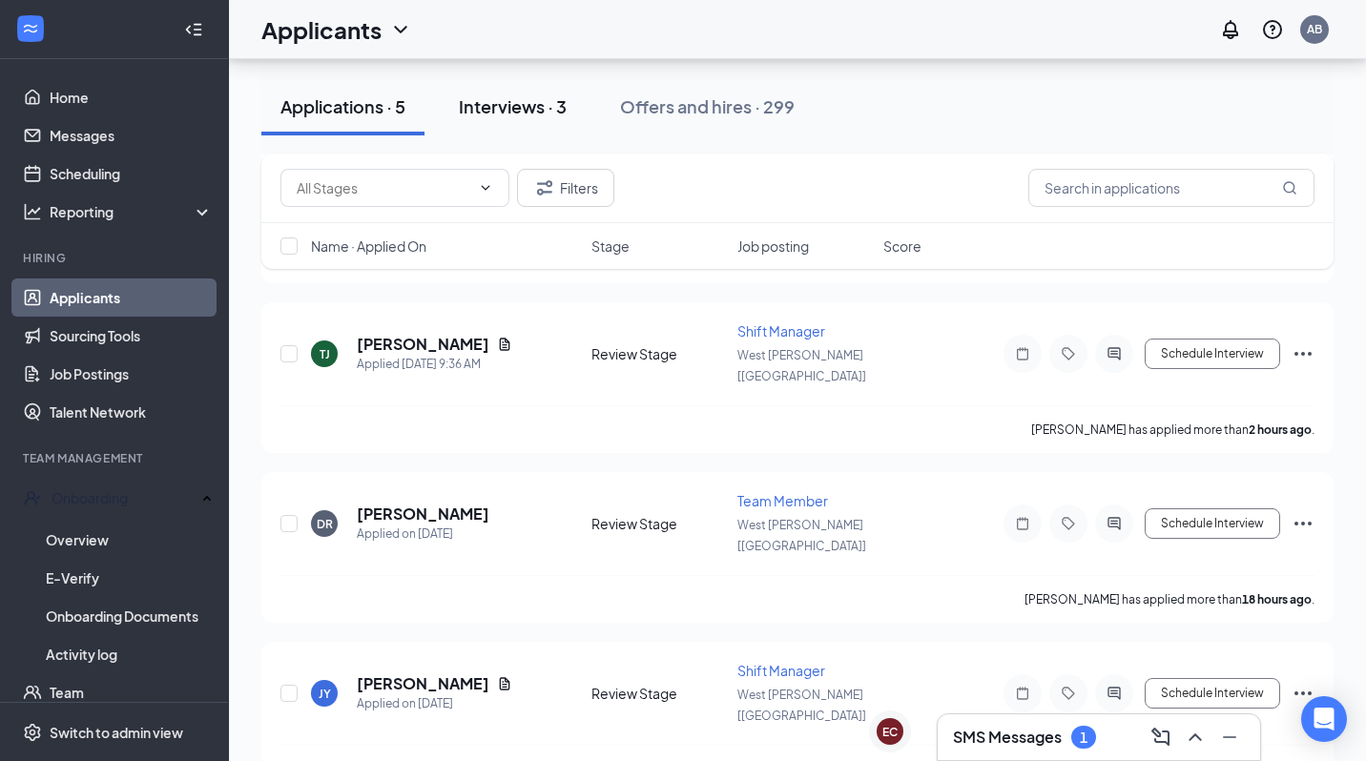
click at [539, 100] on div "Interviews · 3" at bounding box center [513, 106] width 108 height 24
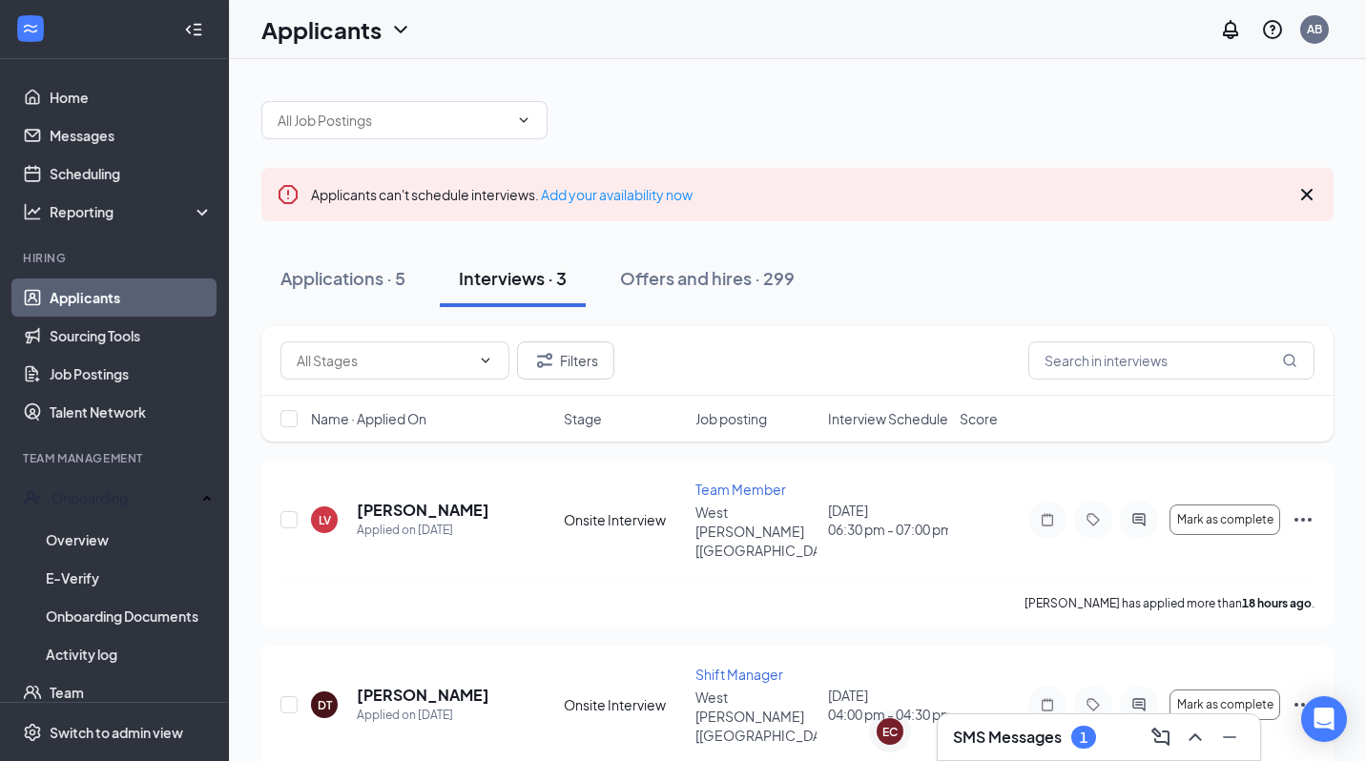
click at [999, 740] on h3 "SMS Messages" at bounding box center [1007, 737] width 109 height 21
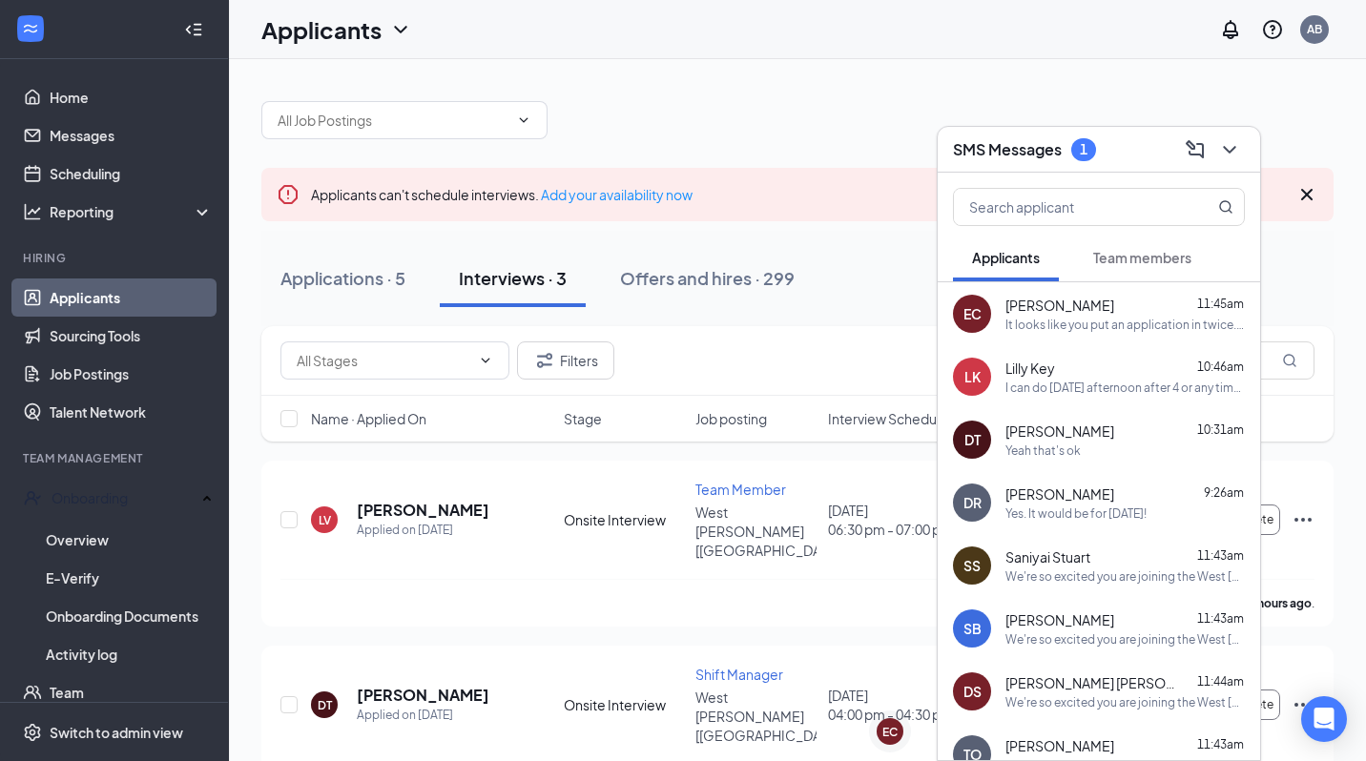
click at [1138, 241] on button "Team members" at bounding box center [1142, 258] width 136 height 48
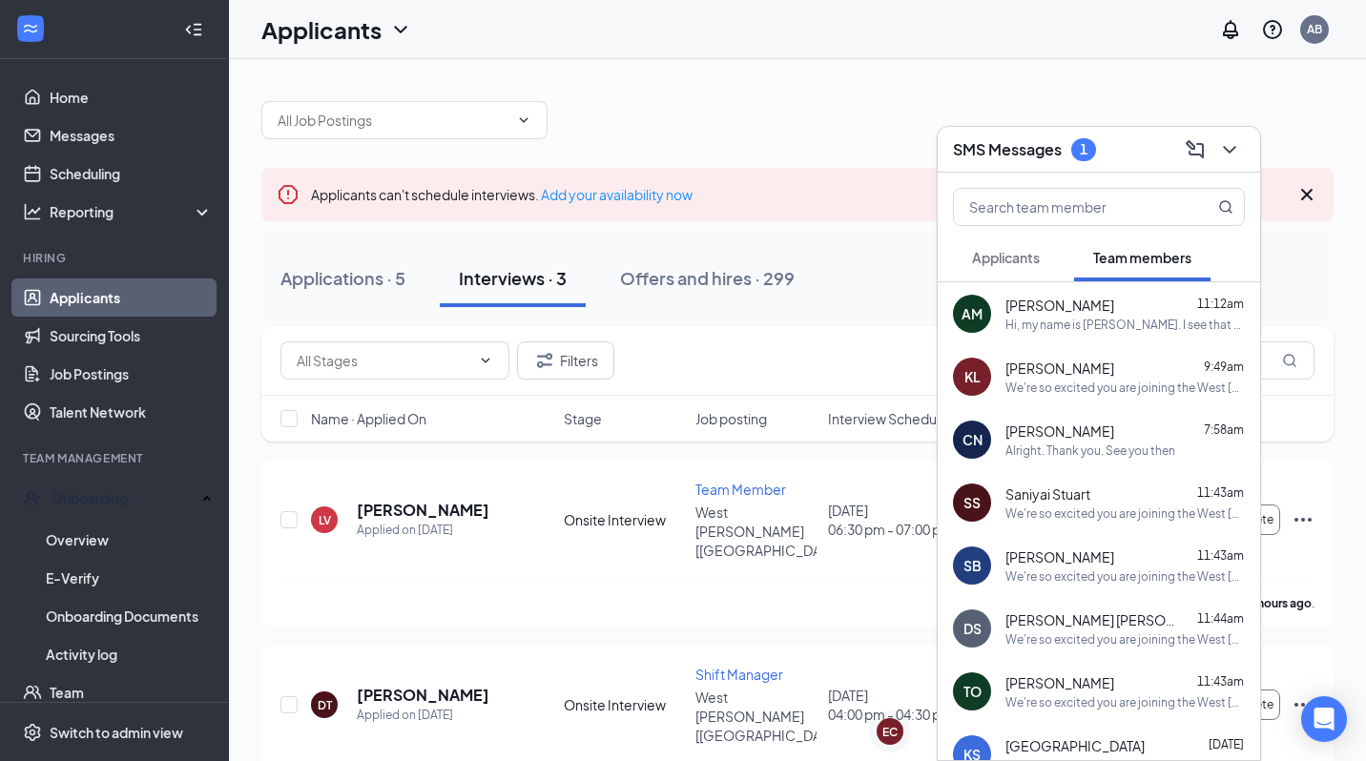
click at [1128, 426] on div "[PERSON_NAME] 7:58am" at bounding box center [1124, 431] width 239 height 19
